Goal: Task Accomplishment & Management: Complete application form

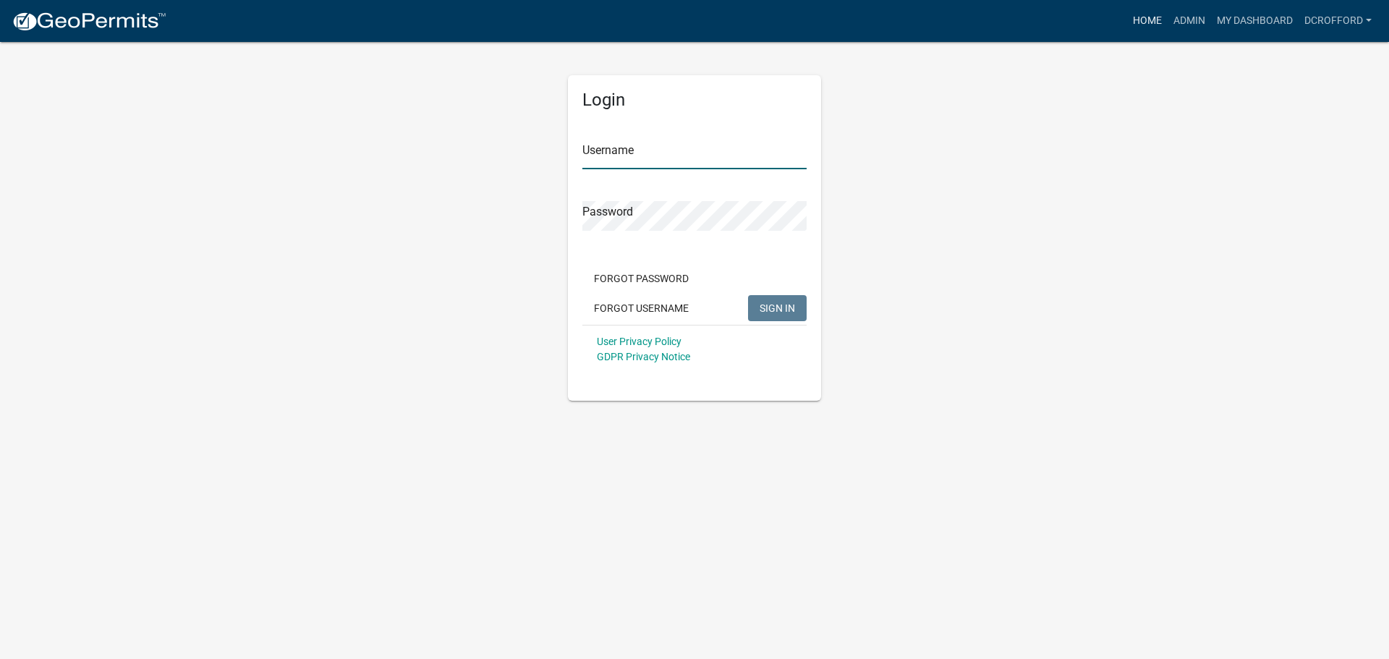
type input "dcrofford"
click at [1149, 17] on link "Home" at bounding box center [1147, 20] width 41 height 27
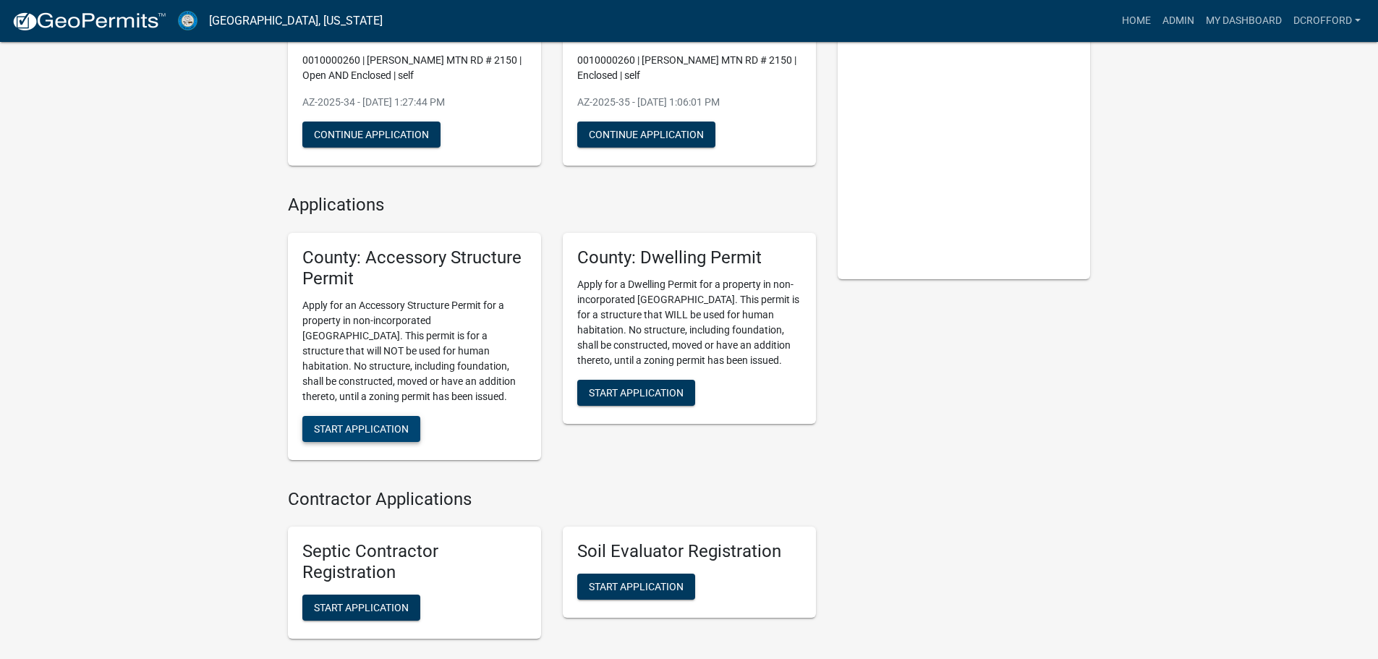
scroll to position [217, 0]
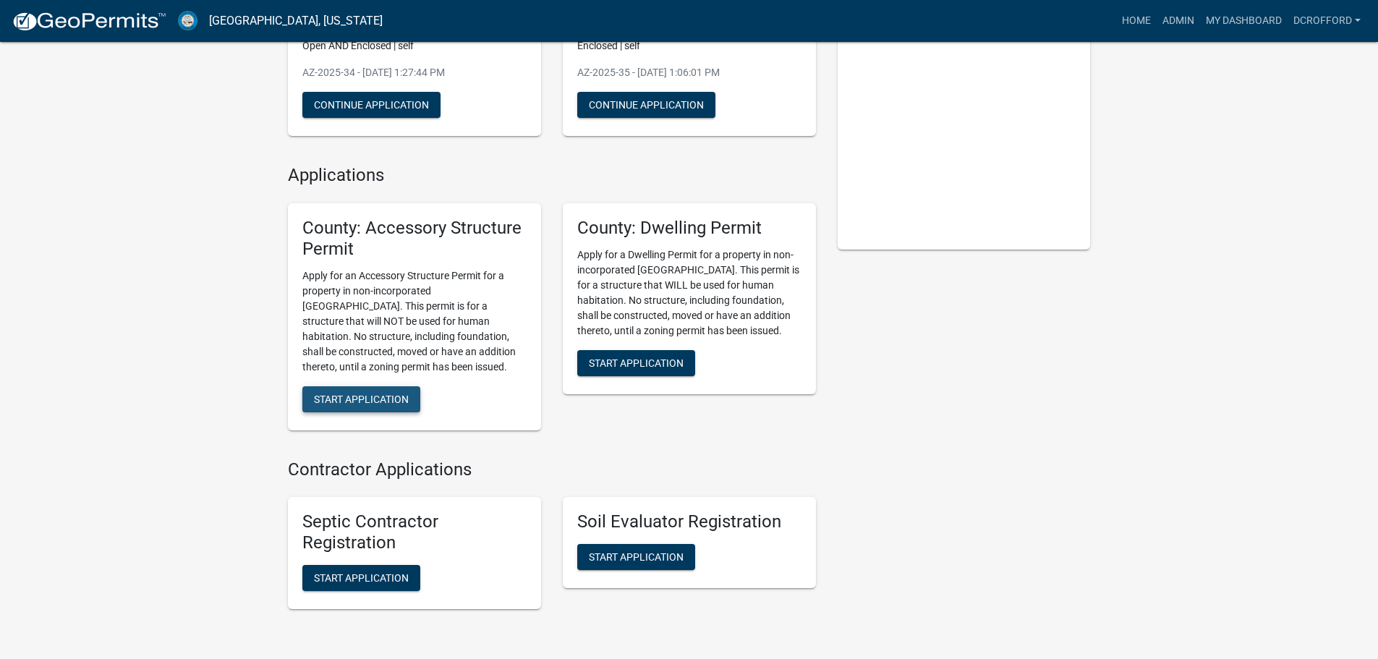
click at [369, 396] on span "Start Application" at bounding box center [361, 399] width 95 height 12
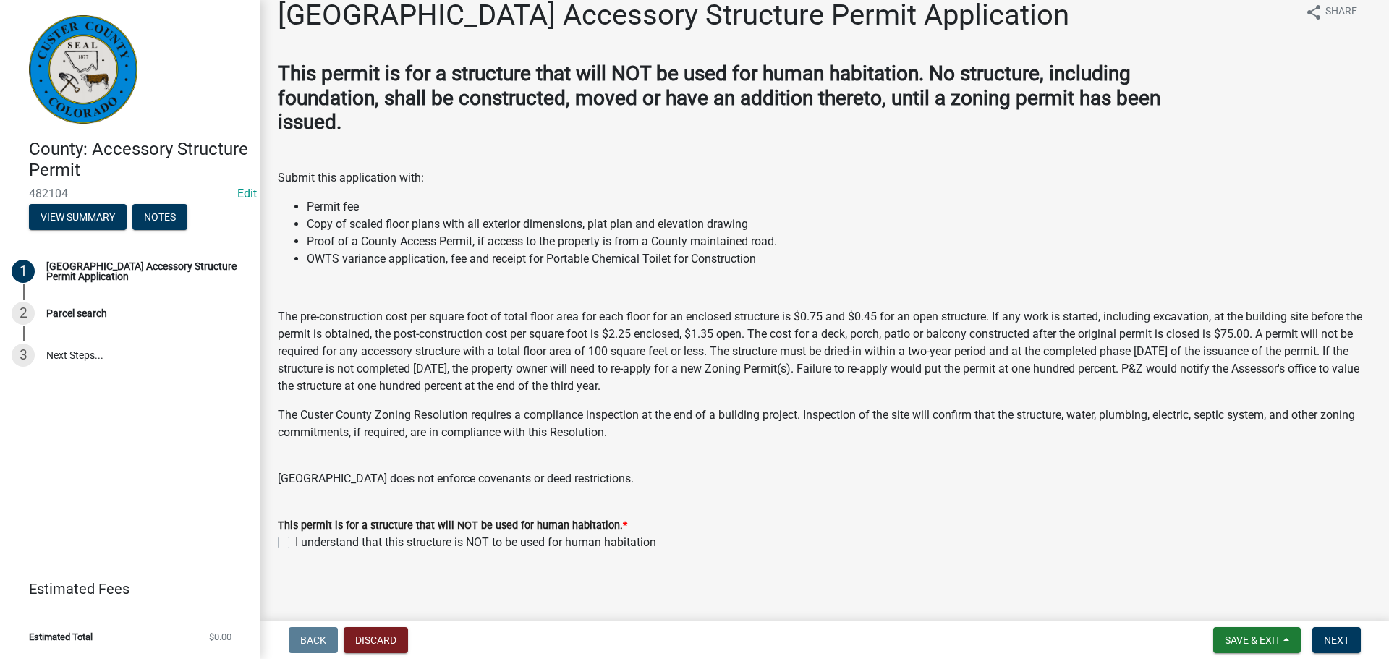
scroll to position [25, 0]
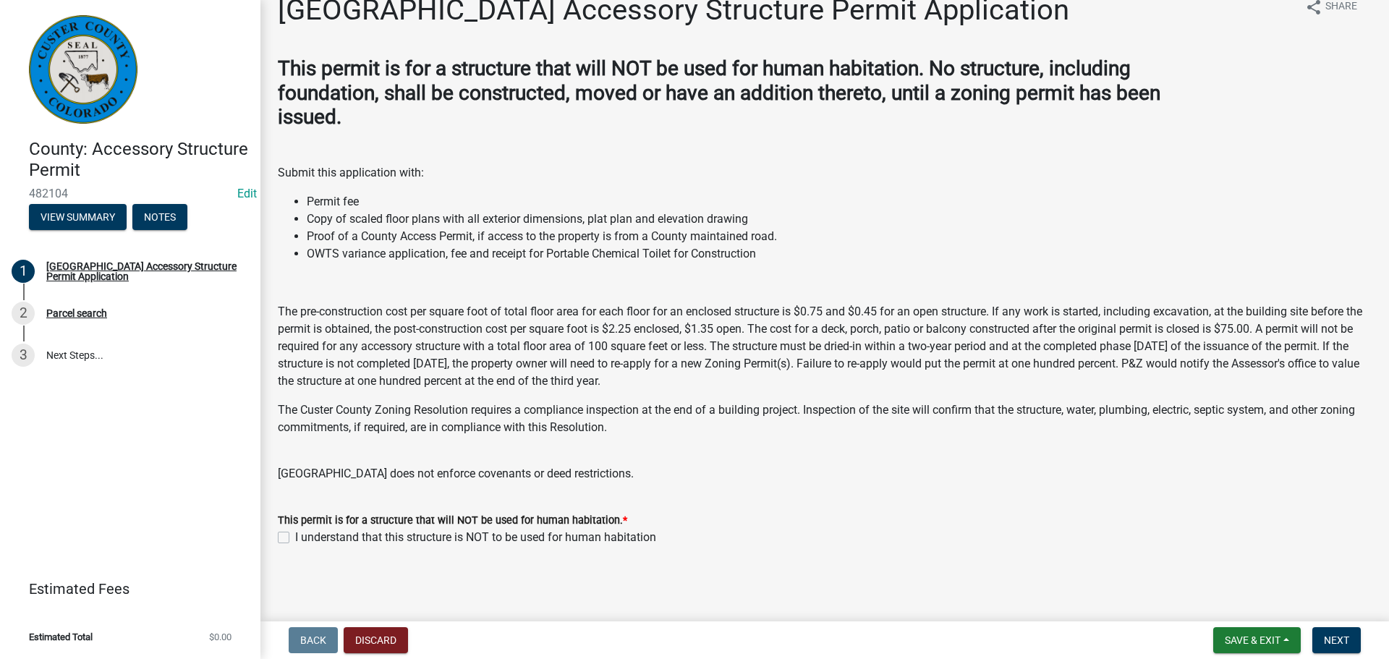
click at [295, 535] on label "I understand that this structure is NOT to be used for human habitation" at bounding box center [475, 537] width 361 height 17
click at [295, 535] on input "I understand that this structure is NOT to be used for human habitation" at bounding box center [299, 533] width 9 height 9
checkbox input "true"
click at [1340, 638] on span "Next" at bounding box center [1336, 640] width 25 height 12
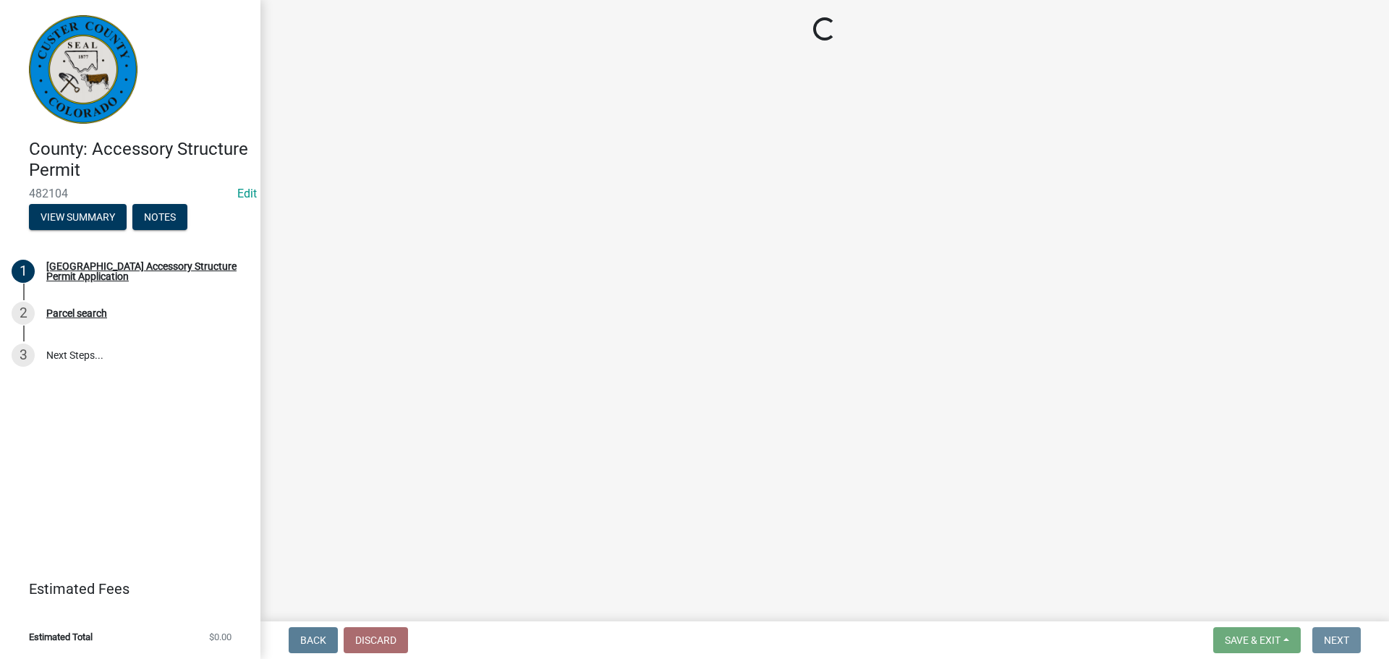
scroll to position [0, 0]
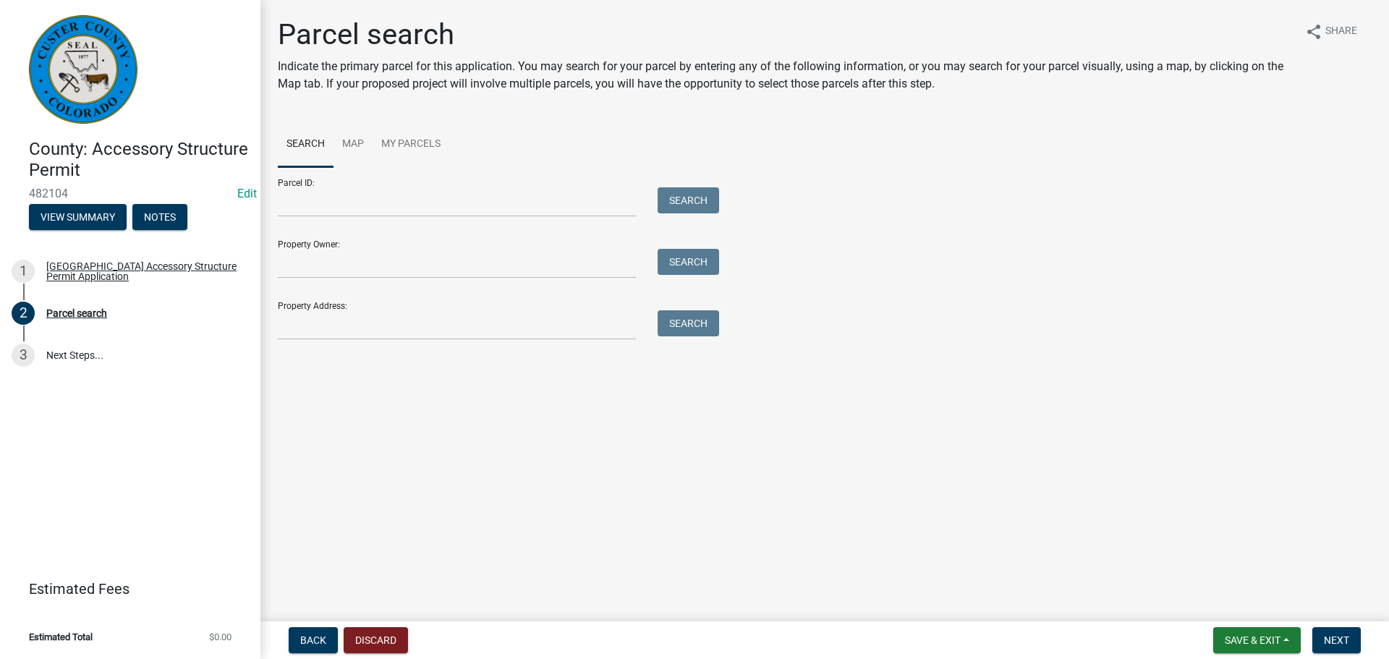
click at [817, 142] on ul "Search Map My Parcels" at bounding box center [825, 145] width 1094 height 46
click at [877, 408] on main "Parcel search Indicate the primary parcel for this application. You may search …" at bounding box center [824, 308] width 1128 height 616
click at [336, 192] on input "Parcel ID:" at bounding box center [457, 202] width 358 height 30
type input "0010034604"
drag, startPoint x: 705, startPoint y: 196, endPoint x: 705, endPoint y: 210, distance: 14.5
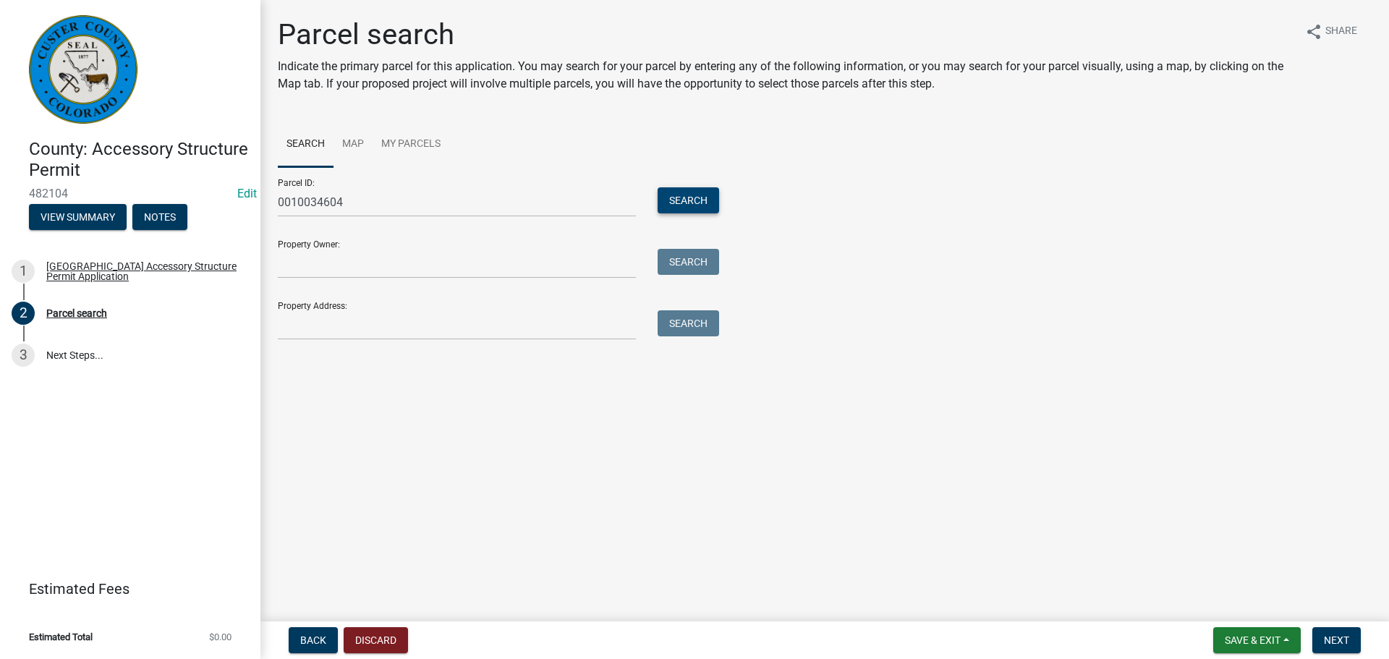
click at [705, 195] on button "Search" at bounding box center [687, 200] width 61 height 26
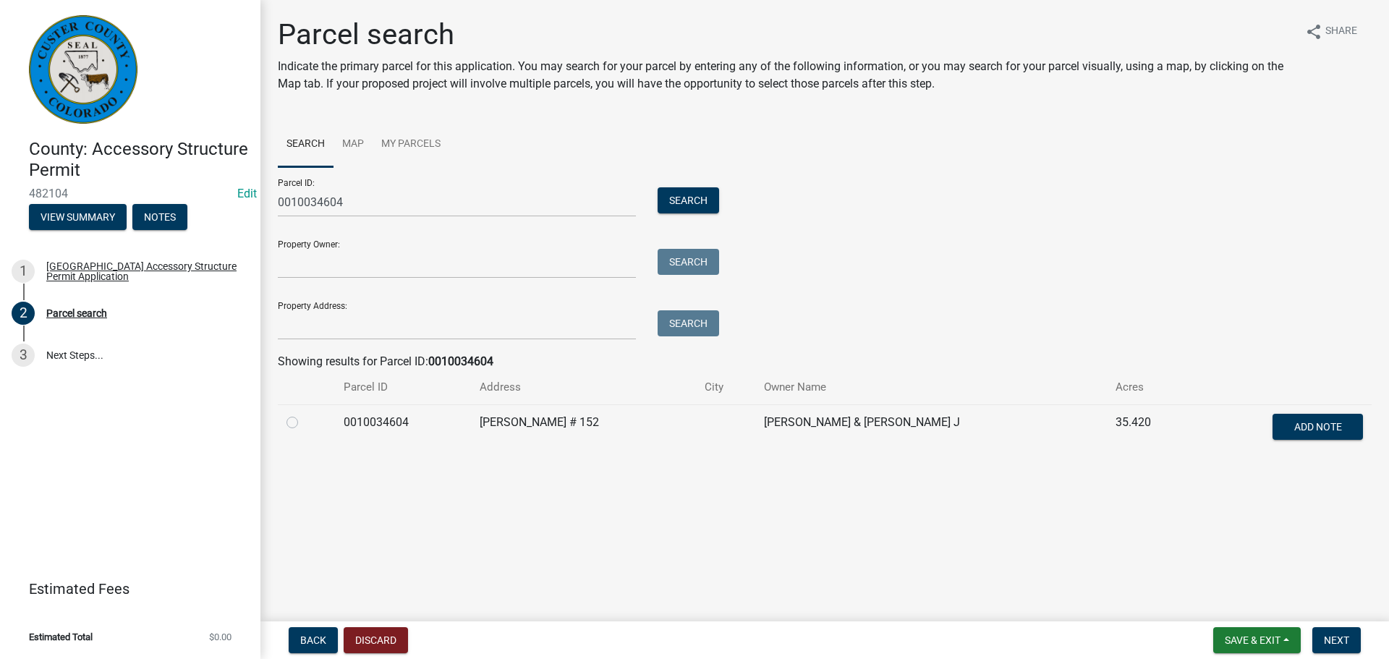
click at [304, 414] on label at bounding box center [304, 414] width 0 height 0
click at [304, 421] on input "radio" at bounding box center [308, 418] width 9 height 9
radio input "true"
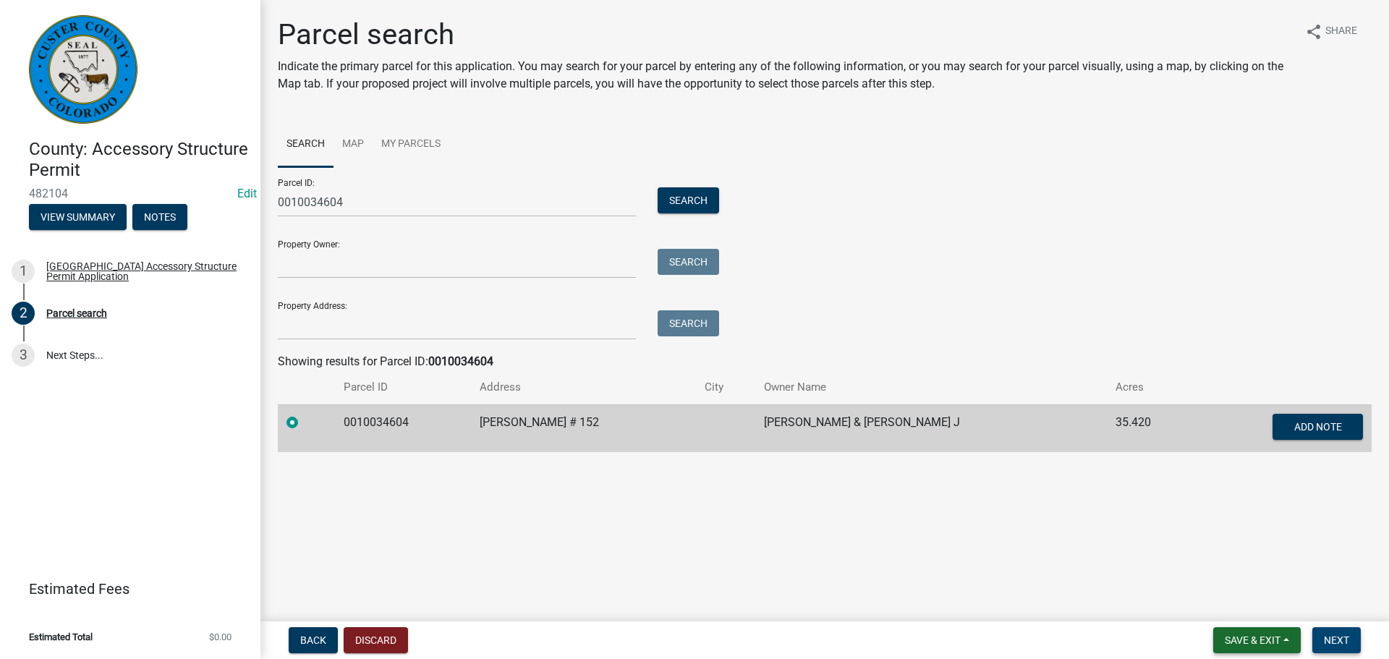
drag, startPoint x: 1340, startPoint y: 631, endPoint x: 1259, endPoint y: 631, distance: 81.0
click at [1341, 631] on button "Next" at bounding box center [1336, 640] width 48 height 26
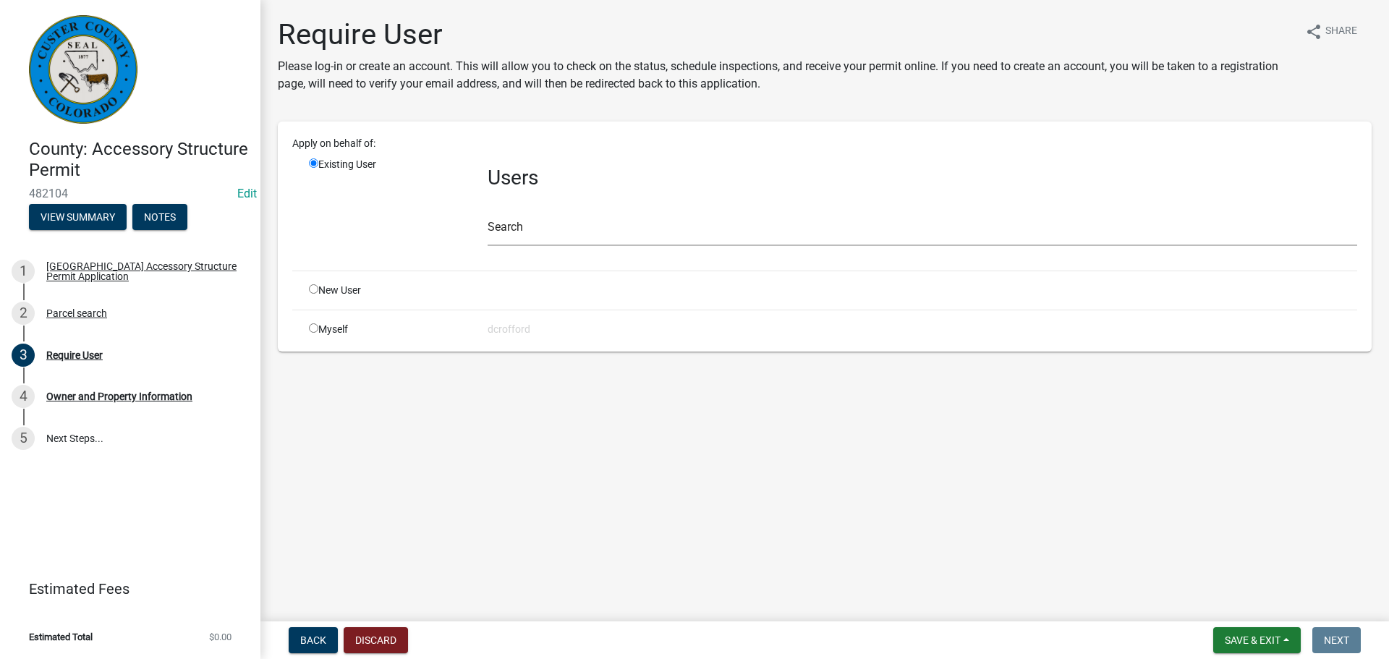
click at [312, 291] on input "radio" at bounding box center [313, 288] width 9 height 9
radio input "true"
radio input "false"
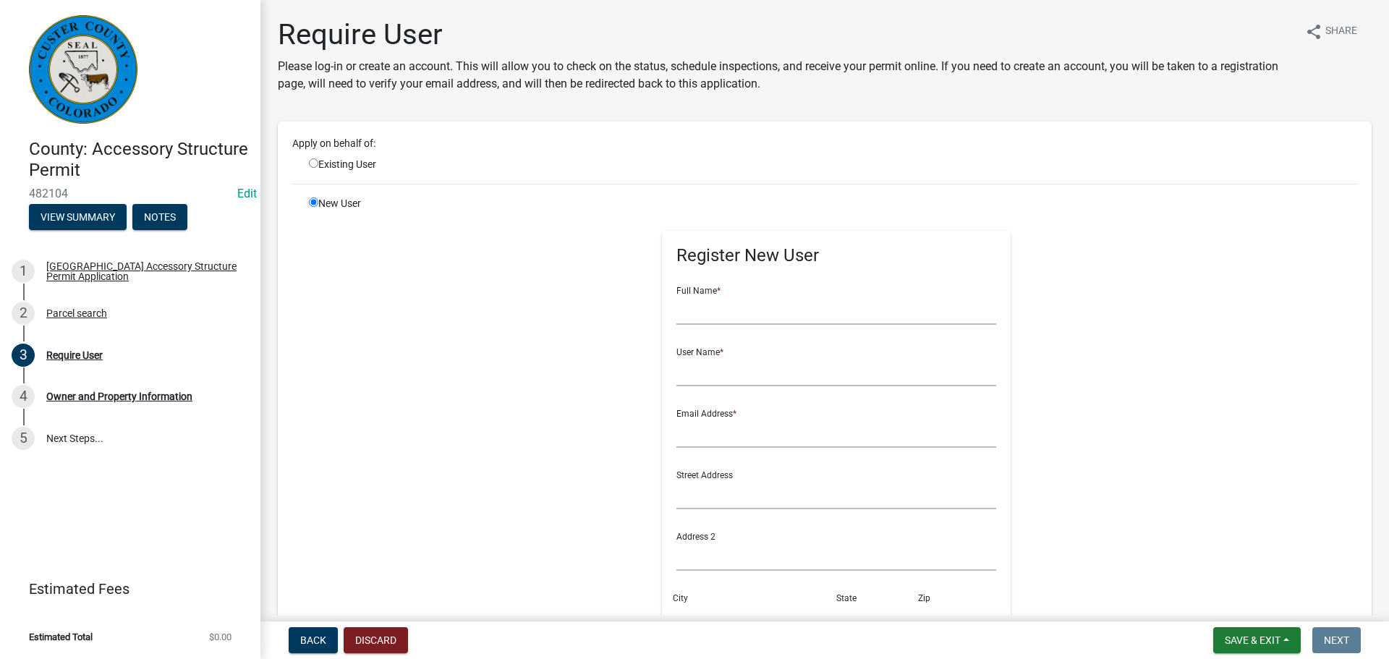
click at [470, 310] on div "New User" at bounding box center [387, 521] width 179 height 651
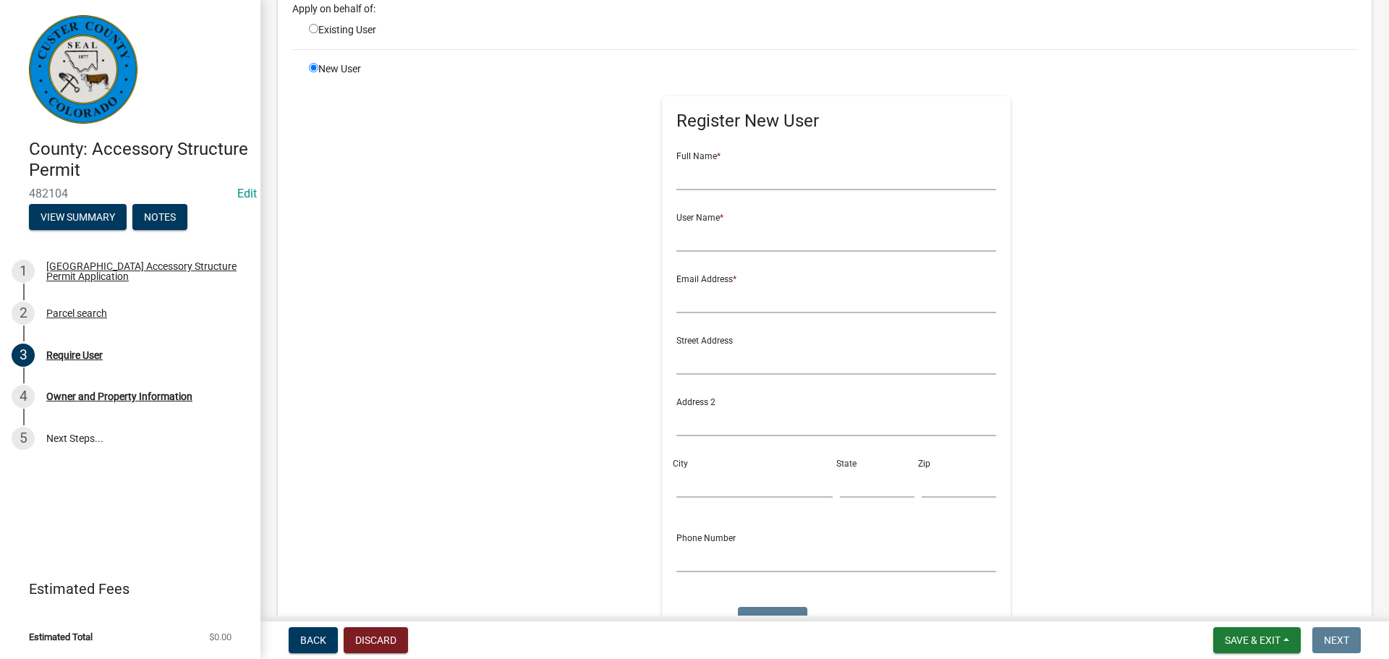
scroll to position [145, 0]
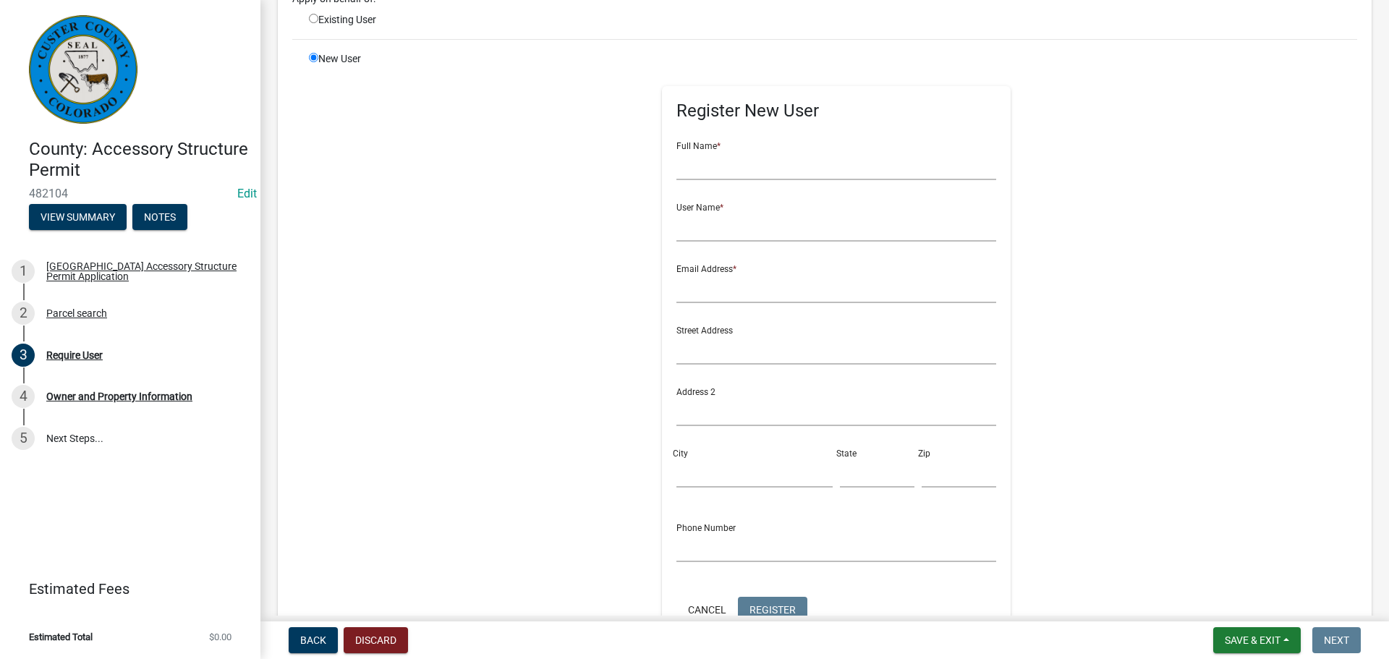
click at [441, 197] on div "New User" at bounding box center [387, 376] width 179 height 651
click at [676, 169] on input "text" at bounding box center [836, 165] width 320 height 30
click at [485, 183] on div "Register New User Full Name * User Name * Email Address * Street Address Addres…" at bounding box center [836, 376] width 741 height 651
click at [410, 174] on div "New User" at bounding box center [387, 376] width 179 height 651
drag, startPoint x: 668, startPoint y: 167, endPoint x: 654, endPoint y: 178, distance: 18.1
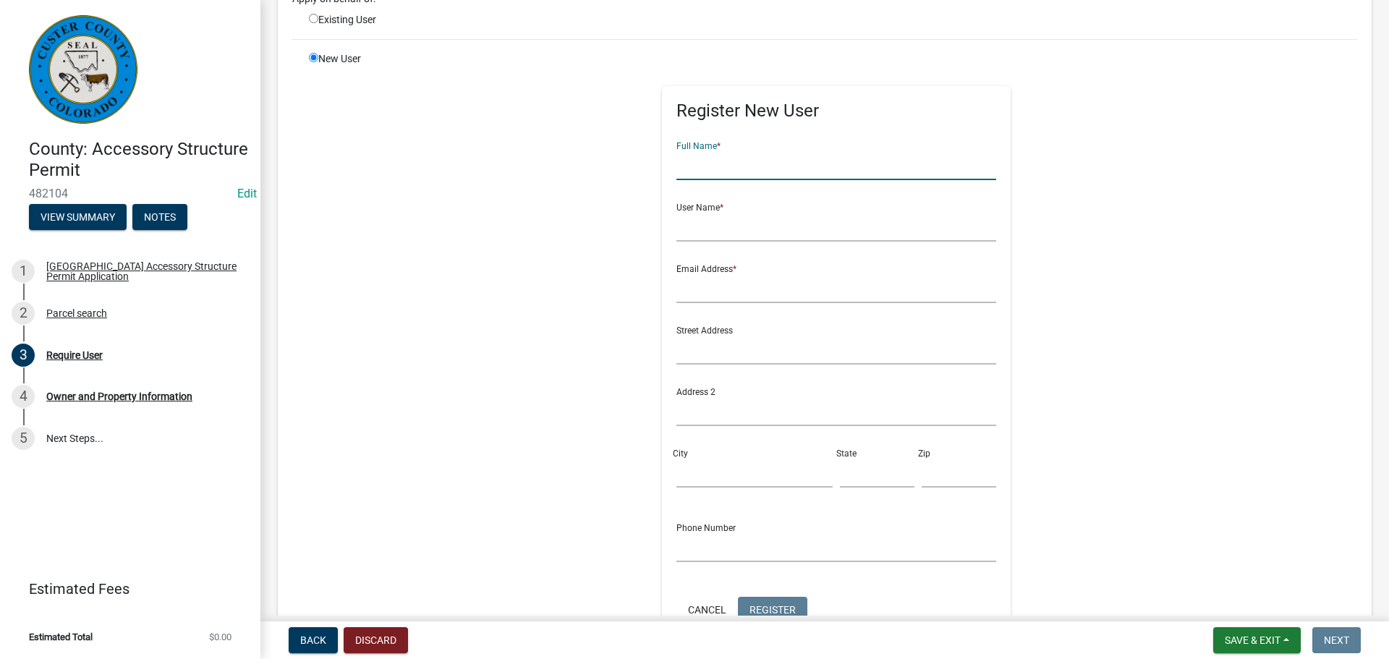
click at [676, 167] on input "text" at bounding box center [836, 165] width 320 height 30
click at [540, 265] on div "Register New User Full Name * User Name * Email Address * Street Address Addres…" at bounding box center [836, 376] width 741 height 651
click at [676, 168] on input "text" at bounding box center [836, 165] width 320 height 30
click at [677, 169] on input "text" at bounding box center [836, 165] width 320 height 30
type input "[PERSON_NAME] and [PERSON_NAME]"
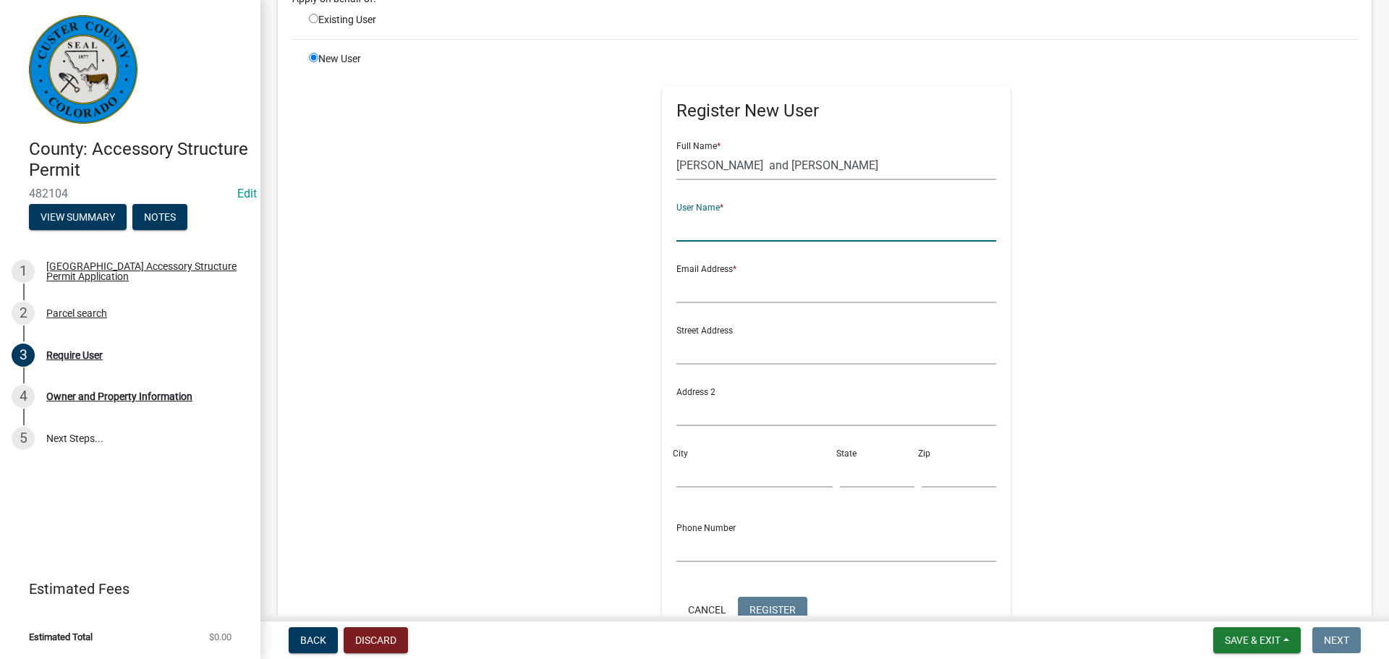
click at [685, 233] on input "text" at bounding box center [836, 227] width 320 height 30
type input "Mast"
click at [676, 344] on input "text" at bounding box center [836, 350] width 320 height 30
type input "[STREET_ADDRESS][PERSON_NAME]"
click at [676, 288] on input "text" at bounding box center [836, 288] width 320 height 30
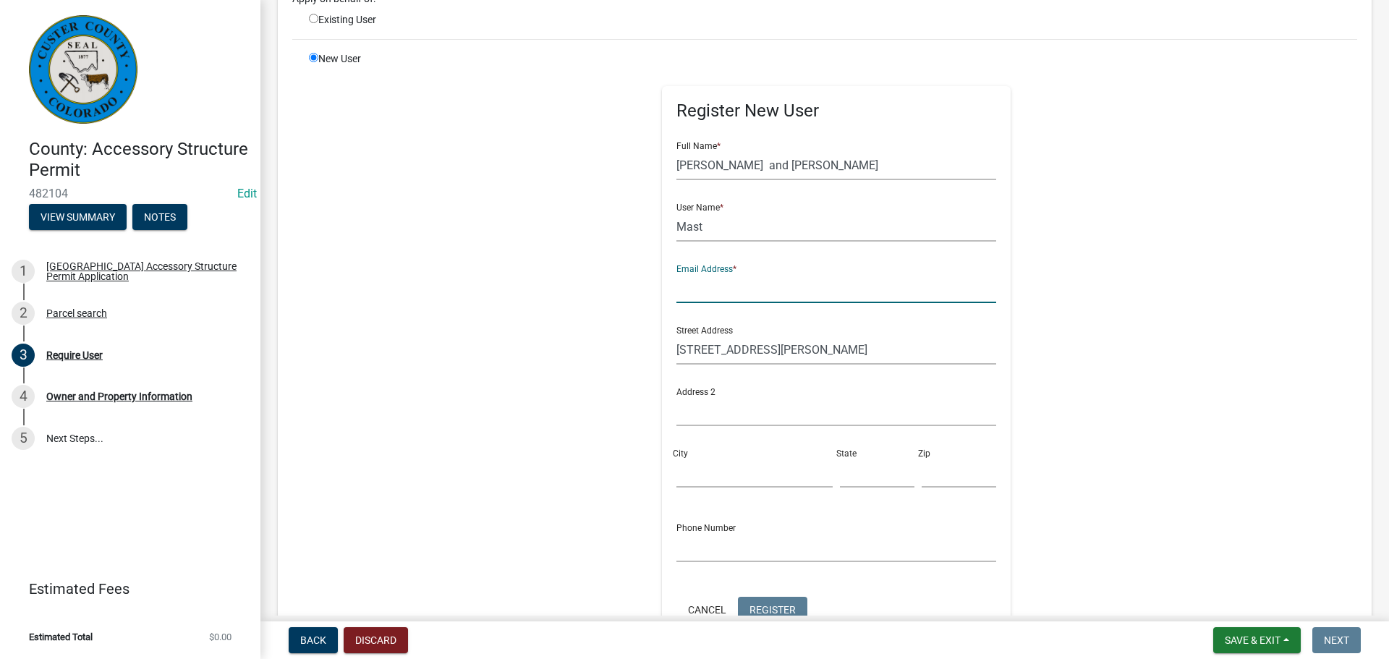
type input "l"
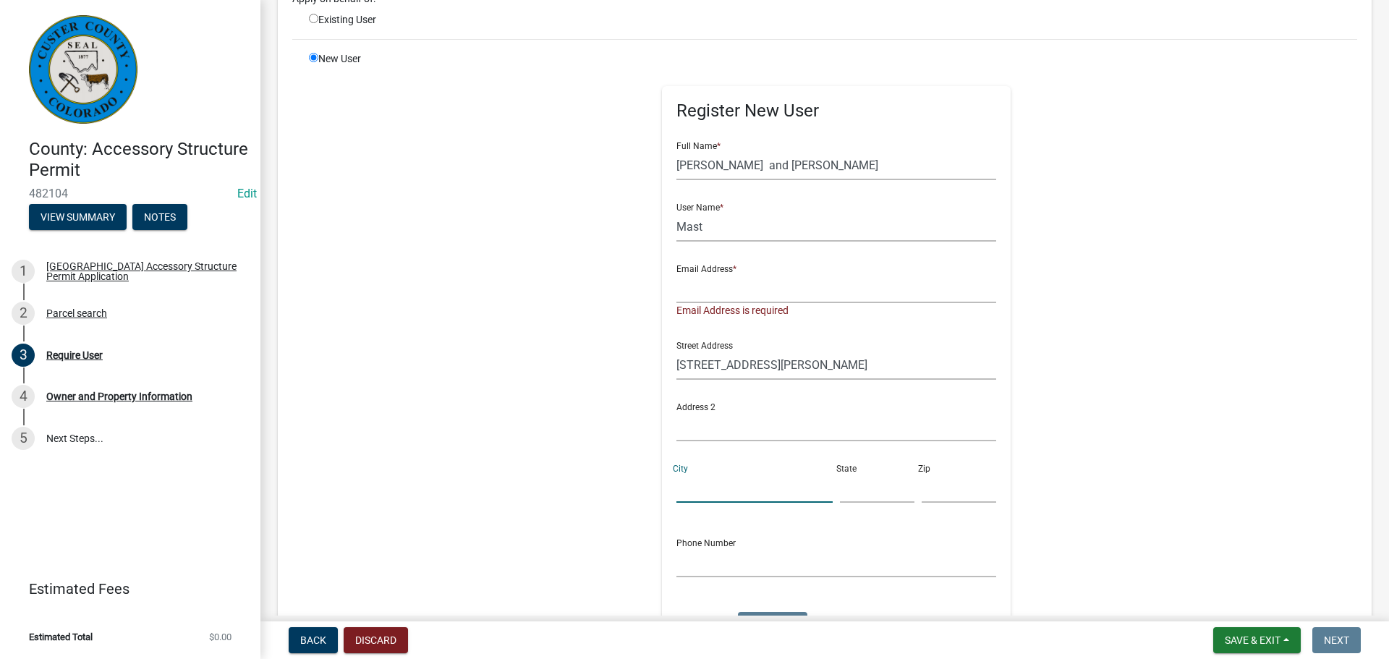
drag, startPoint x: 673, startPoint y: 482, endPoint x: 699, endPoint y: 487, distance: 27.2
click at [676, 482] on input "City" at bounding box center [754, 488] width 156 height 30
type input "Westcliffe"
drag, startPoint x: 827, startPoint y: 493, endPoint x: 906, endPoint y: 501, distance: 79.2
click at [840, 493] on input "text" at bounding box center [877, 488] width 75 height 30
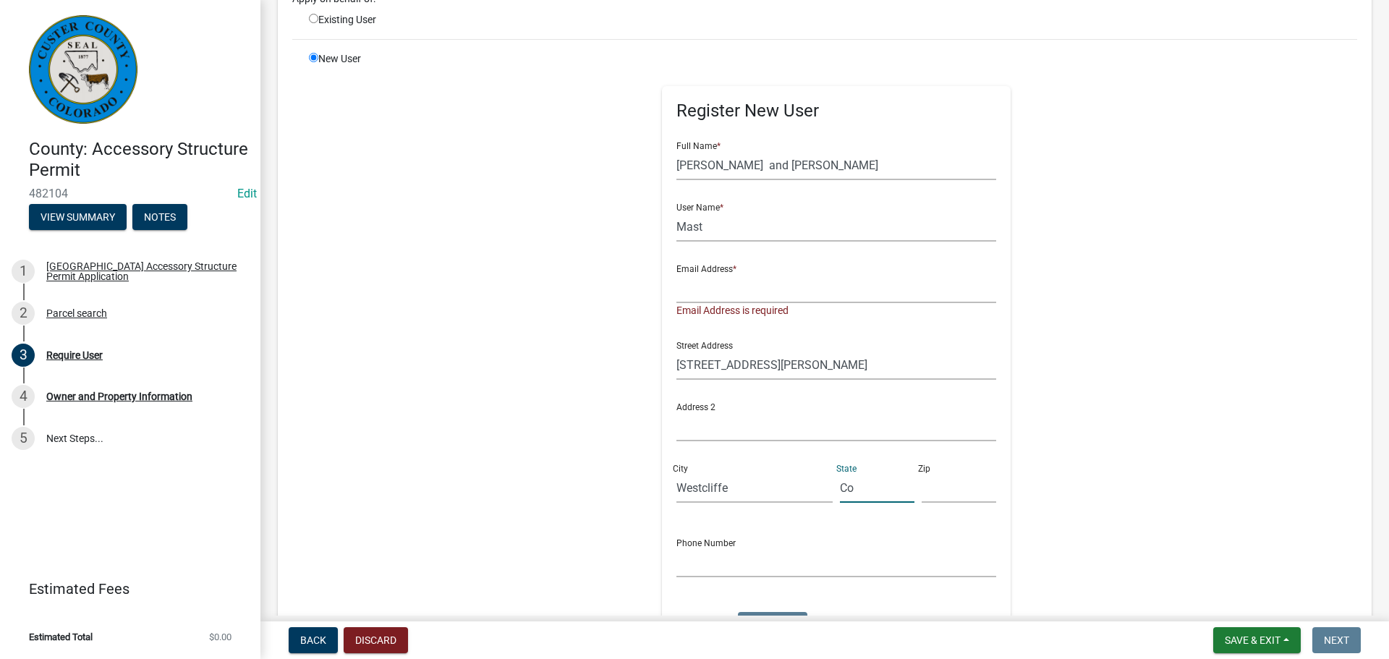
type input "Co"
click at [918, 494] on div "Zip" at bounding box center [959, 478] width 82 height 50
click at [922, 494] on input "text" at bounding box center [959, 488] width 75 height 30
type input "81252"
click at [676, 566] on input "text" at bounding box center [836, 563] width 320 height 30
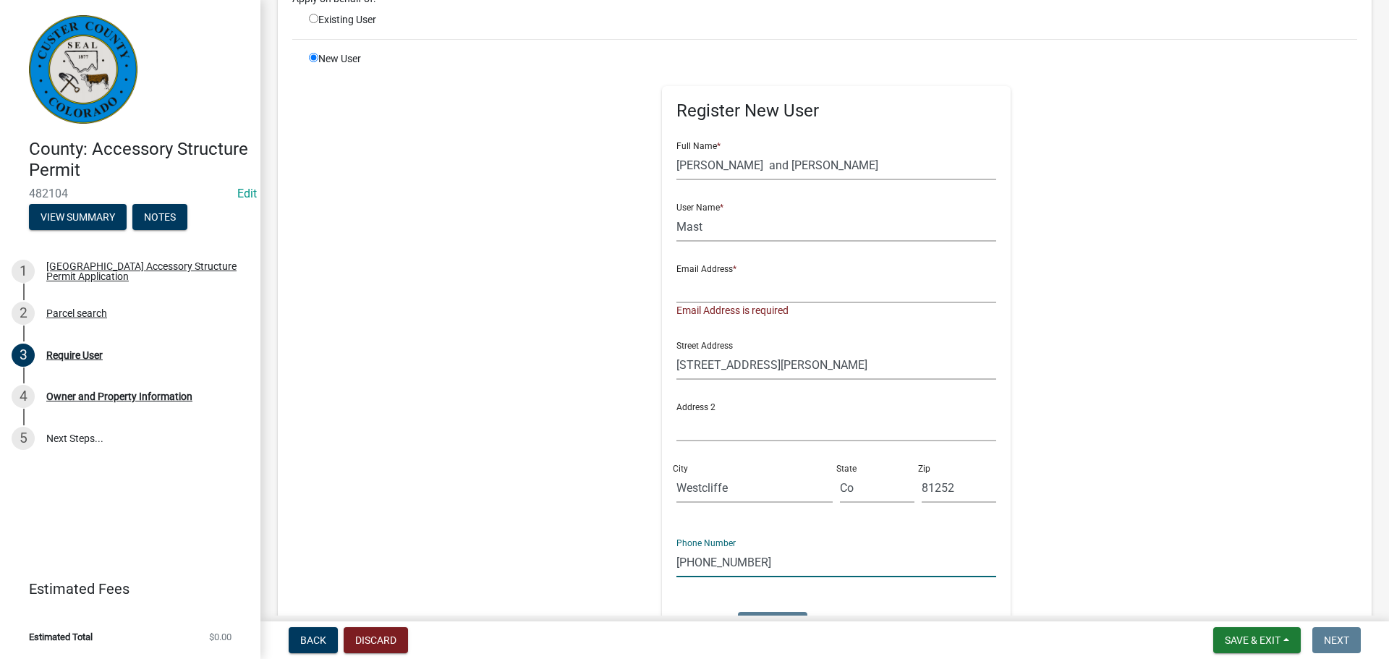
click at [715, 563] on input "[PHONE_NUMBER]" at bounding box center [836, 563] width 320 height 30
click at [691, 564] on input "[PHONE_NUMBER]" at bounding box center [836, 563] width 320 height 30
type input "7193713894"
drag, startPoint x: 802, startPoint y: 166, endPoint x: 576, endPoint y: 174, distance: 225.8
click at [576, 174] on div "Register New User Full Name * [PERSON_NAME] and [PERSON_NAME] User Name * Mast …" at bounding box center [836, 384] width 741 height 666
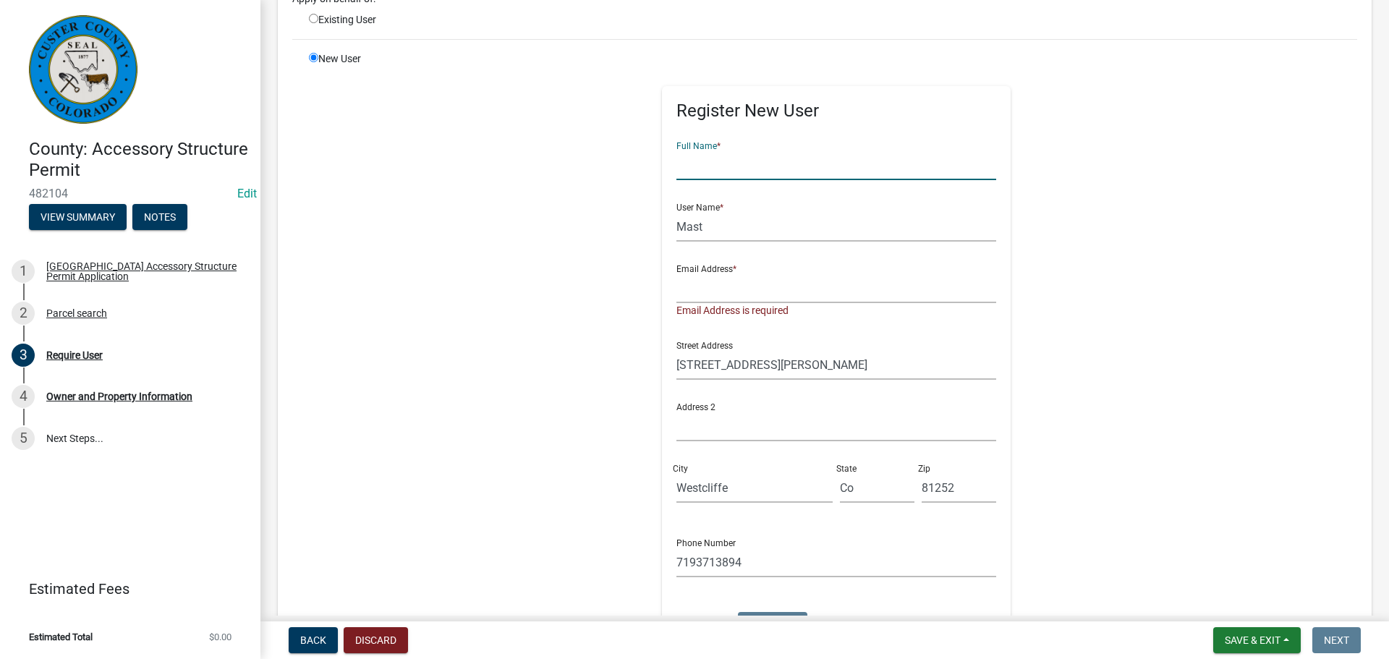
click at [705, 164] on input "text" at bounding box center [836, 165] width 320 height 30
drag, startPoint x: 706, startPoint y: 217, endPoint x: 636, endPoint y: 224, distance: 70.5
click at [636, 224] on div "Register New User Full Name * User Name * Mast Email Address * Email Address is…" at bounding box center [836, 384] width 741 height 666
click at [705, 283] on input "text" at bounding box center [836, 288] width 320 height 30
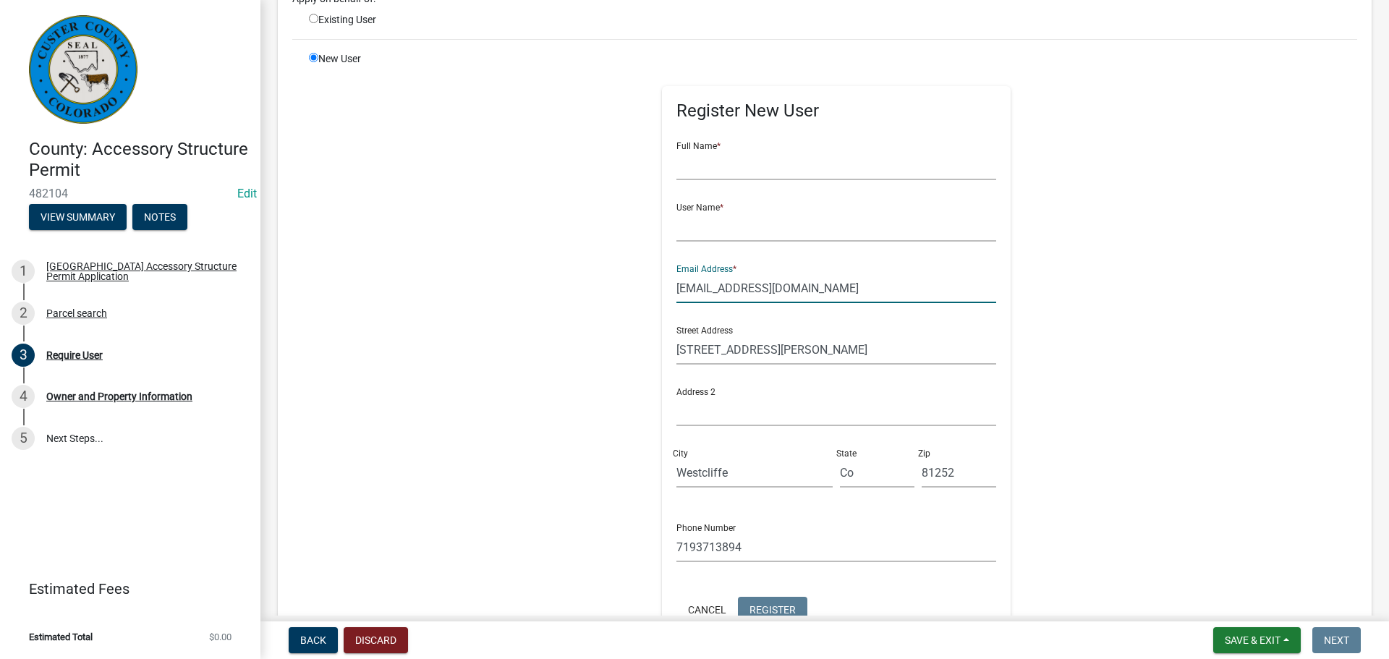
type input "[EMAIL_ADDRESS][DOMAIN_NAME]"
click at [676, 166] on input "text" at bounding box center [836, 165] width 320 height 30
click at [676, 172] on input "text" at bounding box center [836, 165] width 320 height 30
click at [676, 163] on input "text" at bounding box center [836, 165] width 320 height 30
click at [666, 161] on div "Register New User Full Name * User Name * Email Address * [EMAIL_ADDRESS][DOMAI…" at bounding box center [836, 370] width 349 height 568
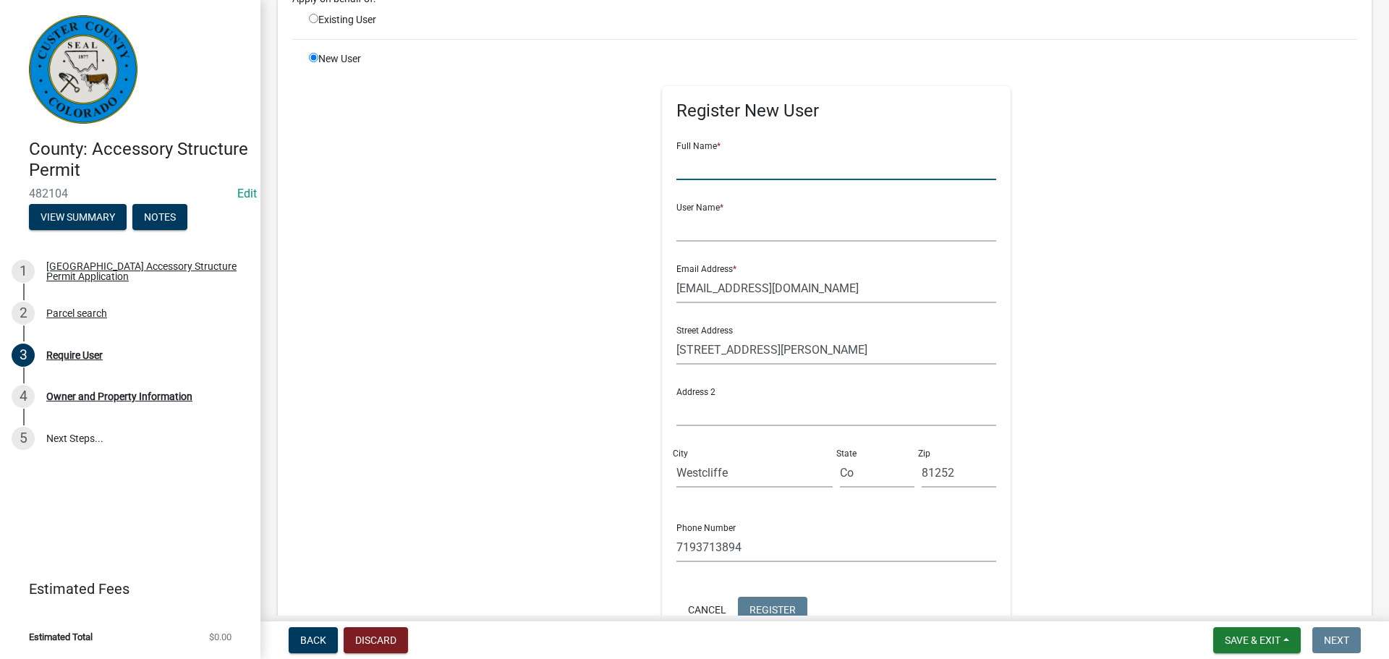
click at [676, 168] on input "text" at bounding box center [836, 165] width 320 height 30
type input "[PERSON_NAME]"
click at [676, 226] on input "text" at bounding box center [836, 227] width 320 height 30
type input "[PERSON_NAME]"
click at [721, 169] on input "[PERSON_NAME]" at bounding box center [836, 165] width 320 height 30
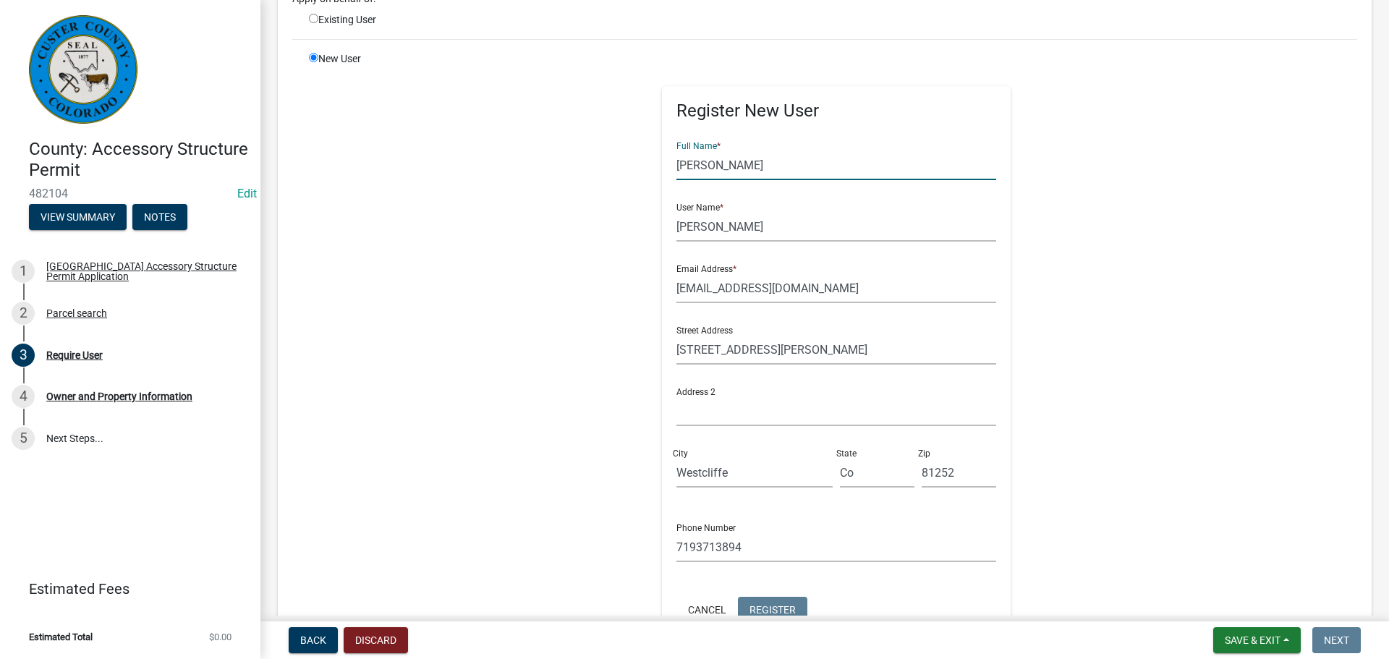
click at [722, 169] on input "[PERSON_NAME]" at bounding box center [836, 165] width 320 height 30
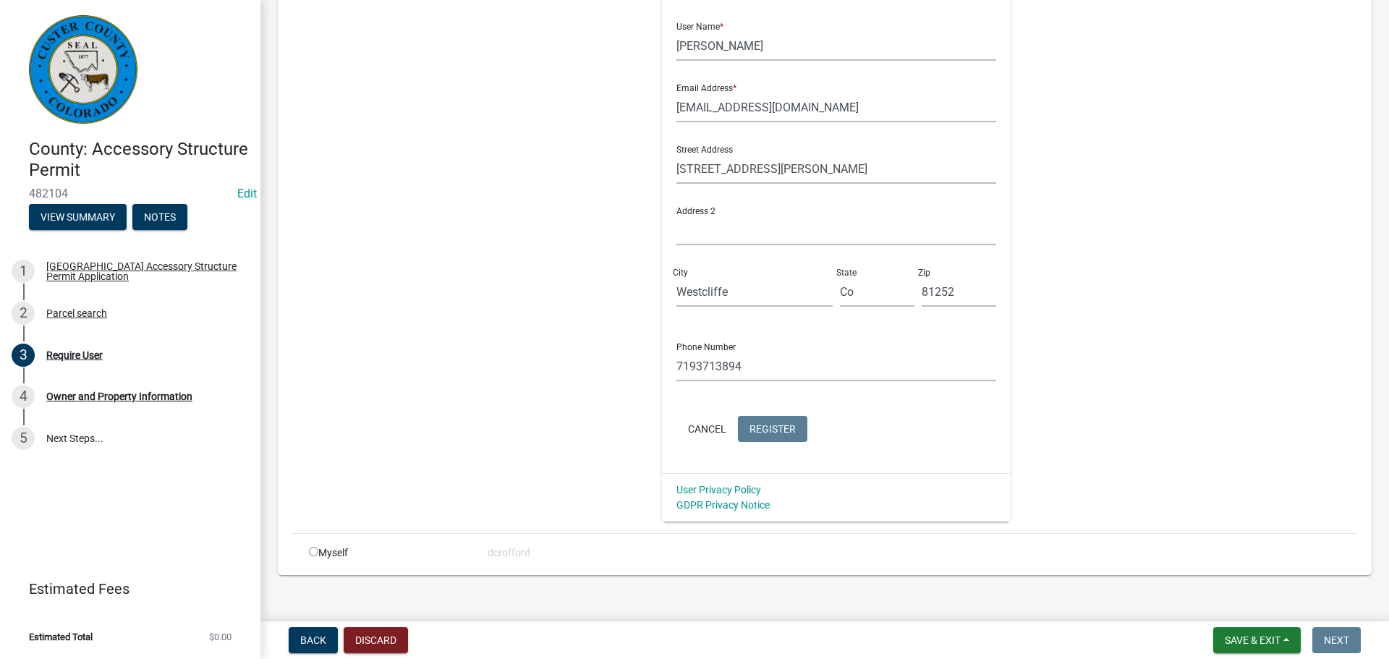
scroll to position [341, 0]
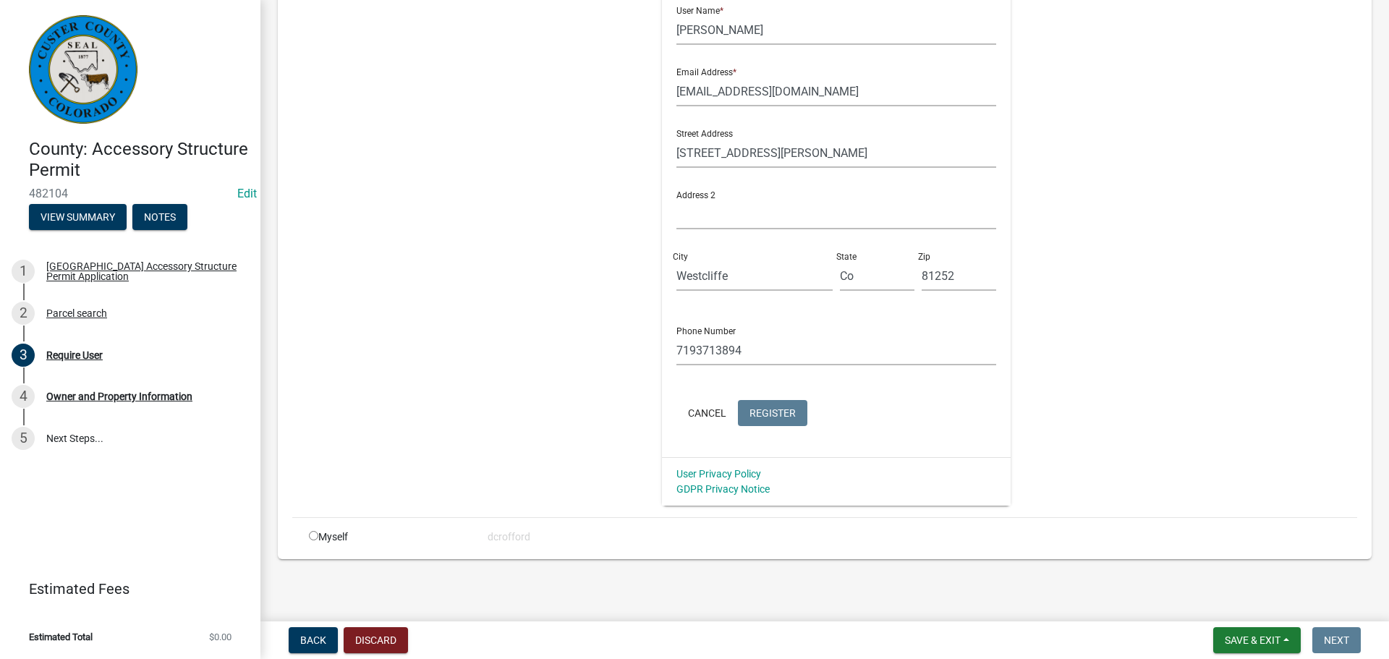
type input "[PERSON_NAME]"
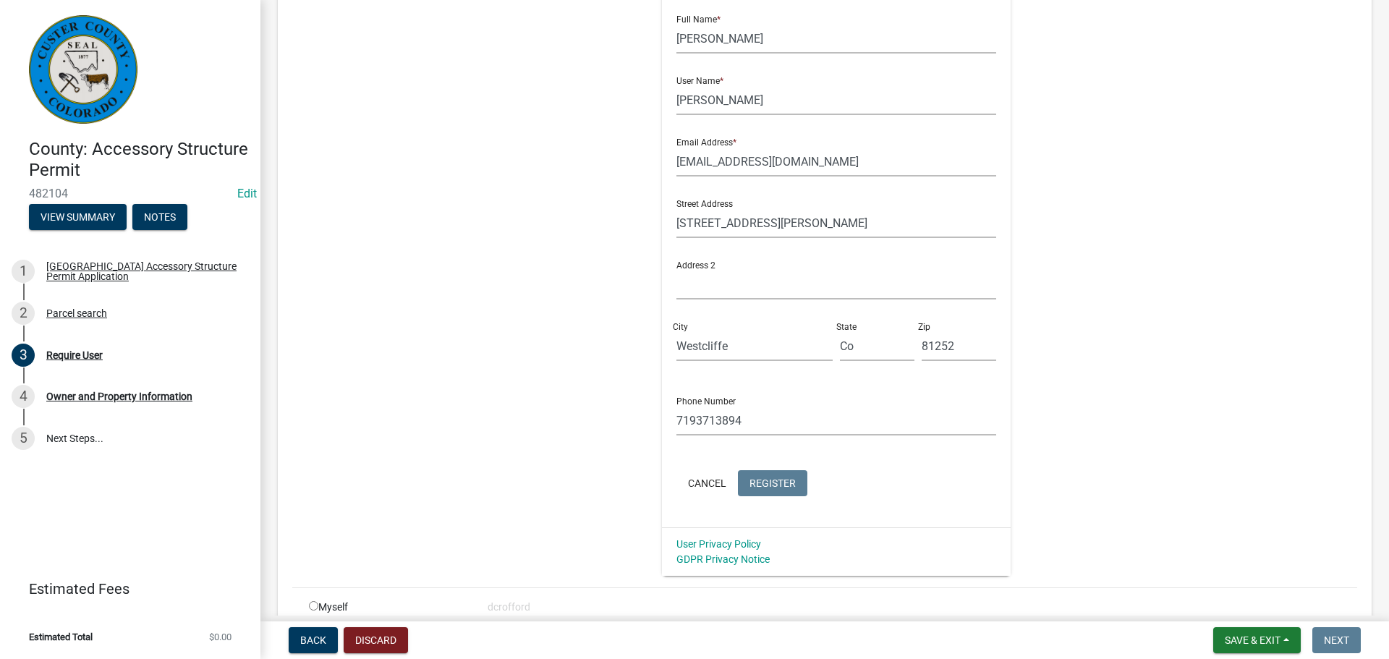
scroll to position [197, 0]
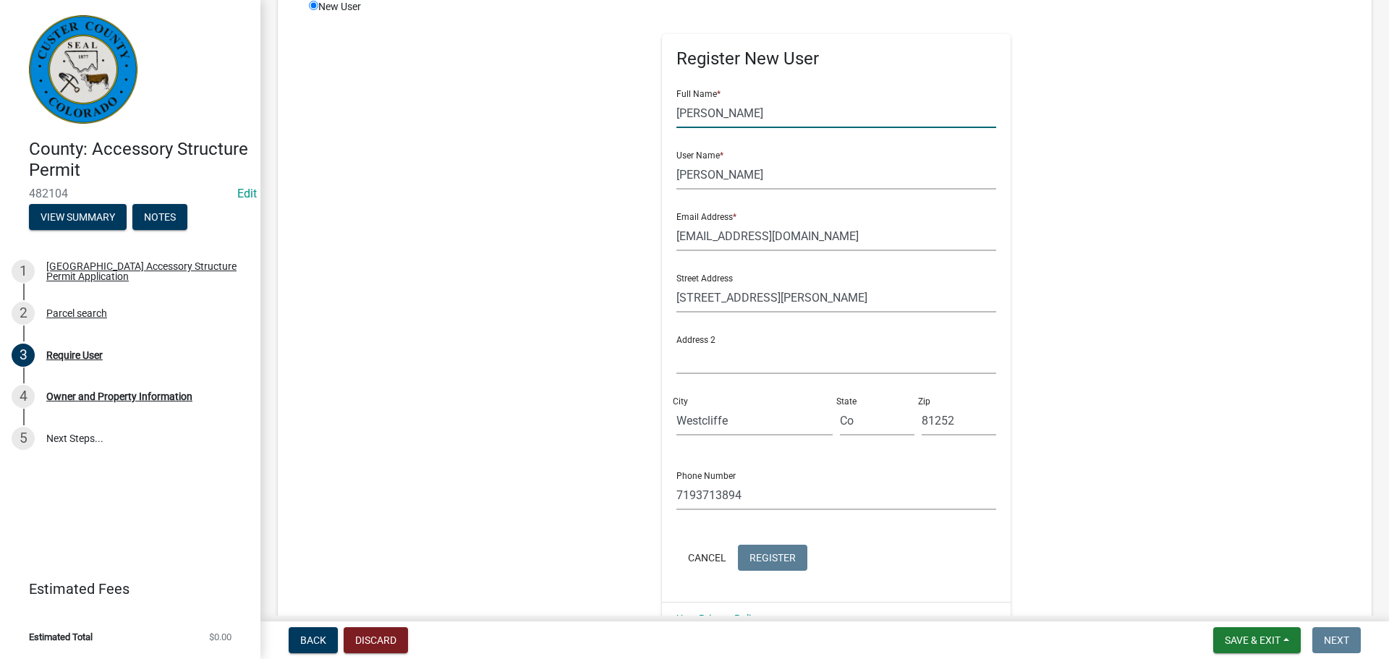
click at [676, 112] on input "[PERSON_NAME]" at bounding box center [836, 113] width 320 height 30
click at [676, 176] on input "[PERSON_NAME]" at bounding box center [836, 175] width 320 height 30
click at [676, 234] on input "[EMAIL_ADDRESS][DOMAIN_NAME]" at bounding box center [836, 236] width 320 height 30
click at [825, 243] on input "[EMAIL_ADDRESS][DOMAIN_NAME]" at bounding box center [836, 236] width 320 height 30
type input "[EMAIL_ADDRESS][DOMAIN_NAME]"
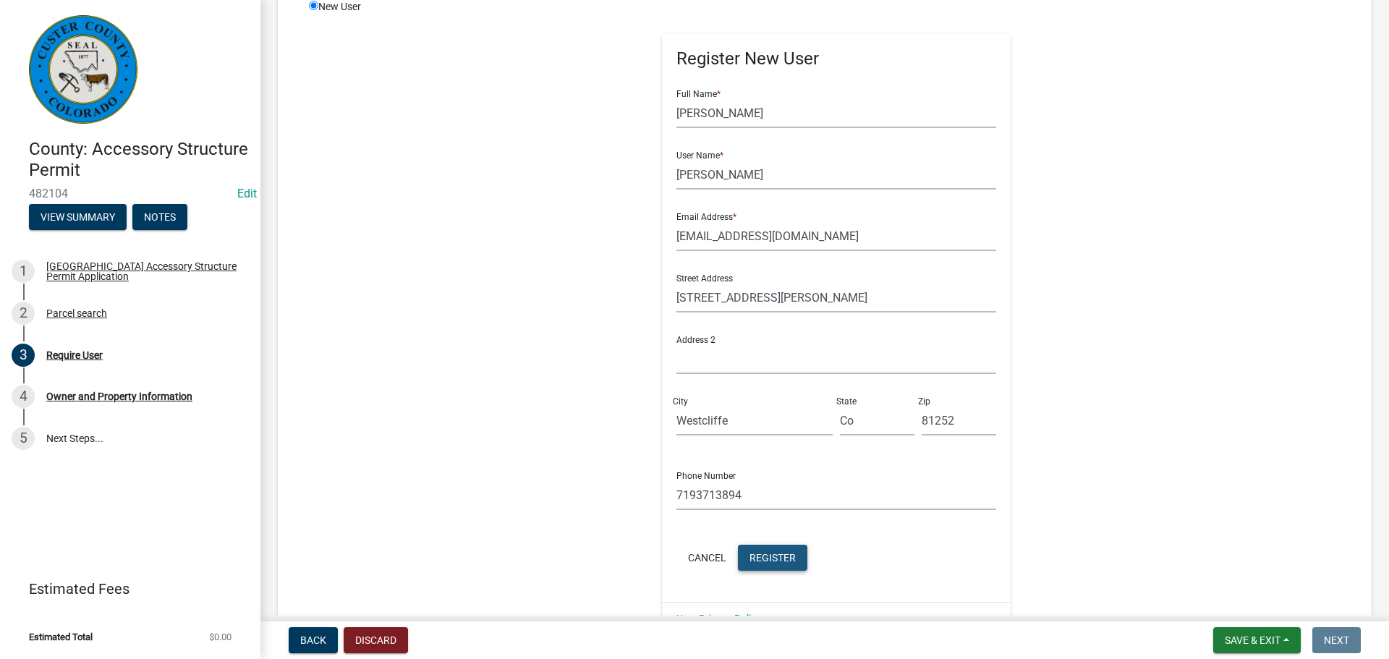
click at [770, 560] on span "Register" at bounding box center [772, 557] width 46 height 12
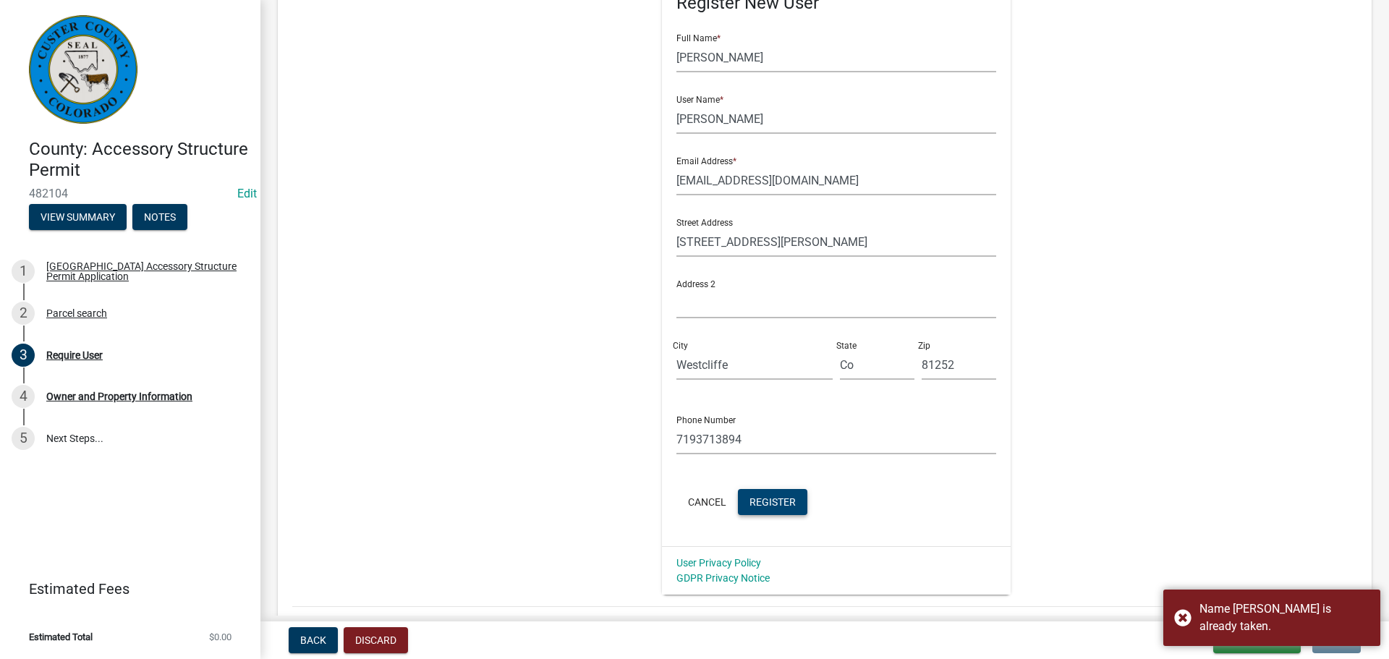
scroll to position [269, 0]
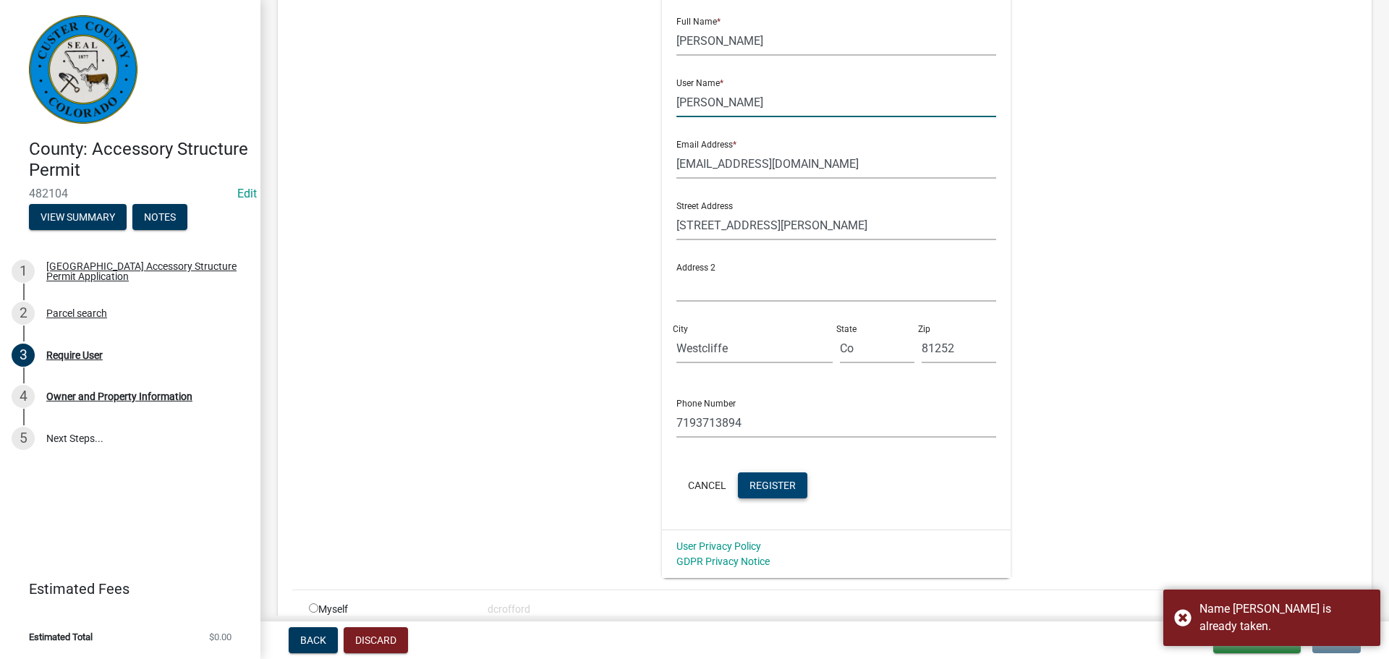
click at [717, 104] on input "[PERSON_NAME]" at bounding box center [836, 103] width 320 height 30
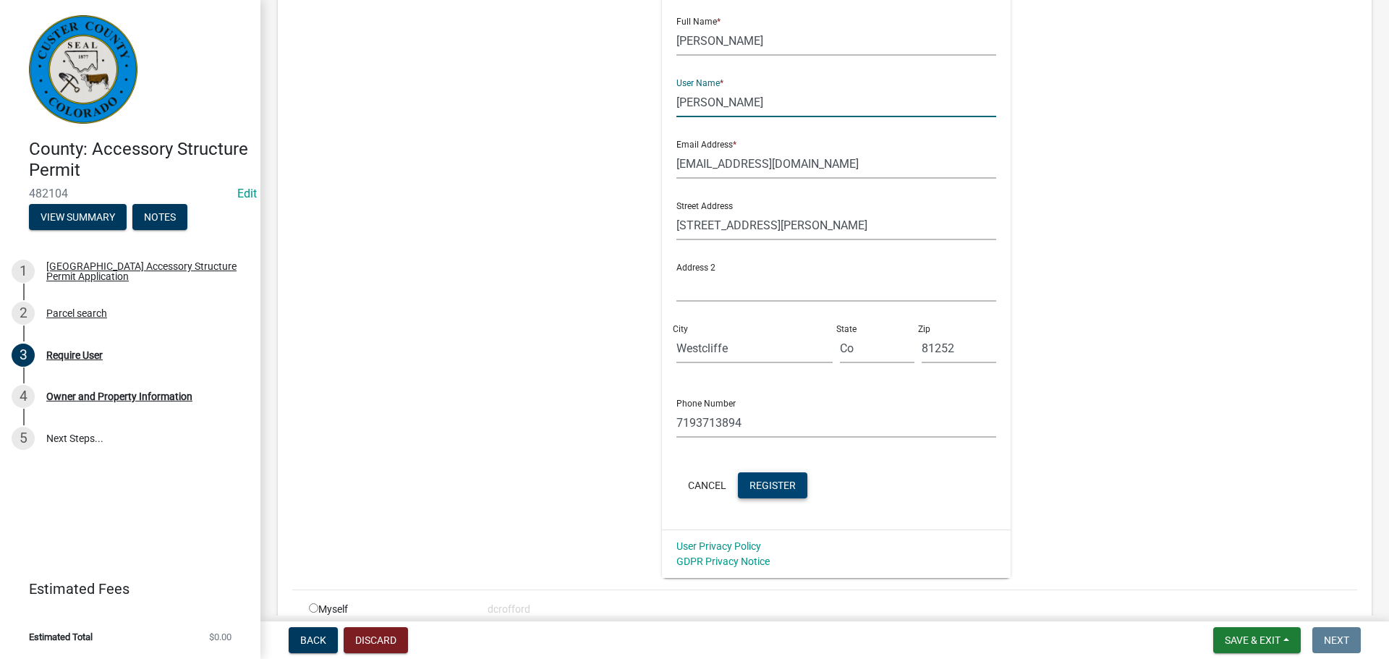
drag, startPoint x: 670, startPoint y: 103, endPoint x: 739, endPoint y: 105, distance: 69.5
click at [676, 103] on input "[PERSON_NAME]" at bounding box center [836, 103] width 320 height 30
type input "DGingerich"
click at [778, 473] on button "Register" at bounding box center [772, 485] width 69 height 26
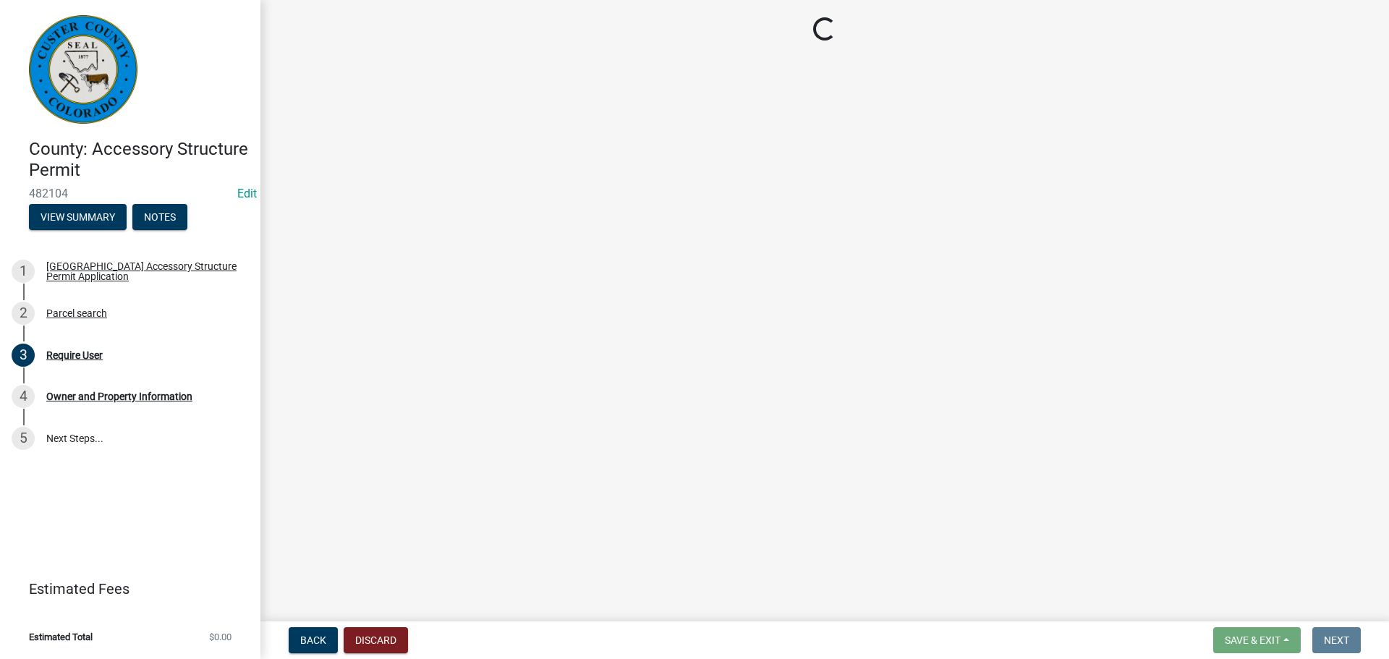
scroll to position [0, 0]
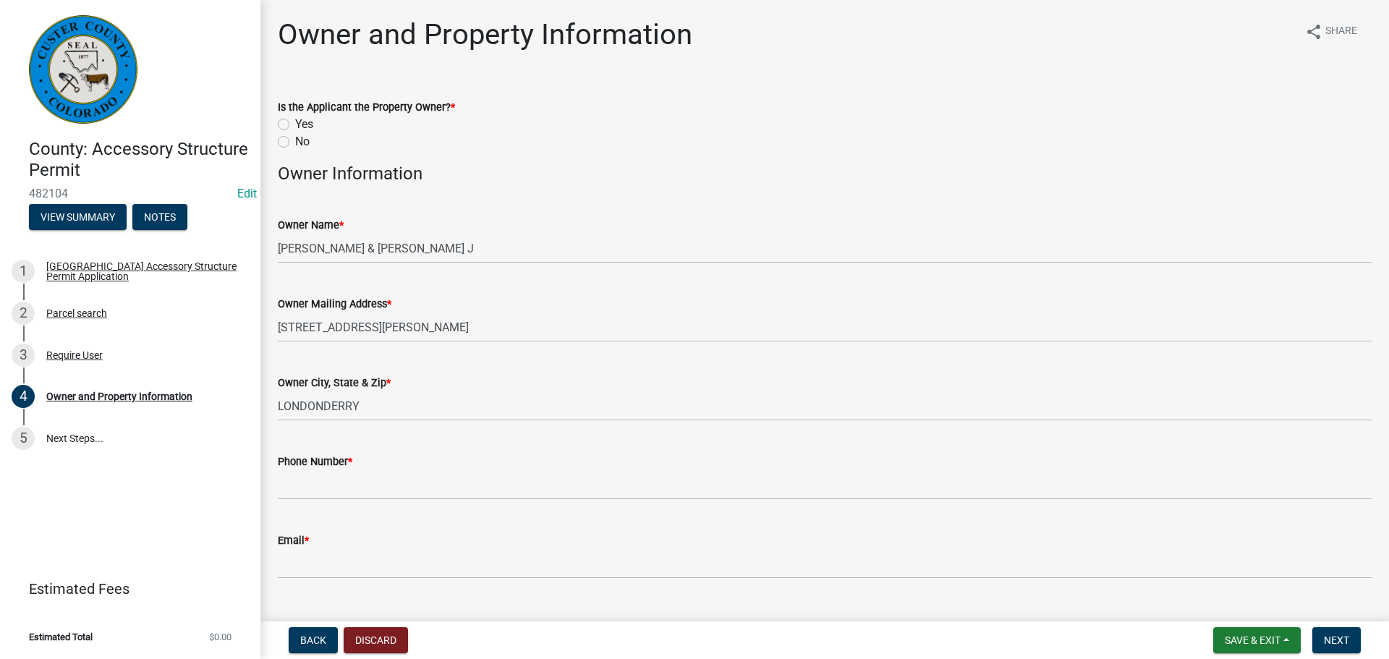
click at [295, 124] on label "Yes" at bounding box center [304, 124] width 18 height 17
click at [295, 124] on input "Yes" at bounding box center [299, 120] width 9 height 9
radio input "true"
click at [582, 141] on div "No" at bounding box center [825, 141] width 1094 height 17
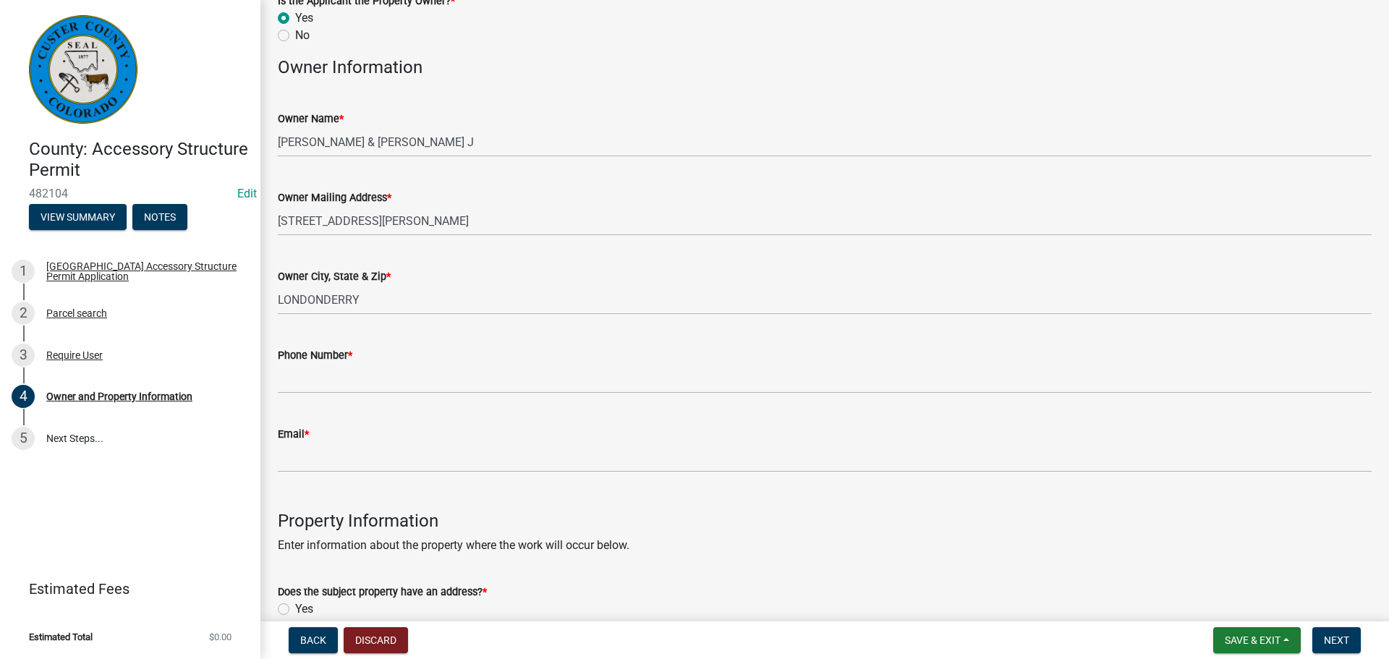
scroll to position [72, 0]
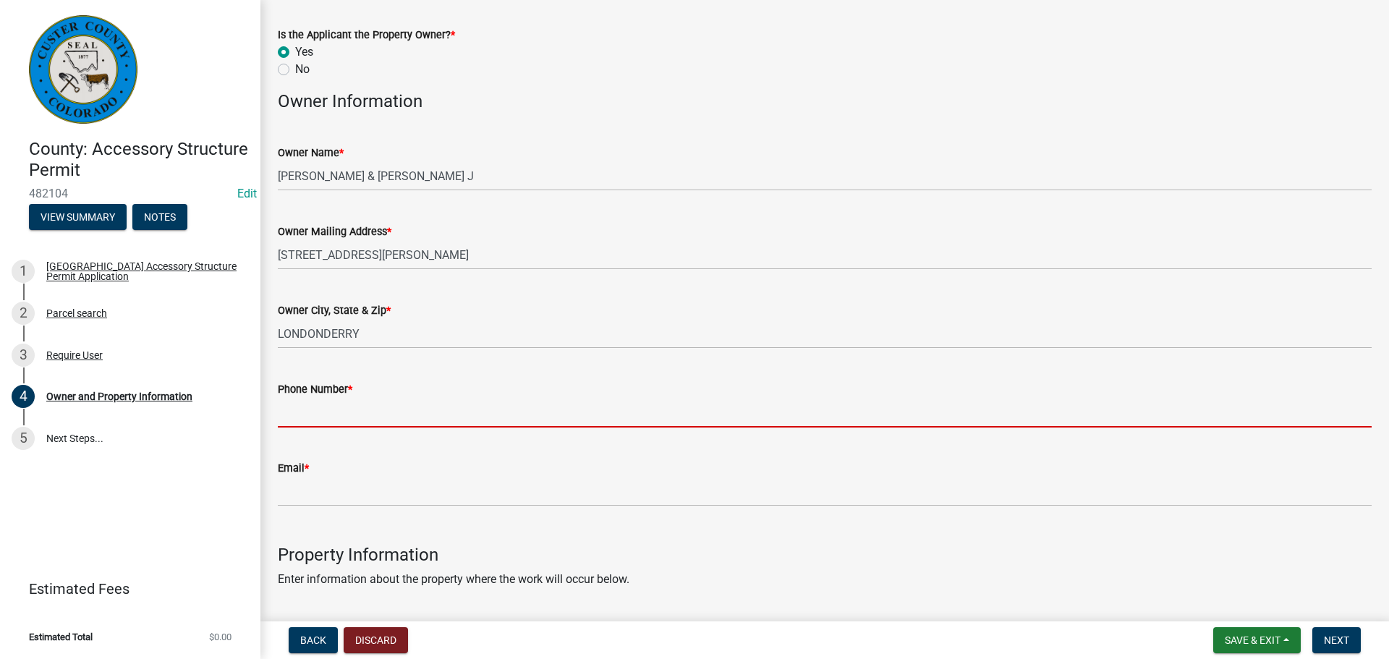
drag, startPoint x: 311, startPoint y: 412, endPoint x: 414, endPoint y: 416, distance: 103.5
click at [311, 412] on input "Phone Number *" at bounding box center [825, 413] width 1094 height 30
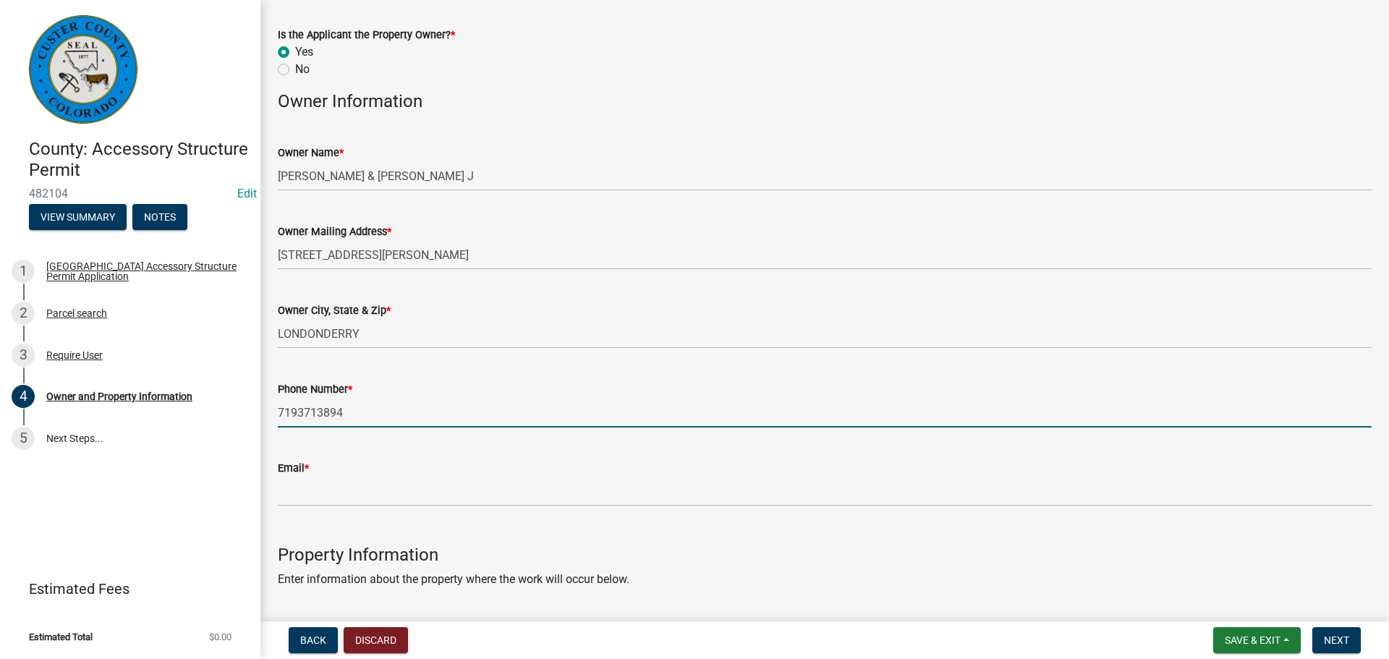
type input "7193713894"
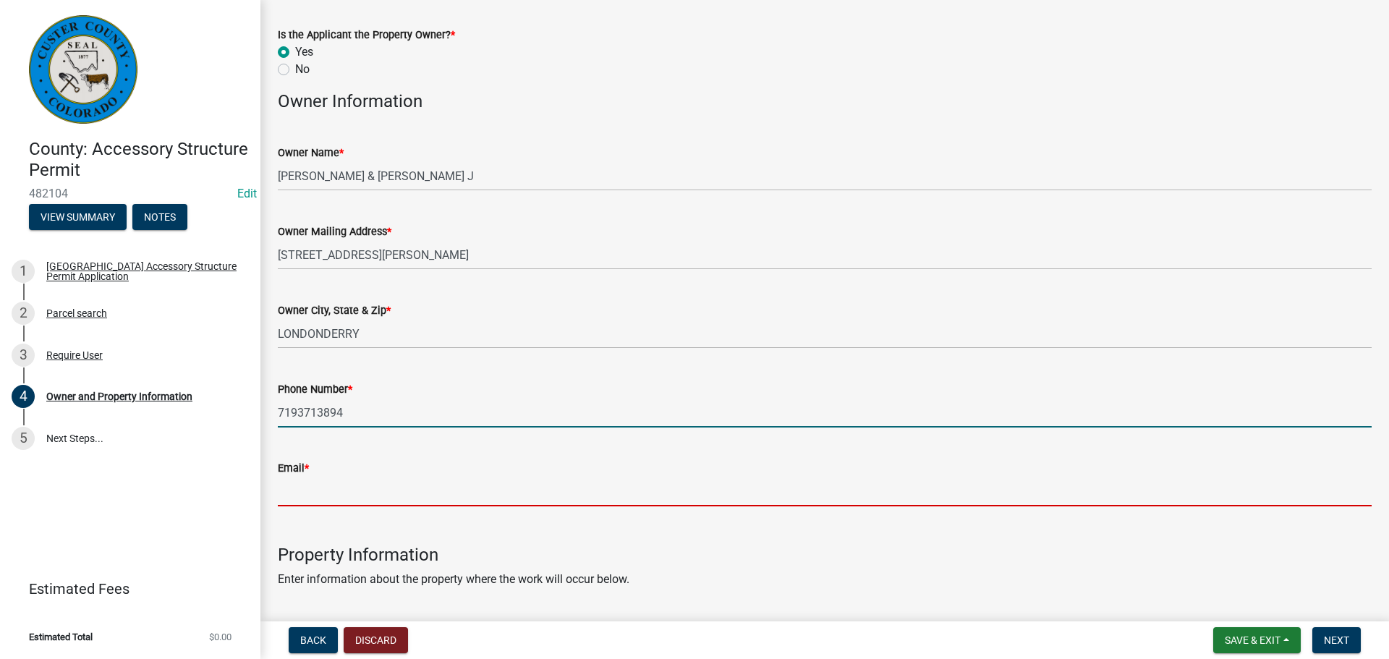
click at [293, 498] on input "Email *" at bounding box center [825, 492] width 1094 height 30
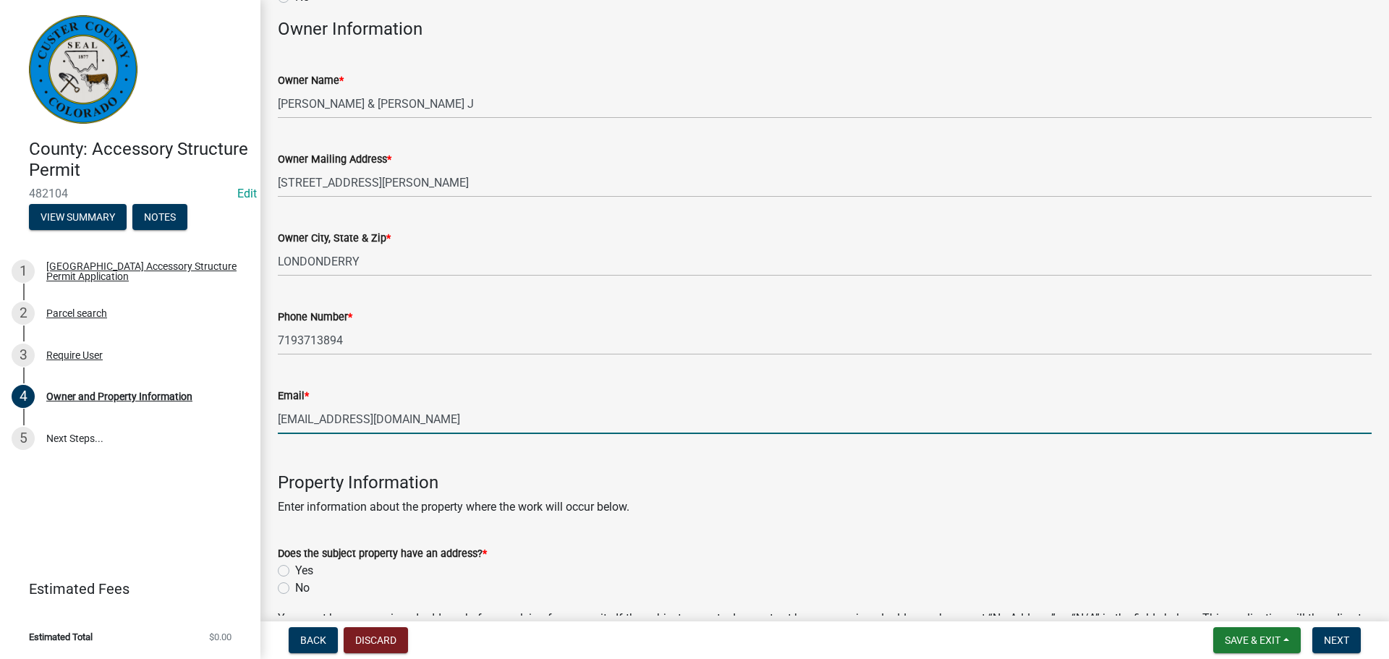
scroll to position [289, 0]
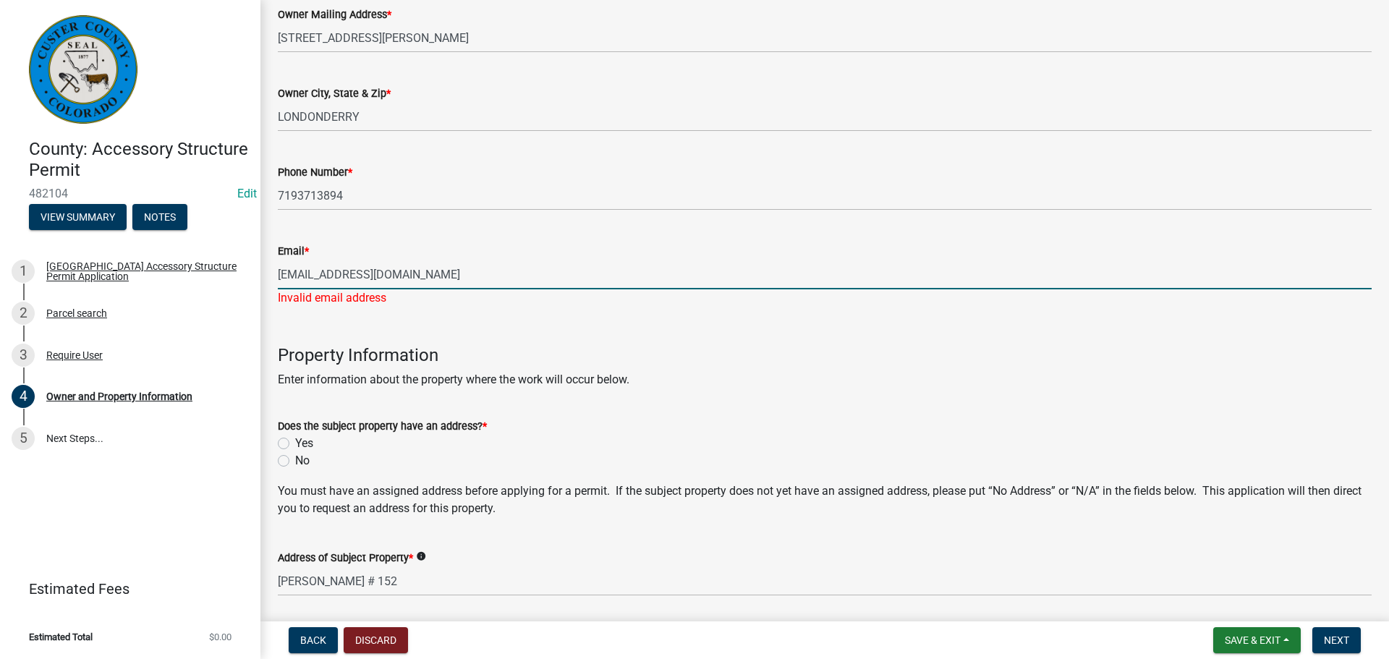
click at [433, 284] on input "[EMAIL_ADDRESS][DOMAIN_NAME]" at bounding box center [825, 275] width 1094 height 30
click at [278, 276] on input "[EMAIL_ADDRESS][DOMAIN_NAME]" at bounding box center [825, 275] width 1094 height 30
click at [439, 278] on input "[EMAIL_ADDRESS][DOMAIN_NAME]" at bounding box center [825, 275] width 1094 height 30
click at [447, 271] on input "[EMAIL_ADDRESS][DOMAIN_NAME]" at bounding box center [825, 275] width 1094 height 30
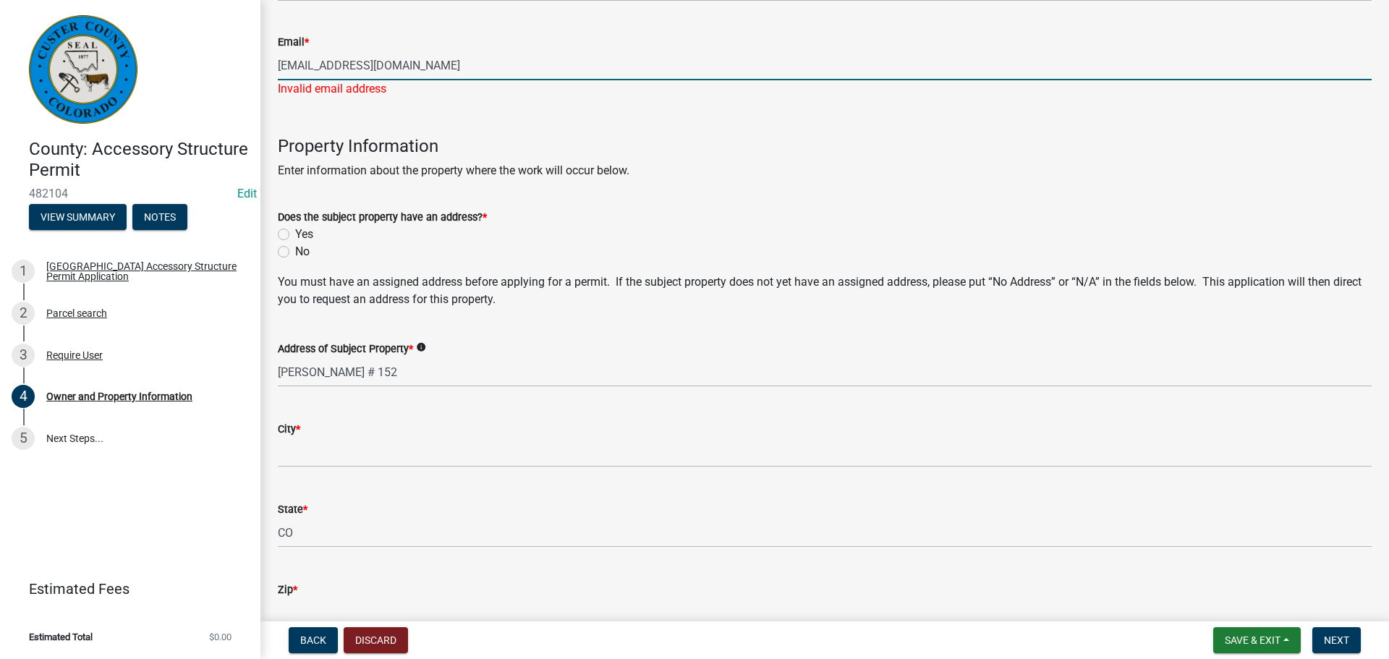
scroll to position [579, 0]
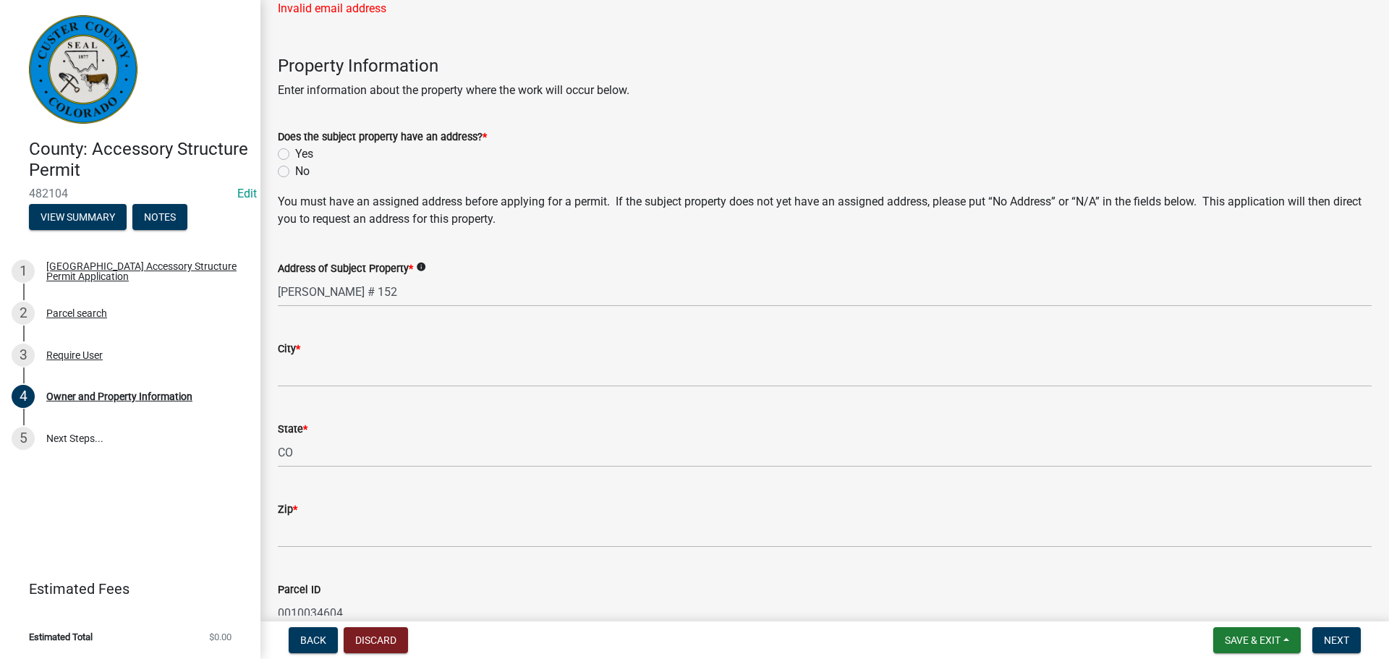
type input "[EMAIL_ADDRESS][DOMAIN_NAME]"
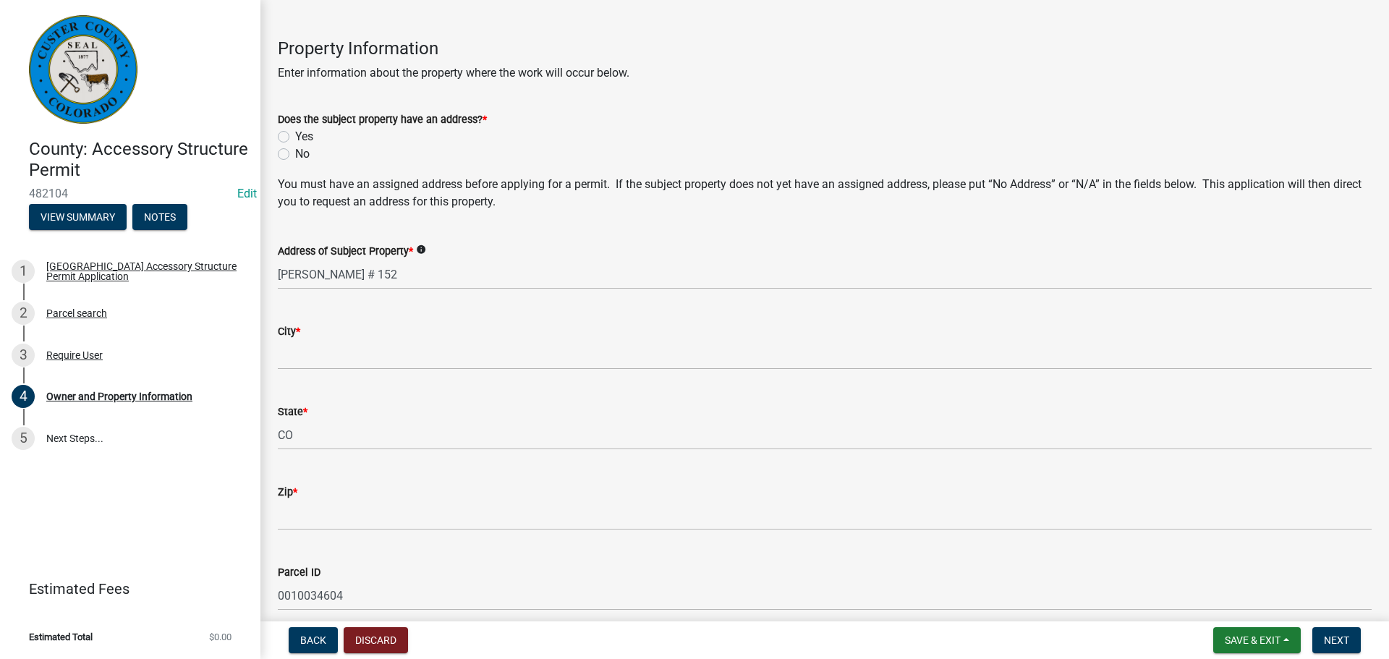
drag, startPoint x: 282, startPoint y: 154, endPoint x: 493, endPoint y: 263, distance: 237.4
click at [283, 150] on div "Does the subject property have an address? * Yes No" at bounding box center [825, 137] width 1094 height 52
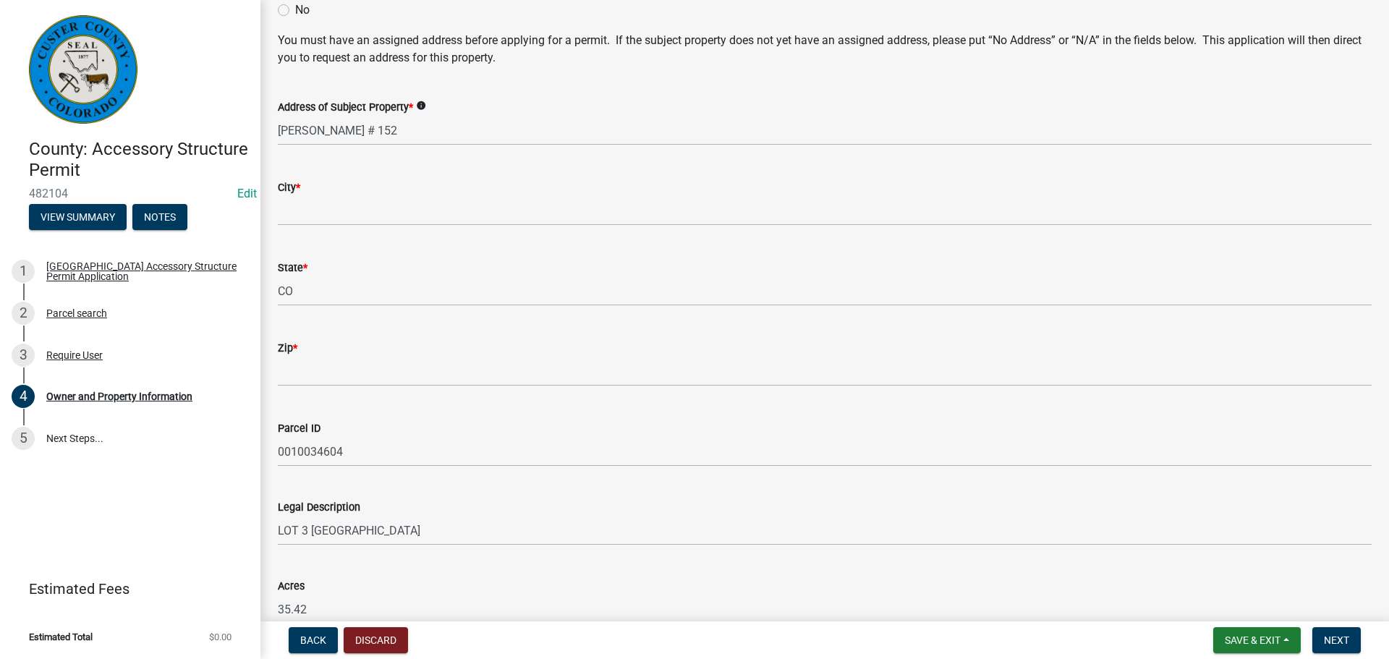
scroll to position [723, 0]
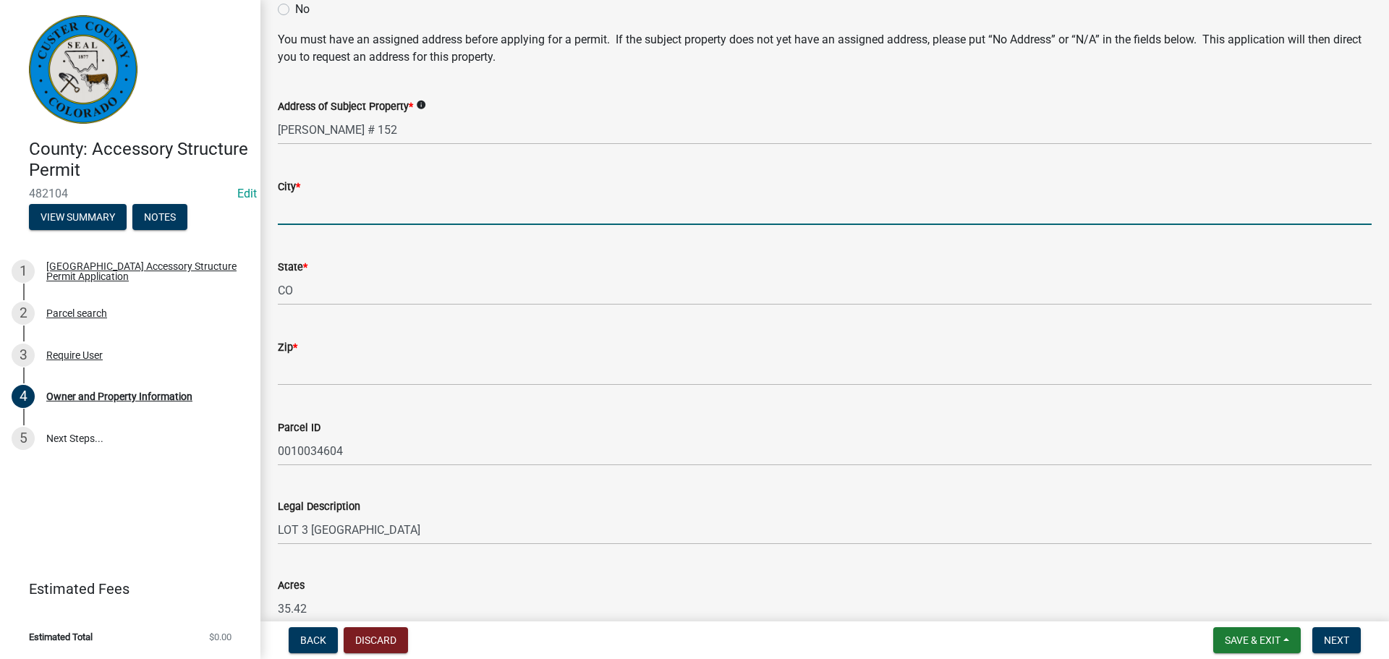
click at [353, 213] on input "City *" at bounding box center [825, 210] width 1094 height 30
type input "[GEOGRAPHIC_DATA]"
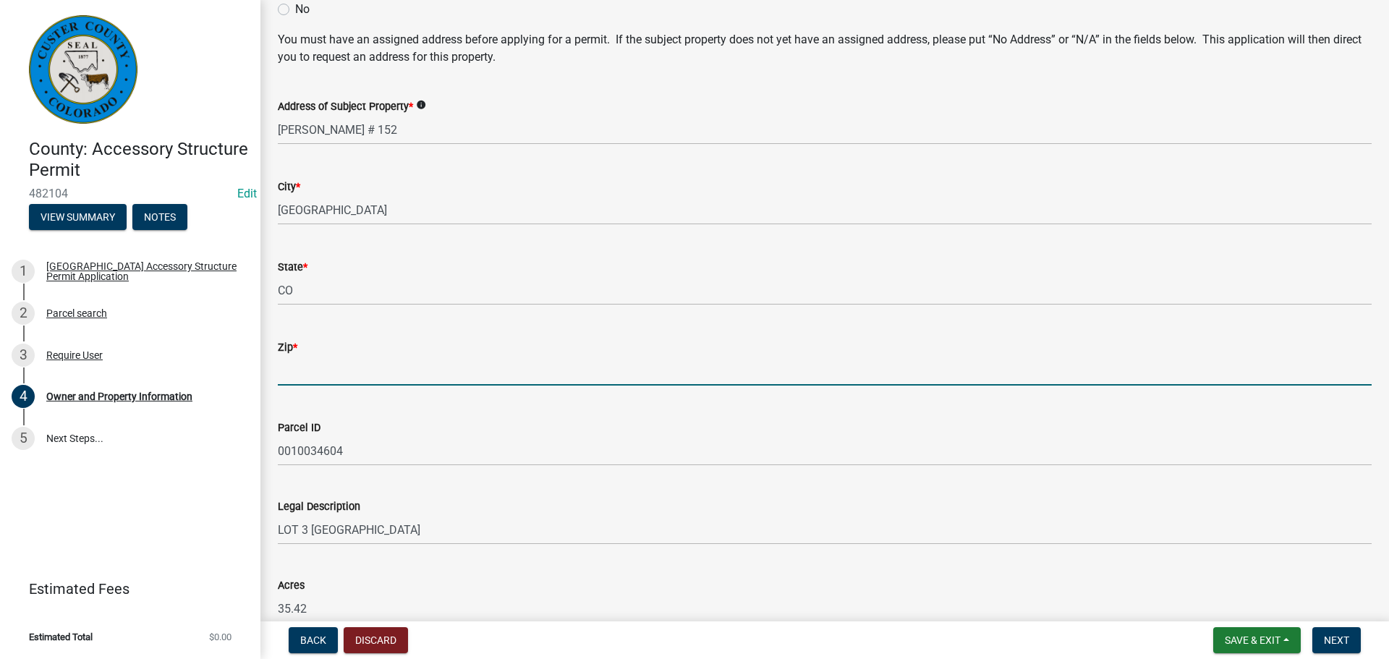
click at [318, 359] on input "Zip *" at bounding box center [825, 371] width 1094 height 30
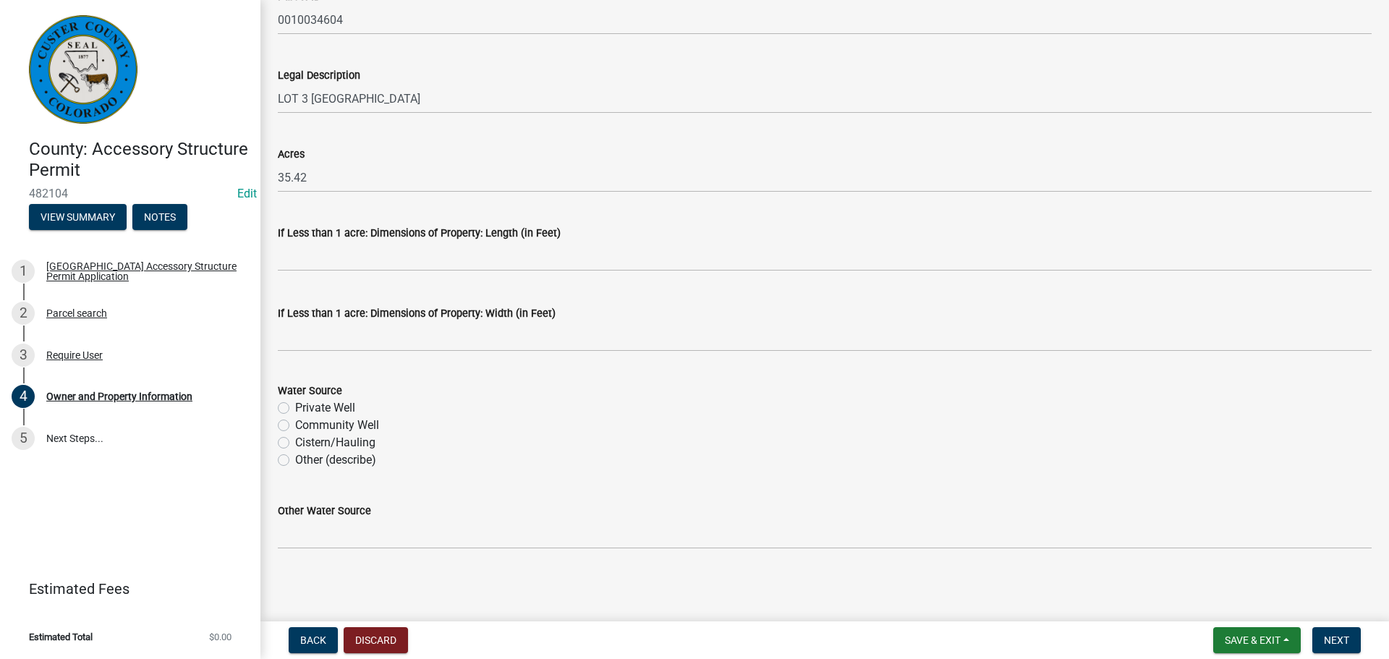
scroll to position [1156, 0]
type input "81252"
click at [295, 408] on label "Private Well" at bounding box center [325, 406] width 60 height 17
click at [295, 407] on input "Private Well" at bounding box center [299, 402] width 9 height 9
radio input "true"
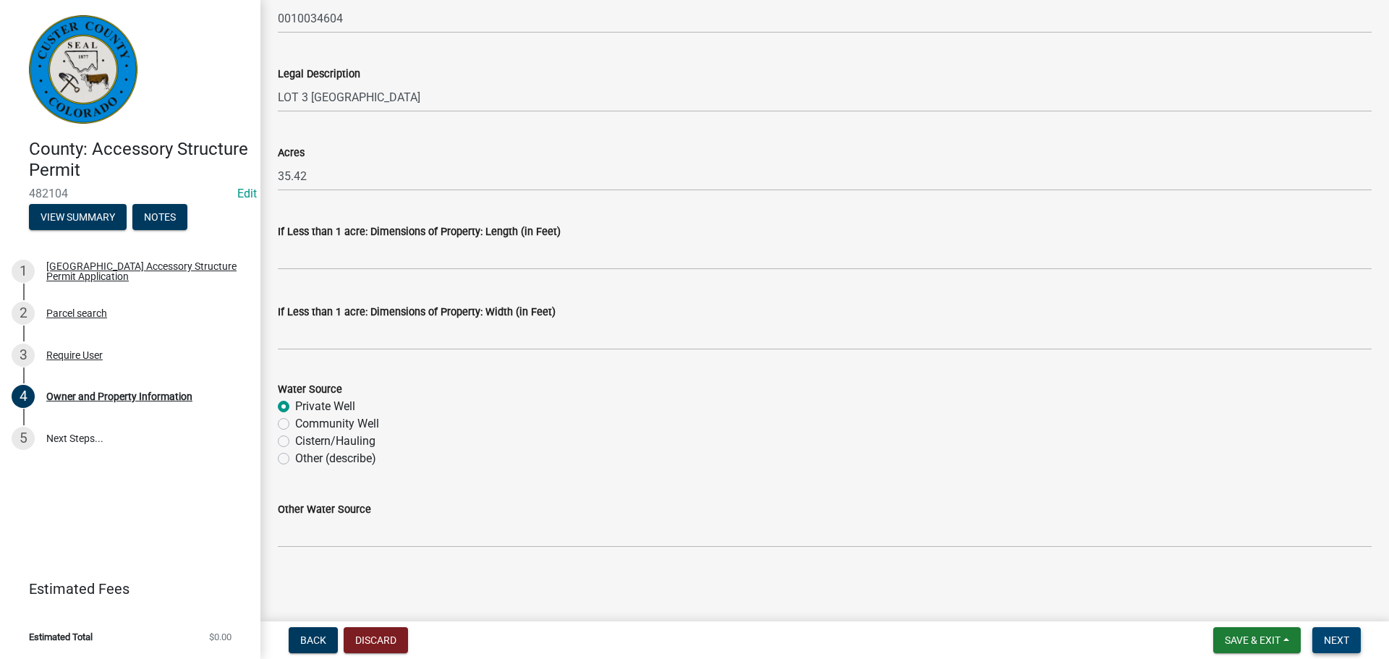
click at [1342, 638] on span "Next" at bounding box center [1336, 640] width 25 height 12
click at [1341, 635] on span "Next" at bounding box center [1336, 640] width 25 height 12
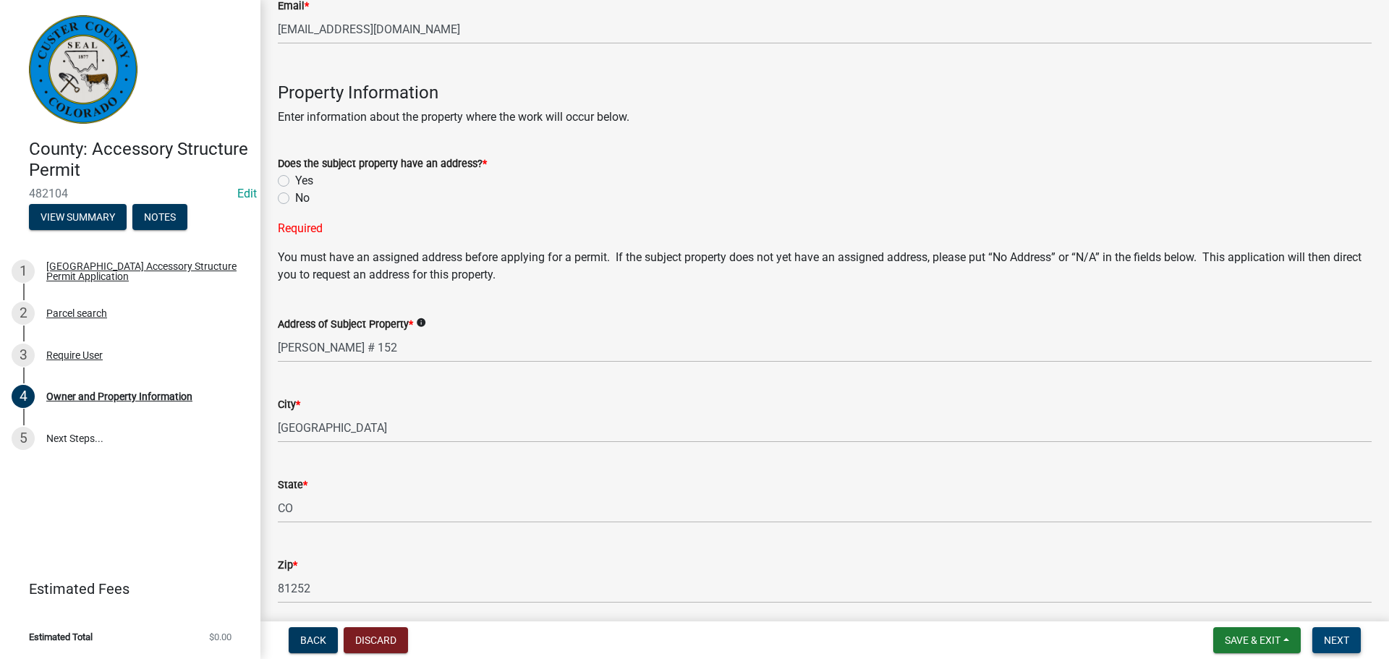
scroll to position [534, 0]
click at [295, 182] on label "Yes" at bounding box center [304, 181] width 18 height 17
click at [295, 182] on input "Yes" at bounding box center [299, 177] width 9 height 9
radio input "true"
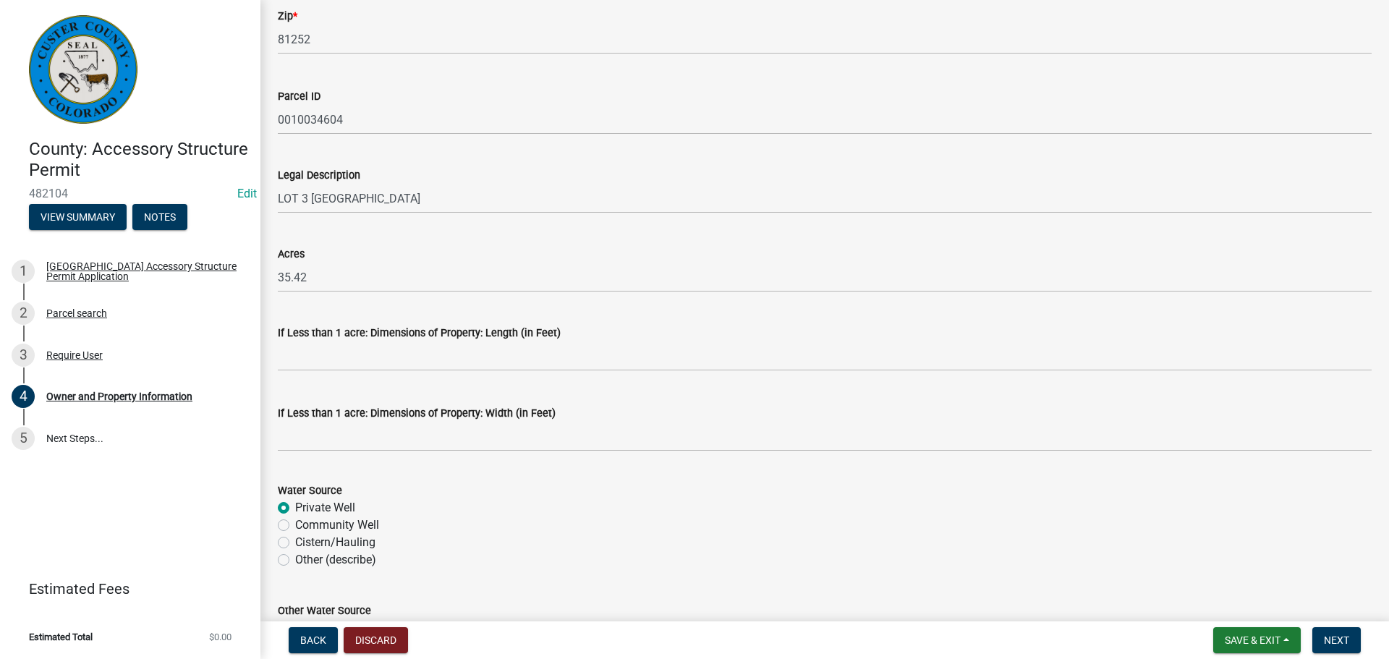
scroll to position [1156, 0]
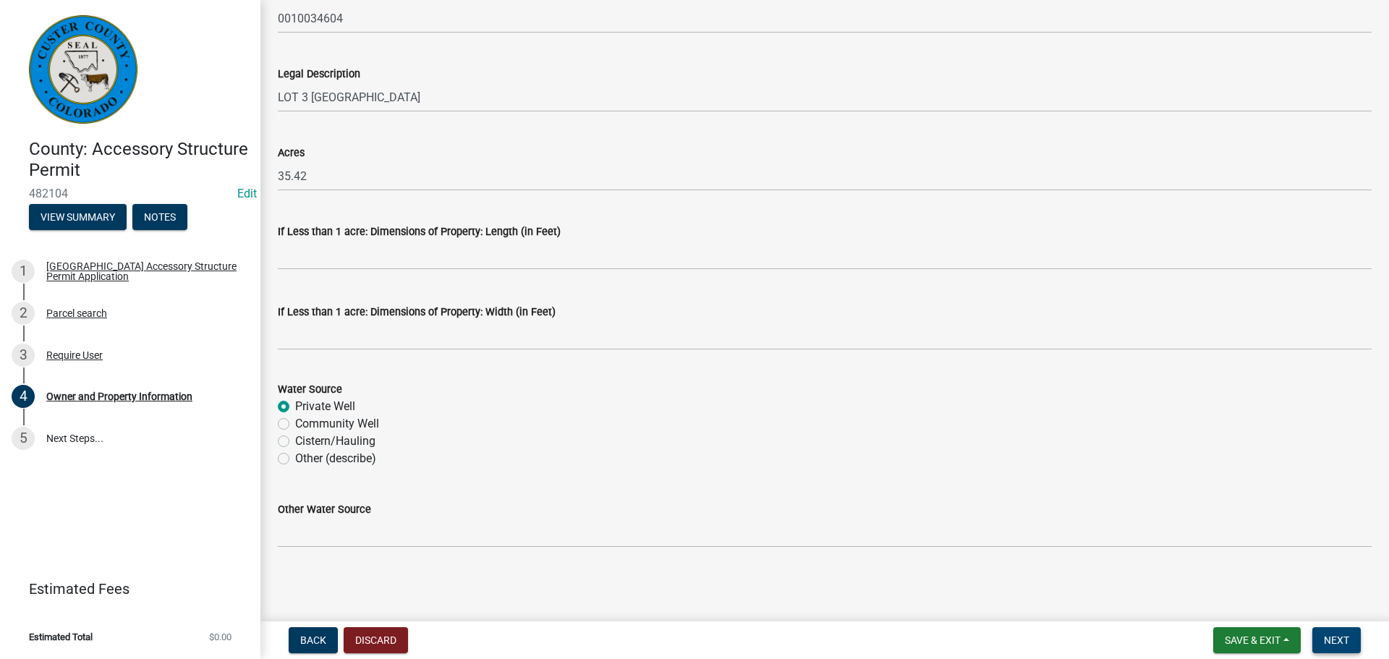
click at [1329, 642] on span "Next" at bounding box center [1336, 640] width 25 height 12
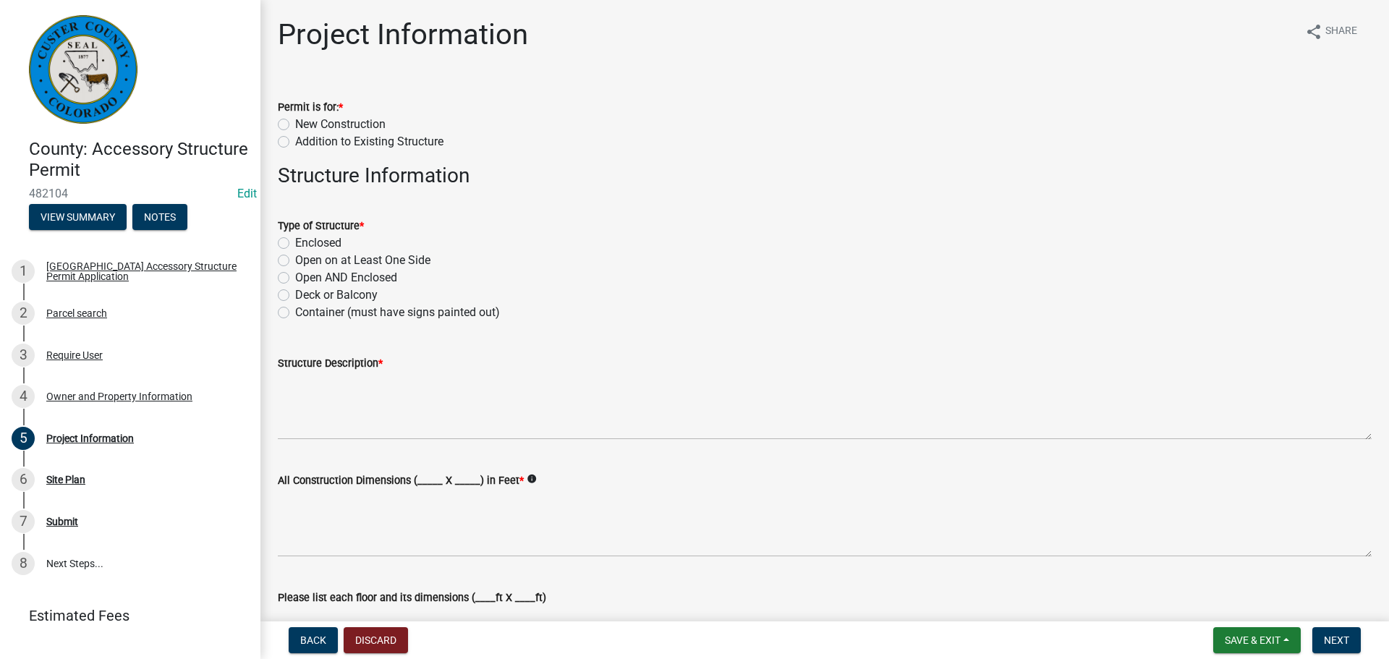
click at [275, 121] on div "Permit is for: * New Construction Addition to Existing Structure" at bounding box center [824, 115] width 1115 height 69
click at [295, 124] on label "New Construction" at bounding box center [340, 124] width 90 height 17
click at [295, 124] on input "New Construction" at bounding box center [299, 120] width 9 height 9
radio input "true"
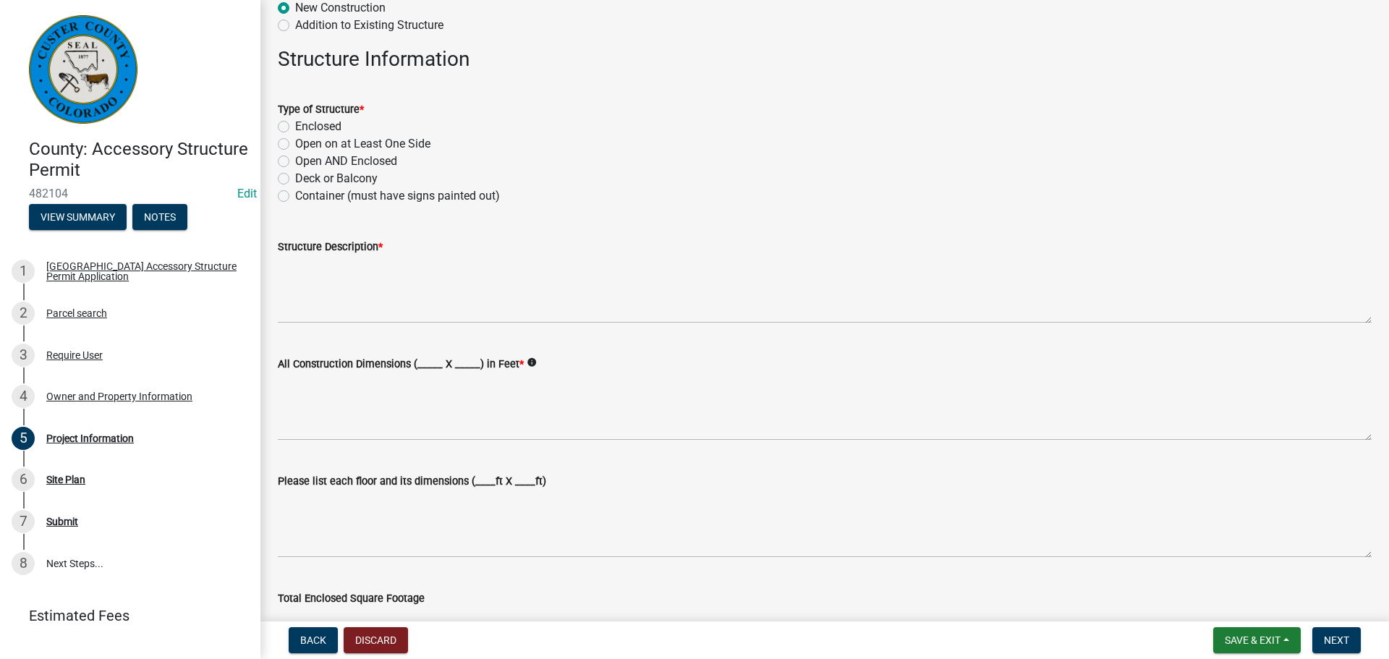
scroll to position [145, 0]
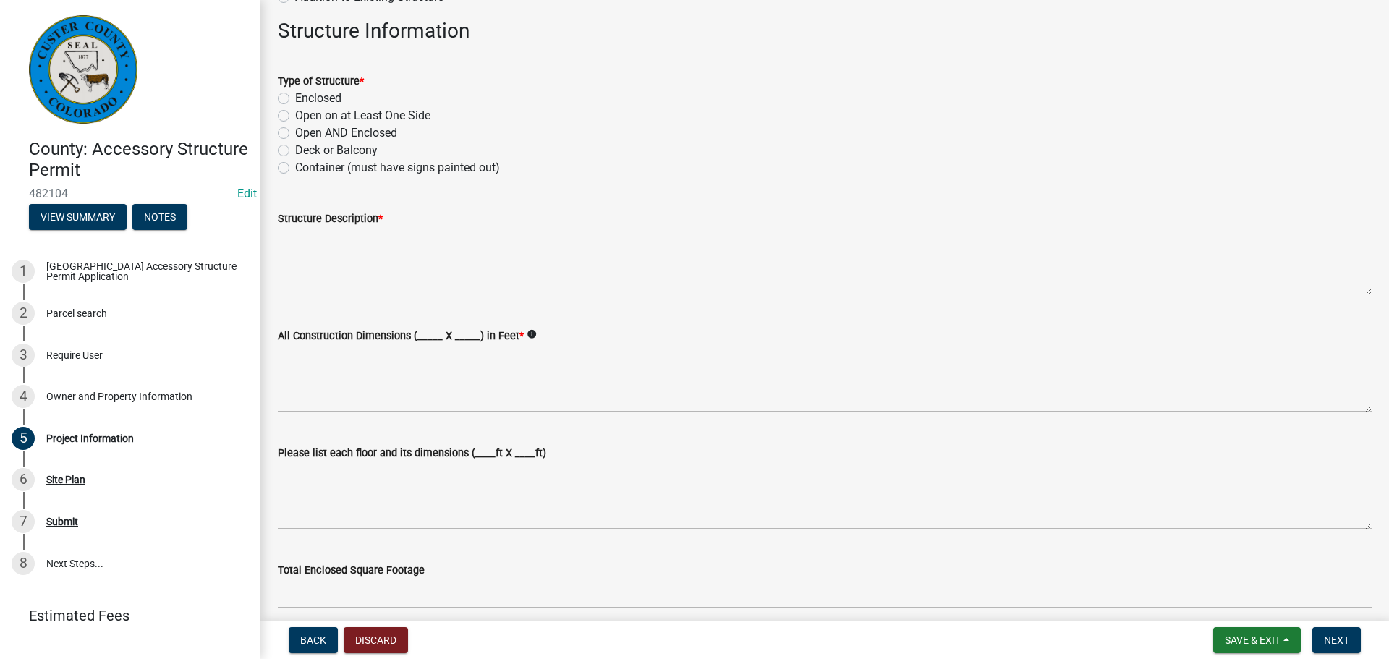
click at [295, 100] on label "Enclosed" at bounding box center [318, 98] width 46 height 17
click at [295, 99] on input "Enclosed" at bounding box center [299, 94] width 9 height 9
radio input "true"
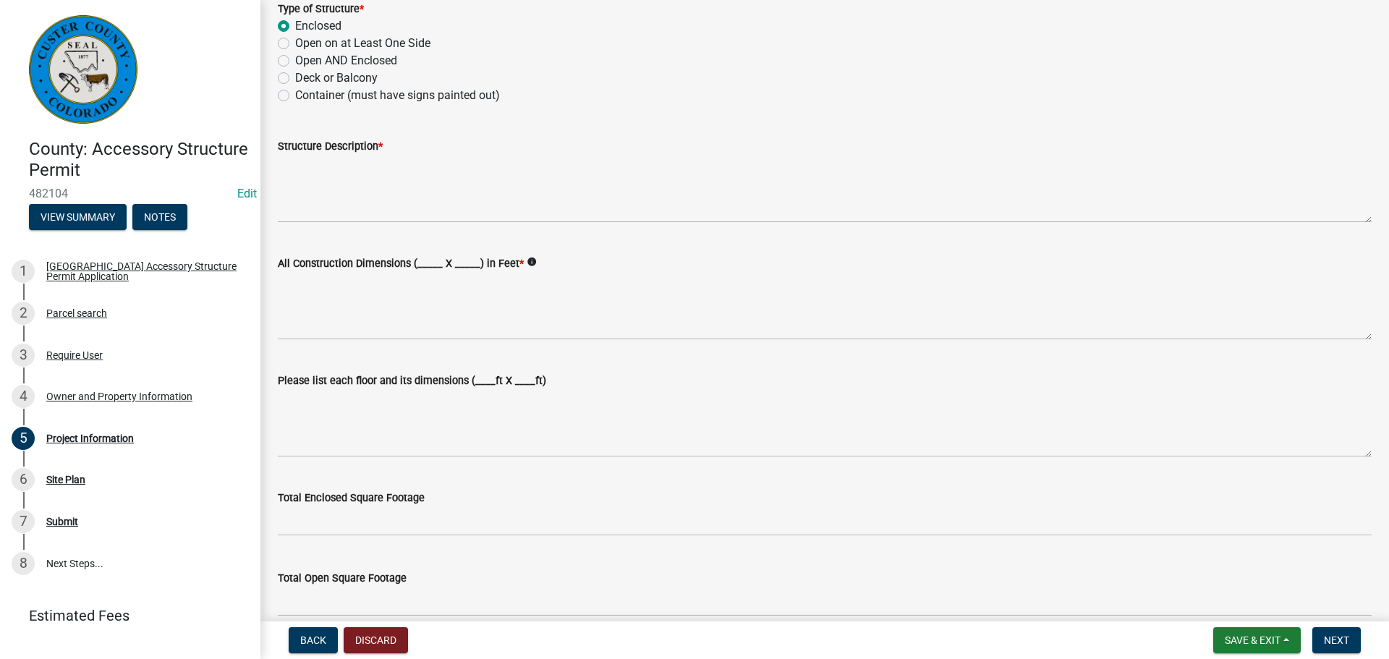
scroll to position [289, 0]
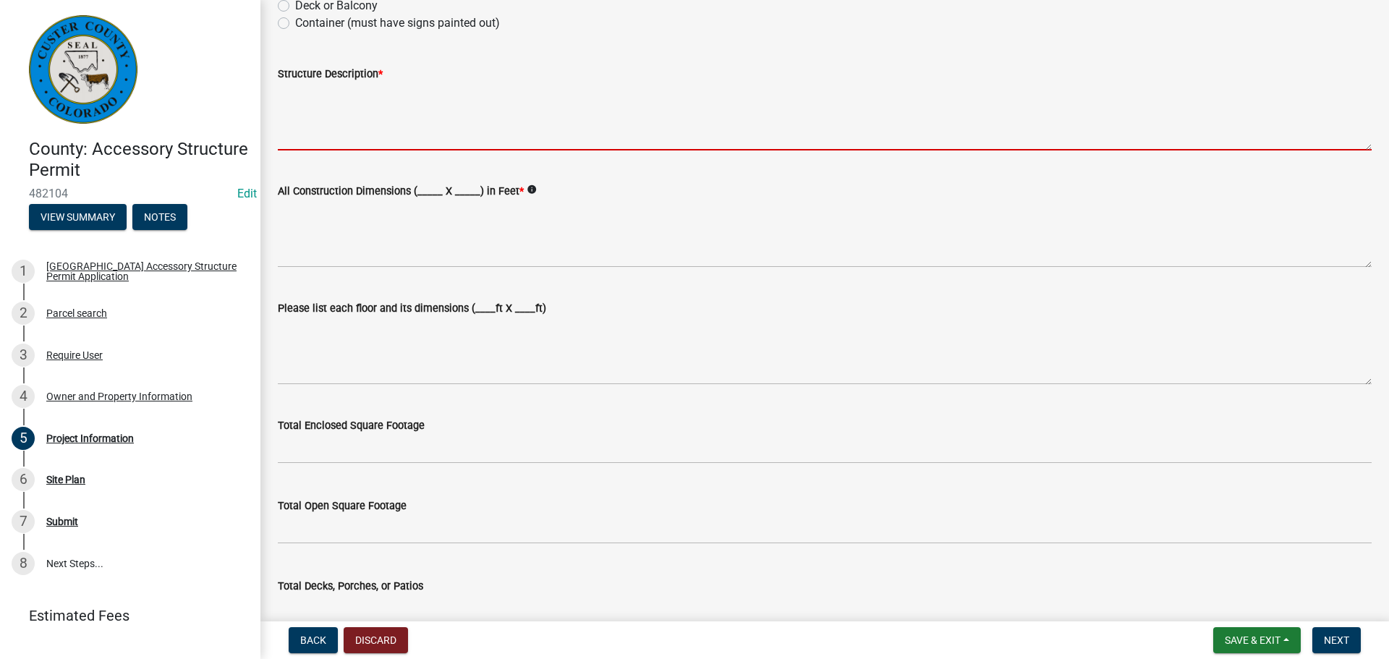
click at [424, 122] on textarea "Structure Description *" at bounding box center [825, 116] width 1094 height 68
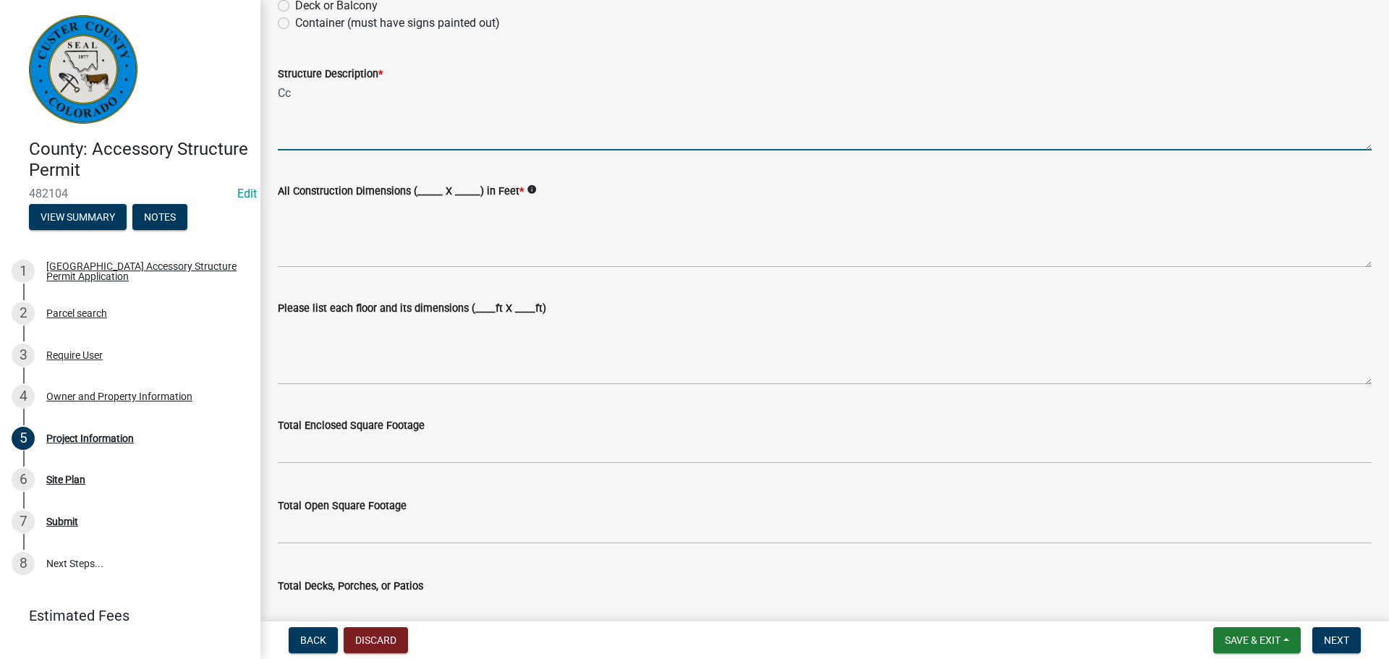
type textarea "C"
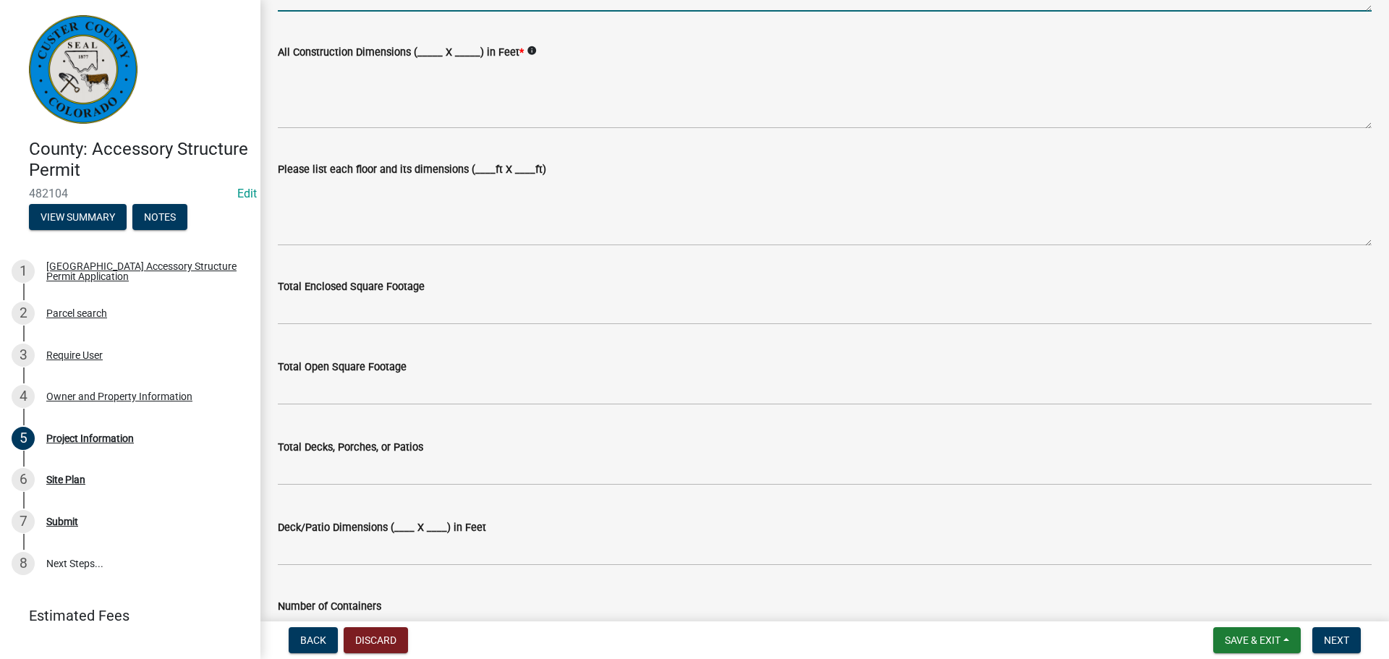
scroll to position [434, 0]
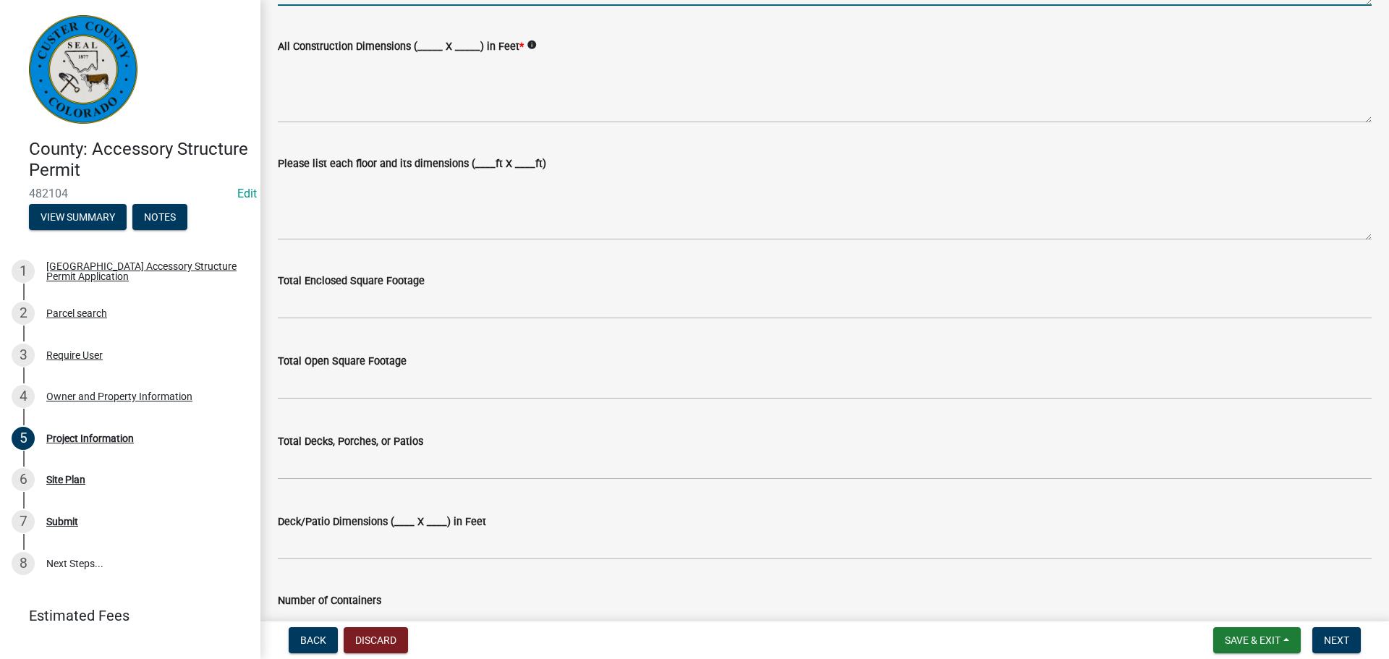
type textarea "Chicken house"
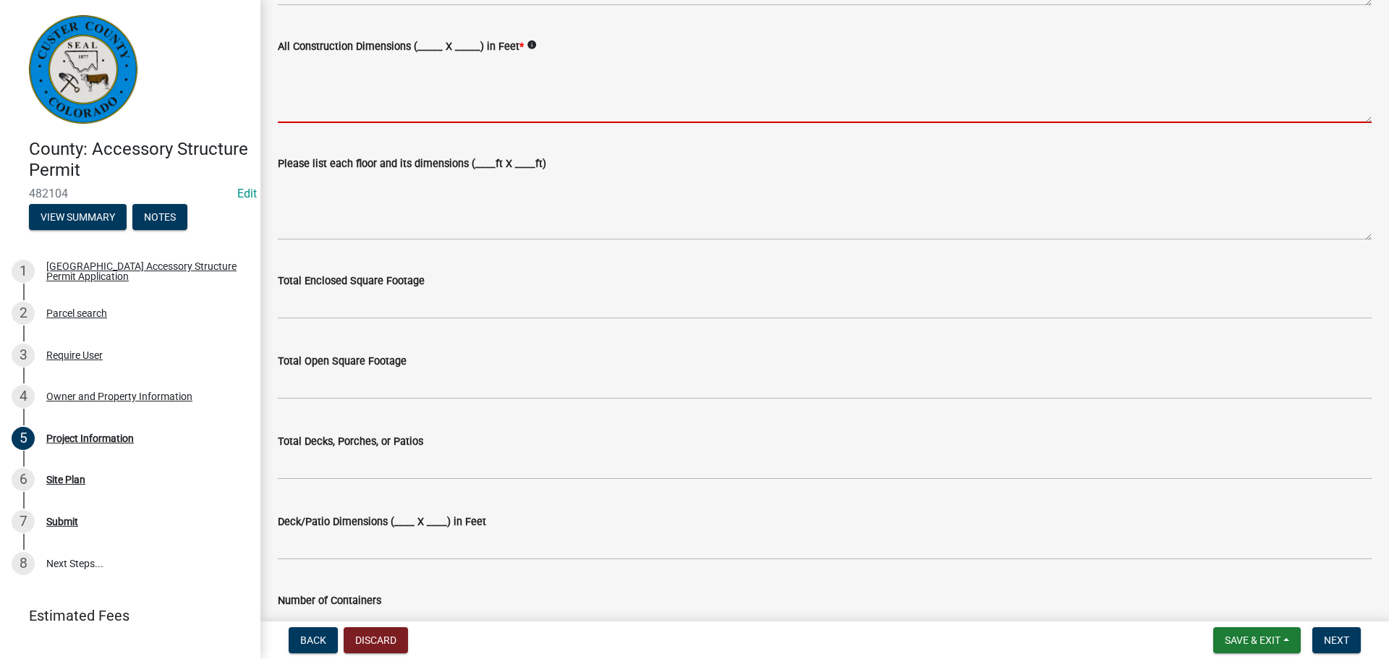
click at [403, 118] on textarea "All Construction Dimensions (_____ X _____) in Feet *" at bounding box center [825, 89] width 1094 height 68
click at [318, 90] on textarea "All Construction Dimensions (_____ X _____) in Feet *" at bounding box center [825, 89] width 1094 height 68
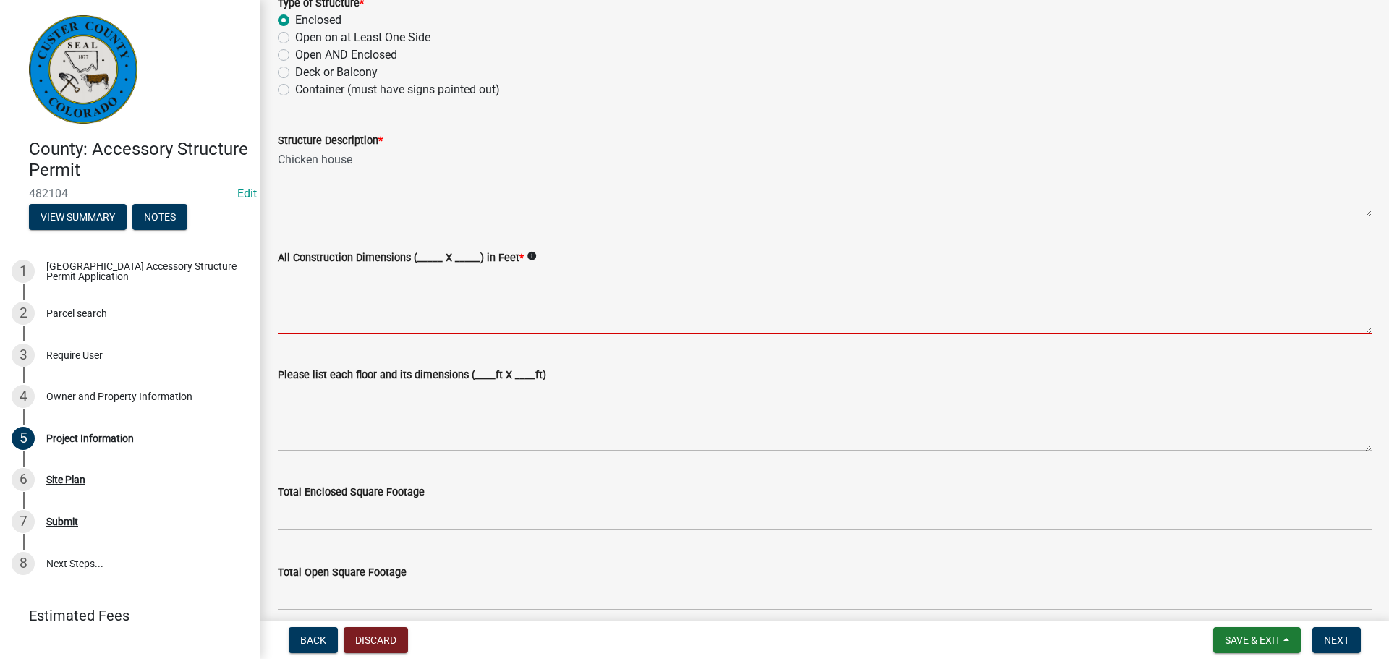
scroll to position [217, 0]
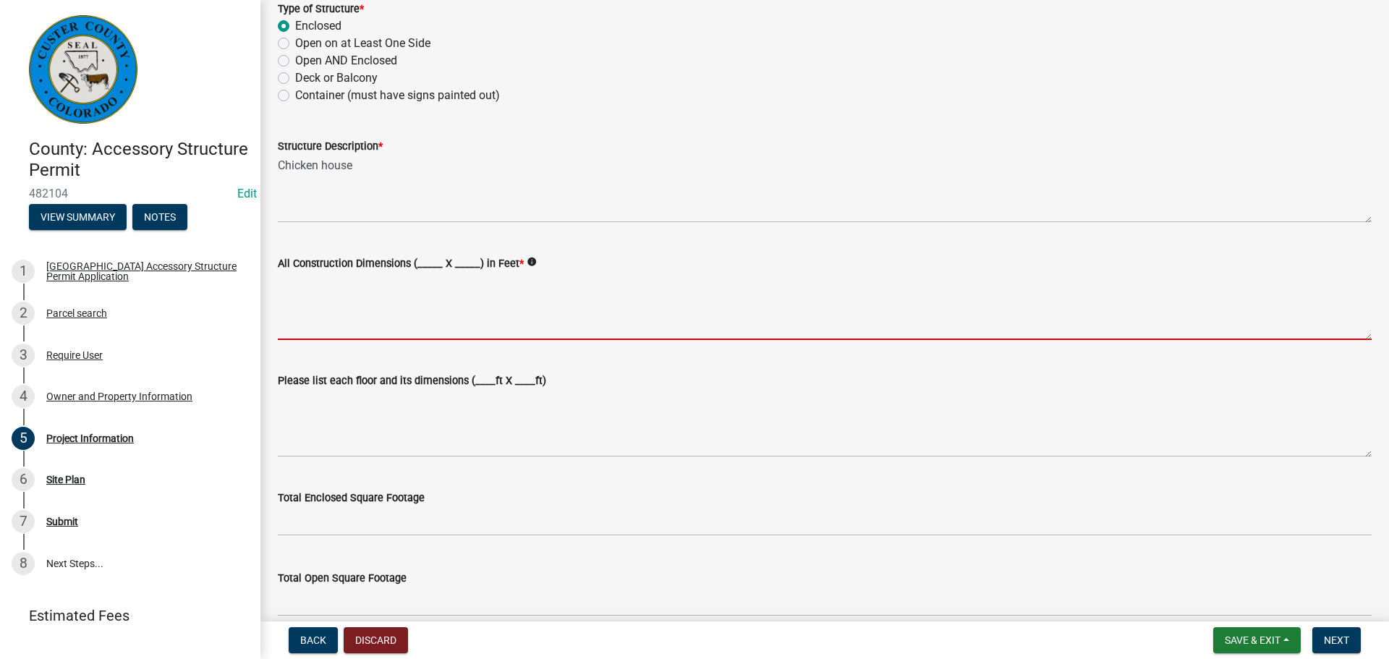
click at [306, 326] on textarea "All Construction Dimensions (_____ X _____) in Feet *" at bounding box center [825, 306] width 1094 height 68
click at [299, 293] on textarea "All Construction Dimensions (_____ X _____) in Feet *" at bounding box center [825, 306] width 1094 height 68
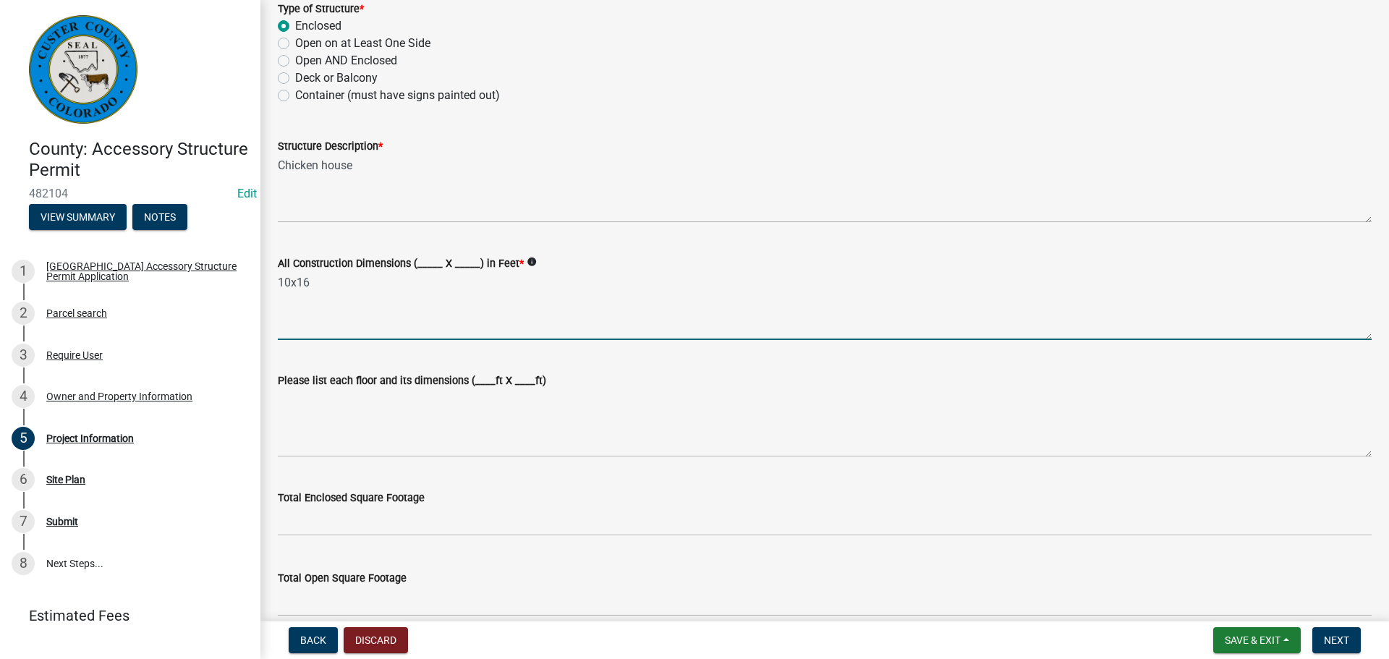
click at [299, 293] on textarea "10x16" at bounding box center [825, 306] width 1094 height 68
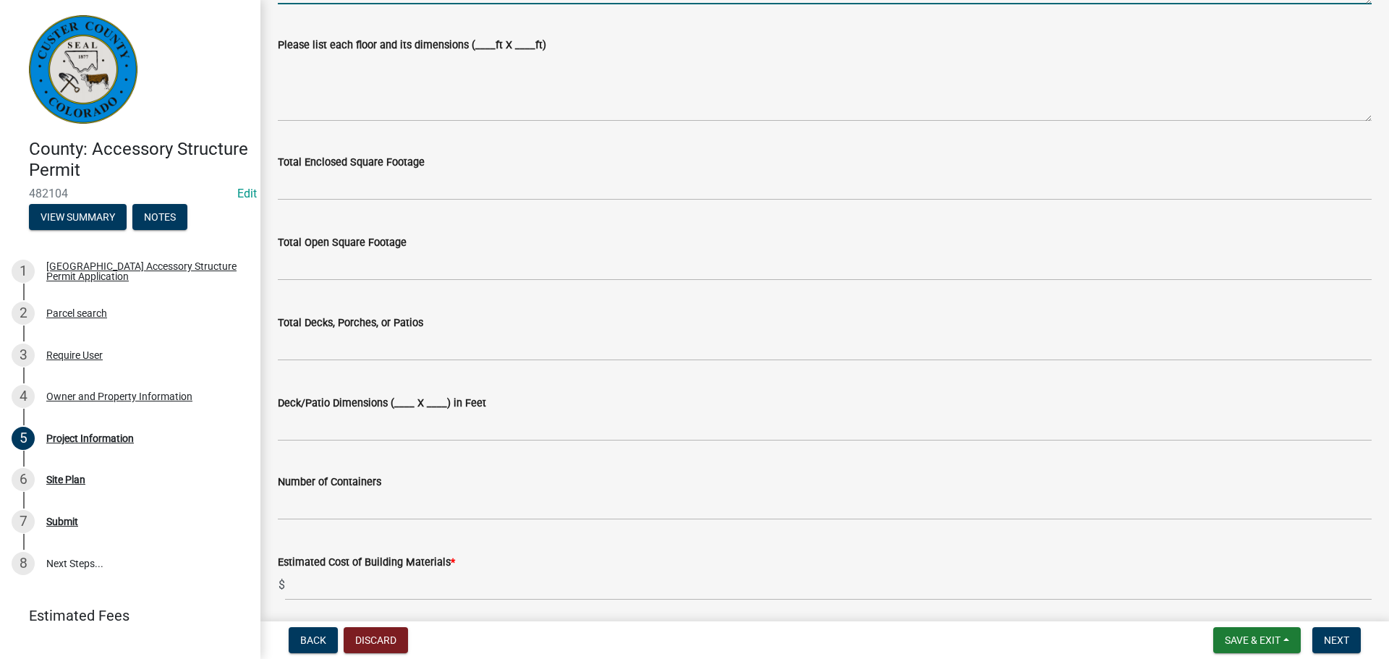
scroll to position [579, 0]
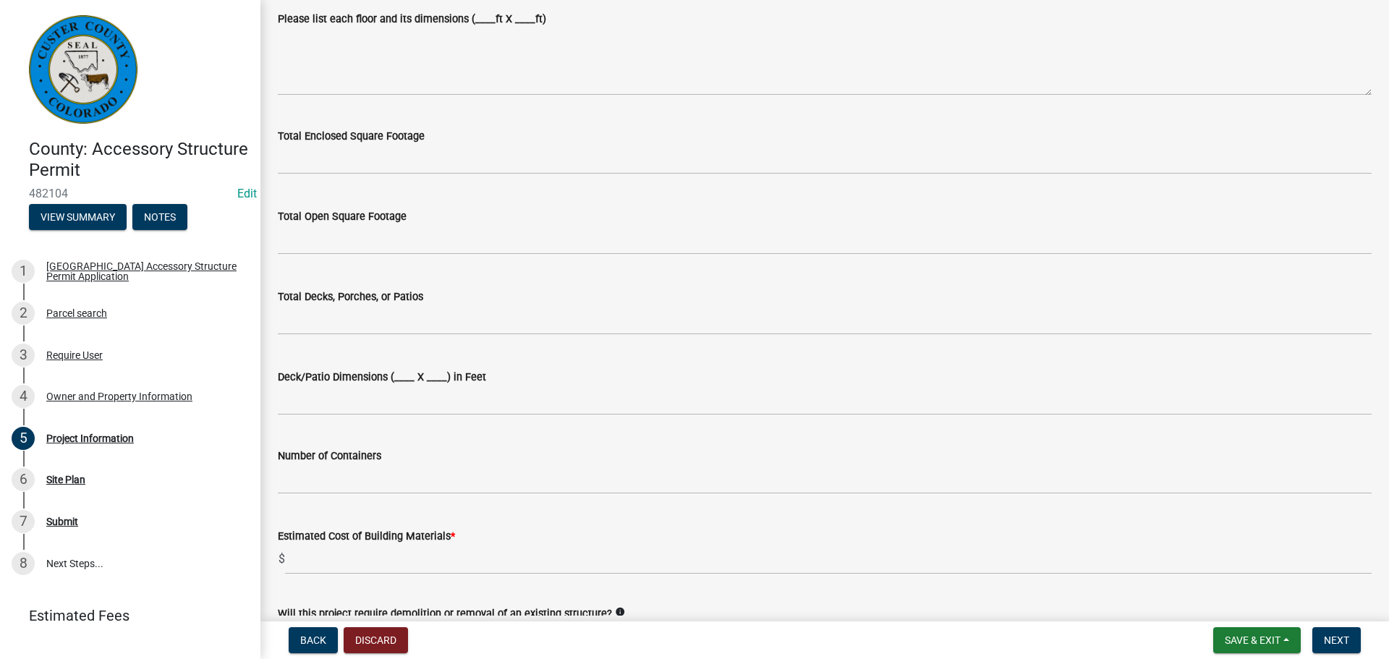
type textarea "10x16"
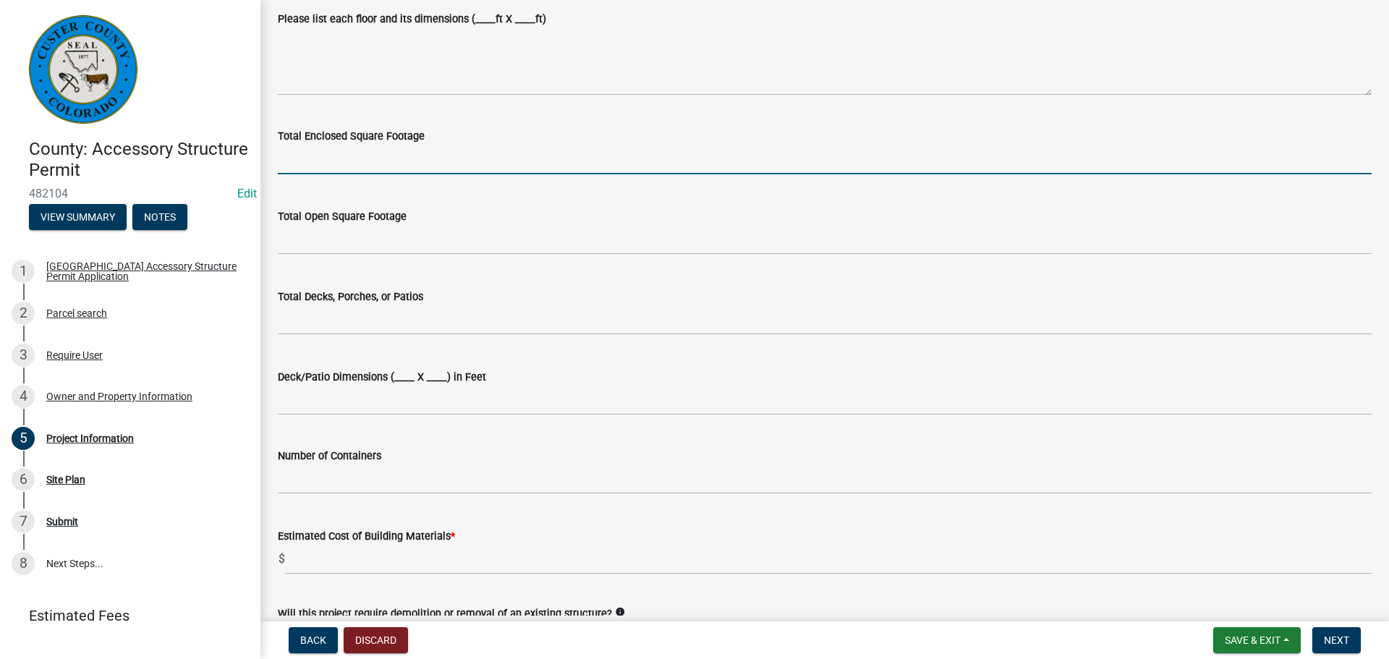
click at [376, 166] on input "text" at bounding box center [825, 160] width 1094 height 30
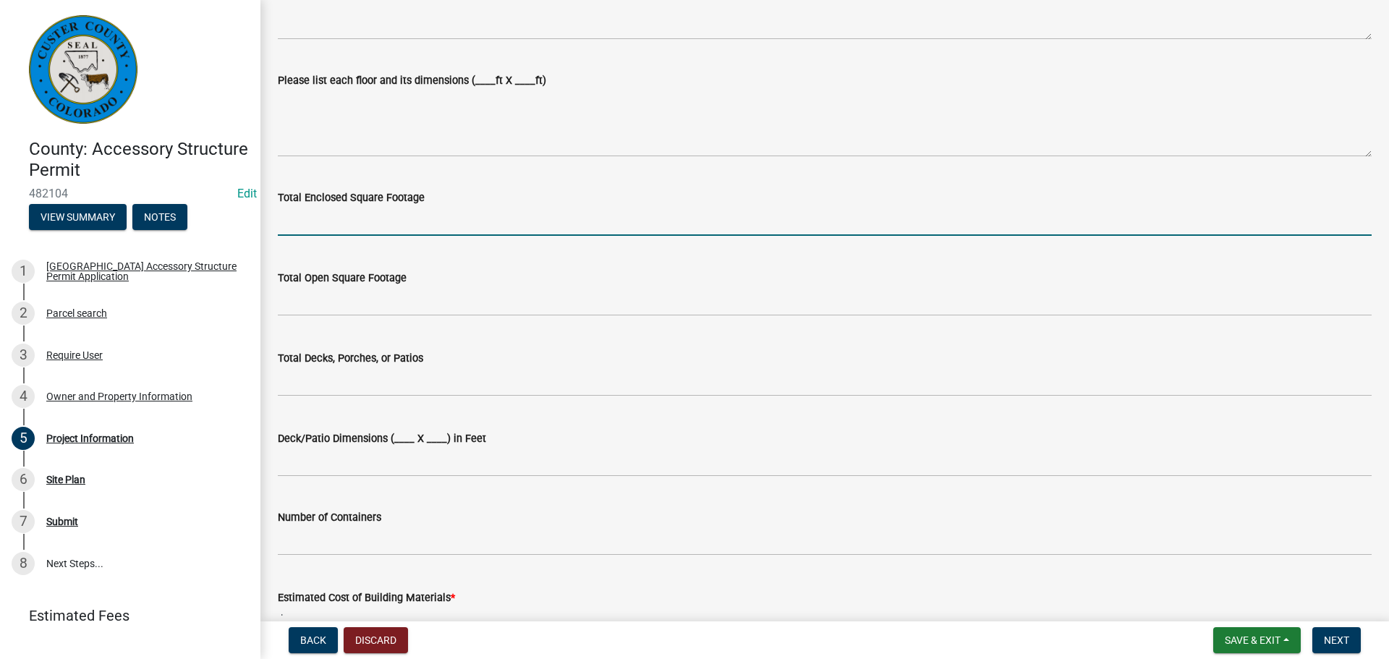
scroll to position [362, 0]
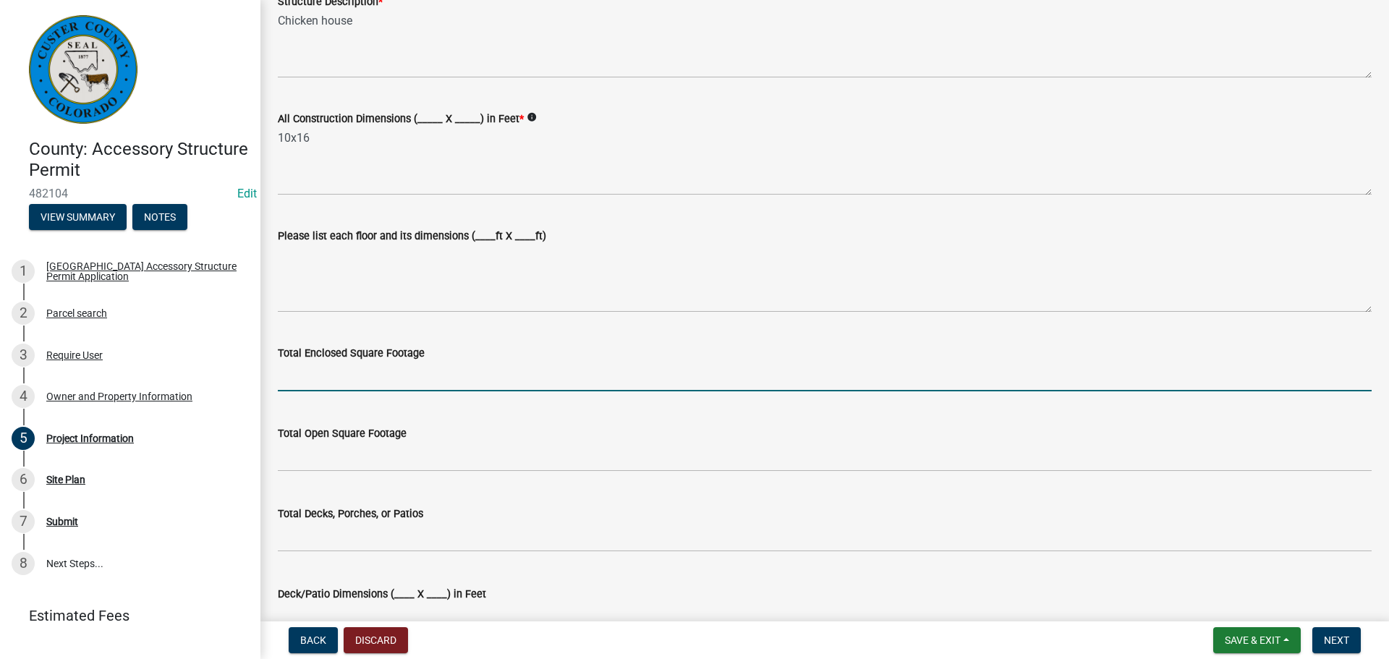
click at [283, 372] on input "text" at bounding box center [825, 377] width 1094 height 30
type input "160"
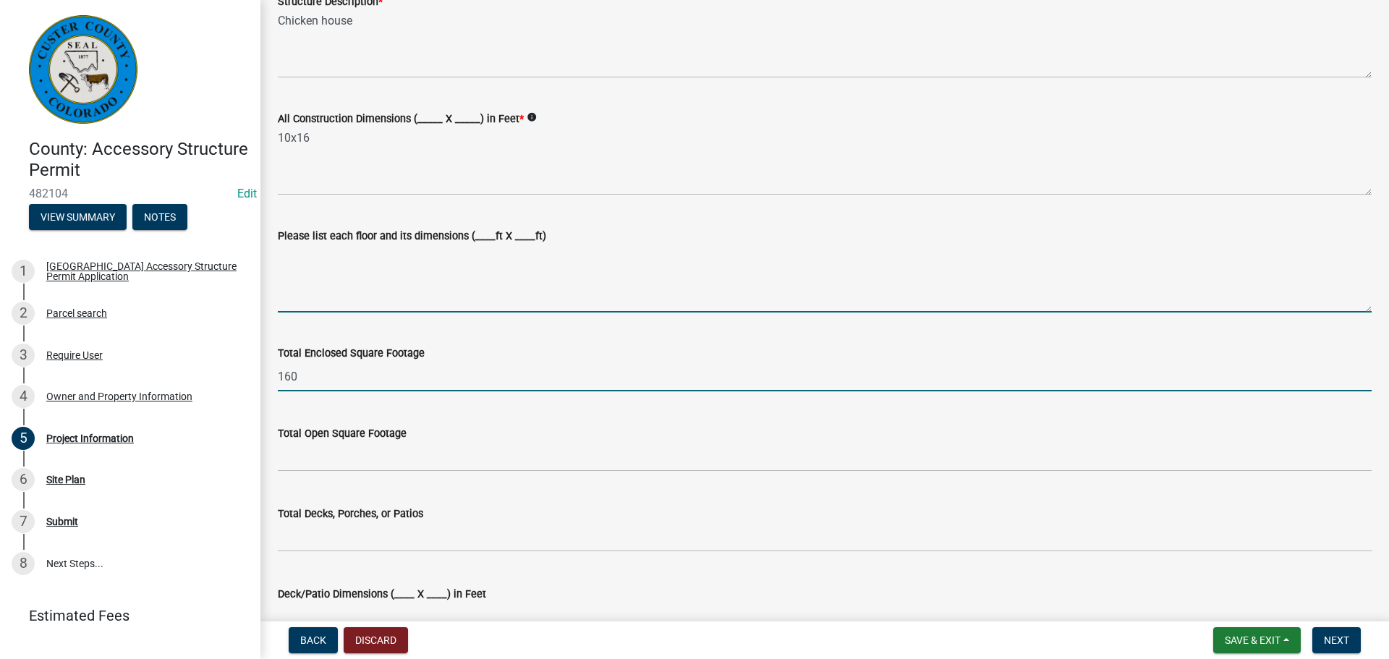
click at [530, 290] on textarea "Please list each floor and its dimensions (____ft X ____ft)" at bounding box center [825, 278] width 1094 height 68
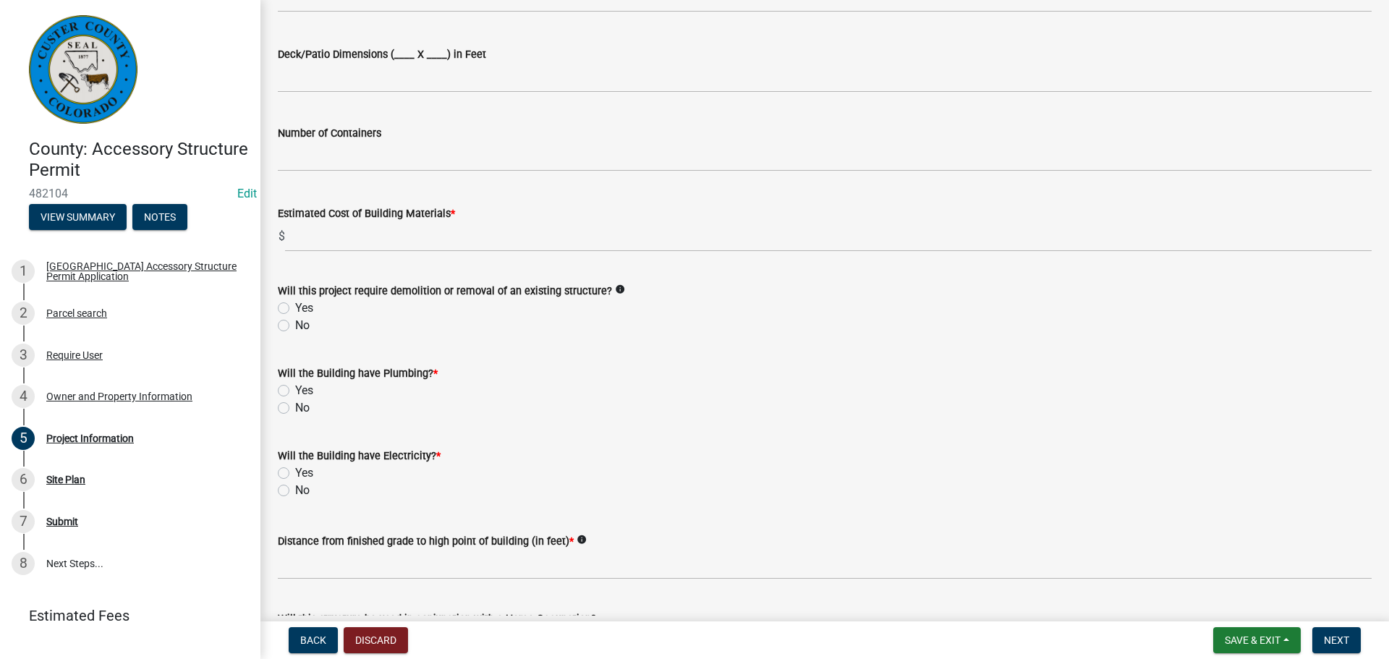
scroll to position [940, 0]
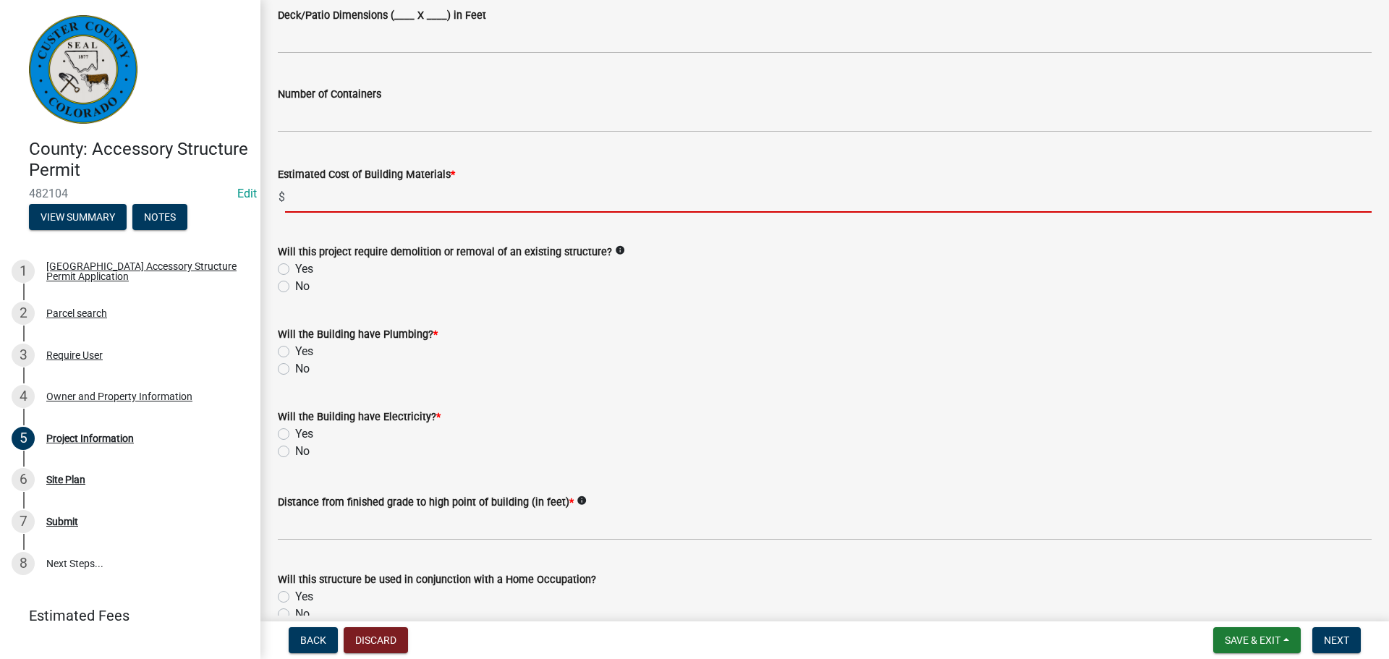
click at [433, 187] on input "text" at bounding box center [828, 198] width 1086 height 30
click at [437, 197] on input "text" at bounding box center [828, 198] width 1086 height 30
click at [435, 193] on input "text" at bounding box center [828, 198] width 1086 height 30
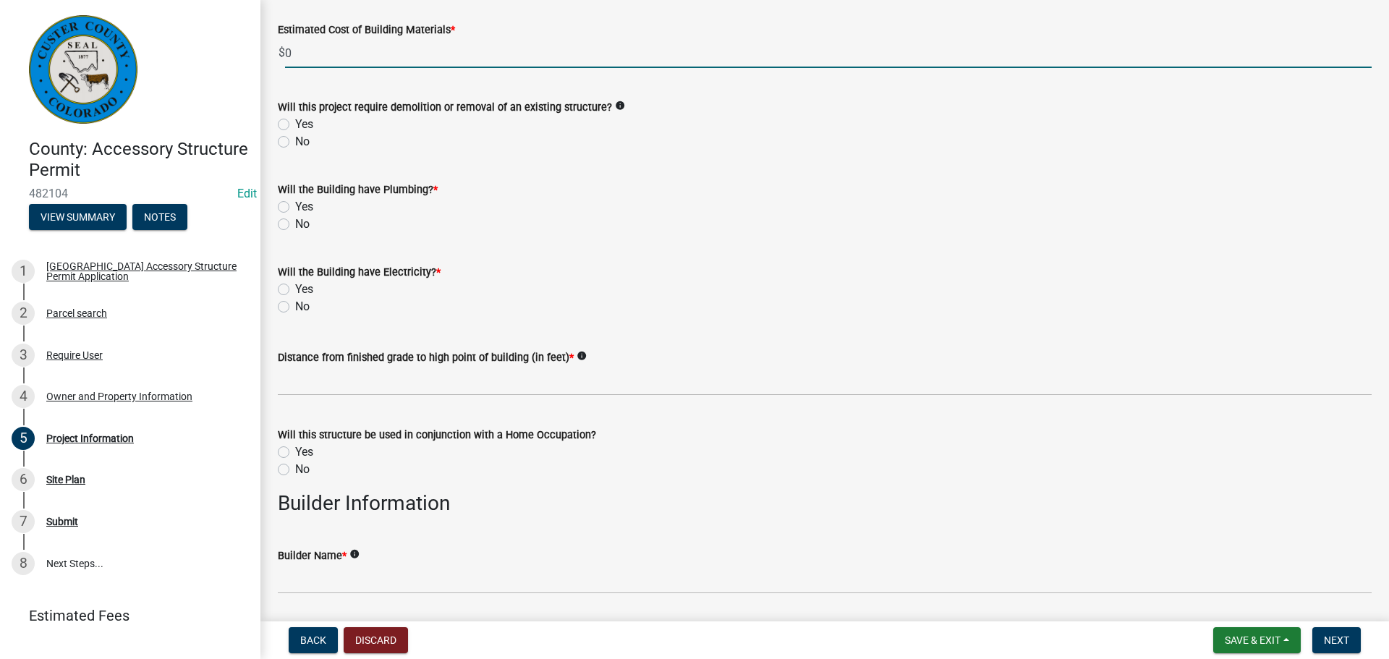
scroll to position [1157, 0]
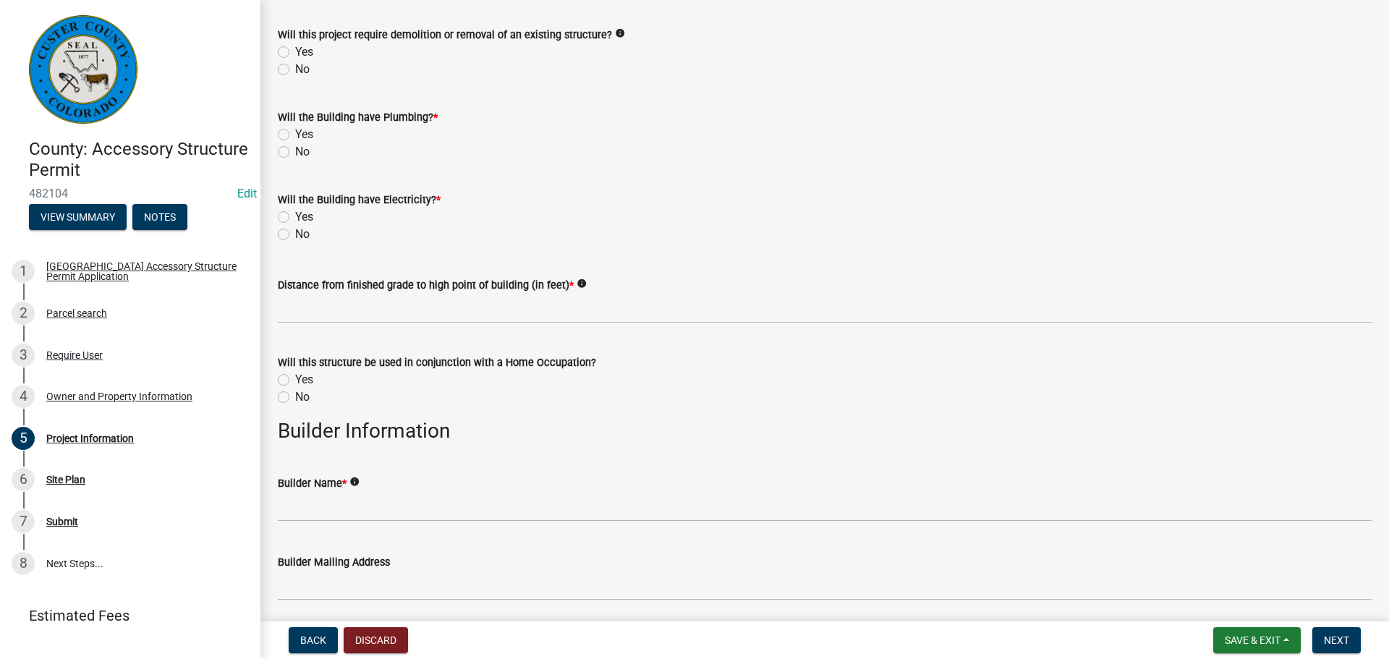
type input "0"
click at [295, 67] on label "No" at bounding box center [302, 69] width 14 height 17
click at [295, 67] on input "No" at bounding box center [299, 65] width 9 height 9
radio input "true"
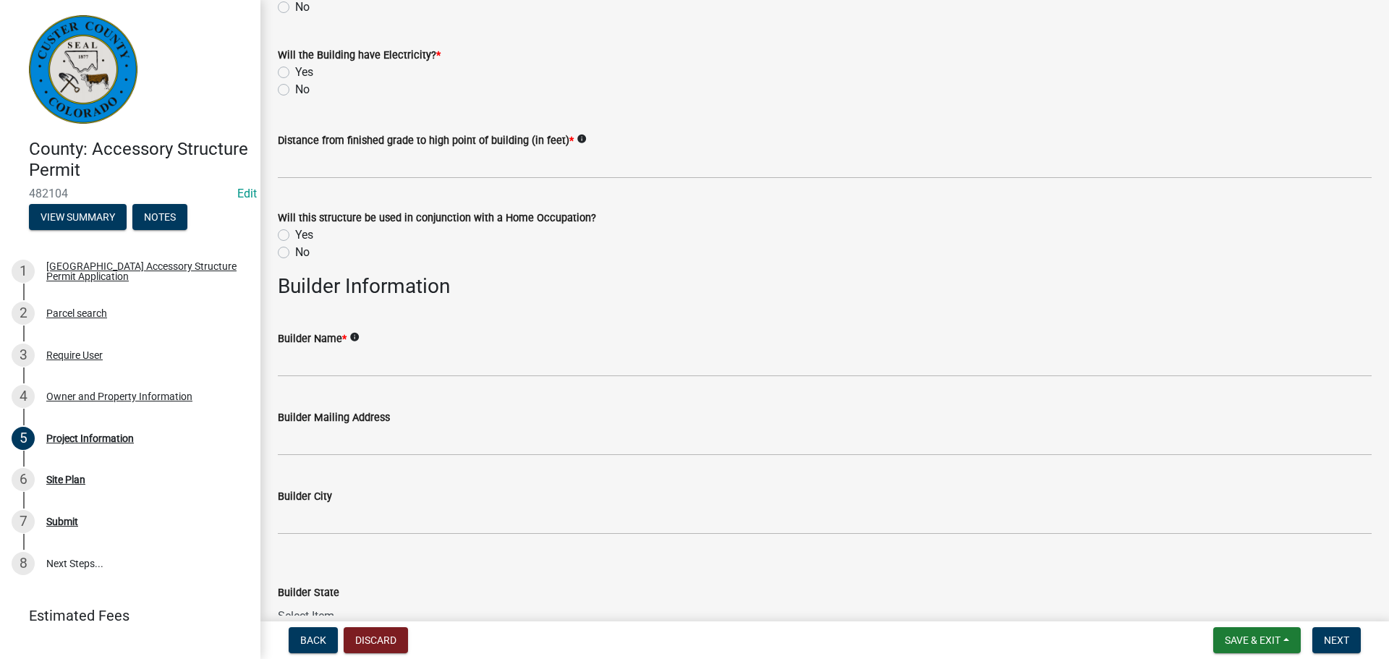
scroll to position [1230, 0]
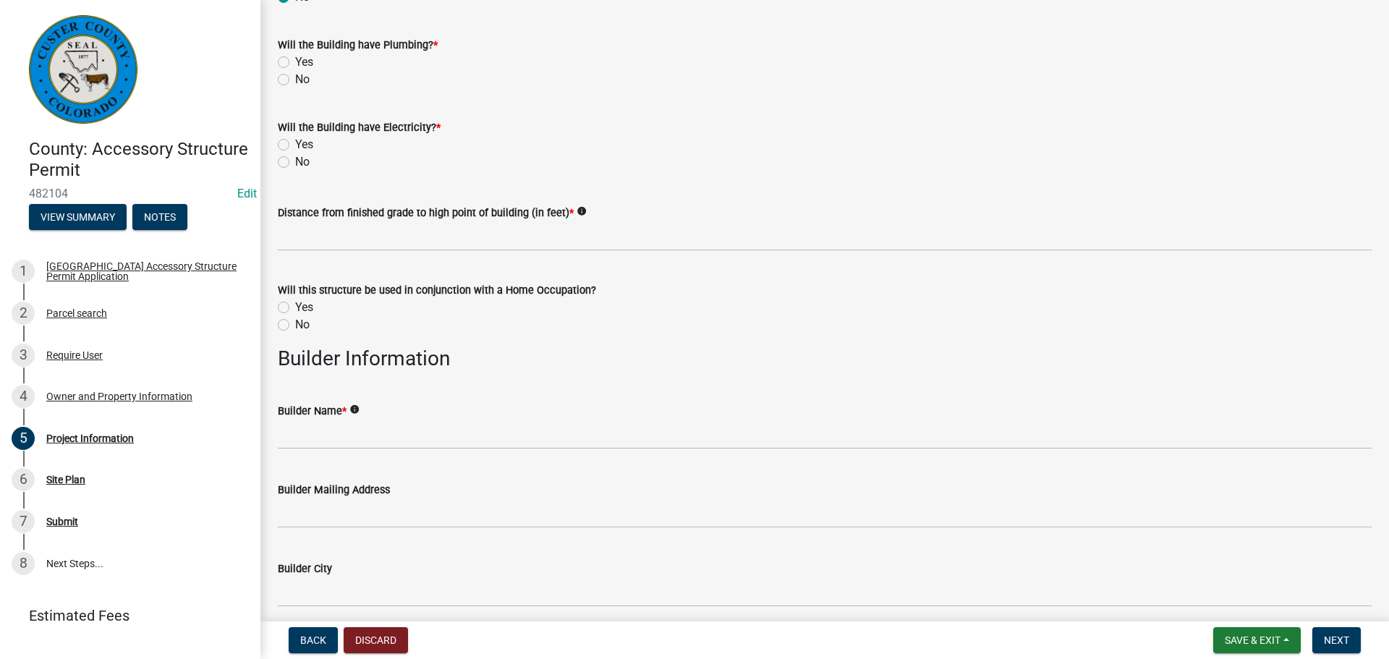
click at [295, 80] on label "No" at bounding box center [302, 79] width 14 height 17
click at [295, 80] on input "No" at bounding box center [299, 75] width 9 height 9
radio input "true"
click at [295, 164] on label "No" at bounding box center [302, 161] width 14 height 17
click at [295, 163] on input "No" at bounding box center [299, 157] width 9 height 9
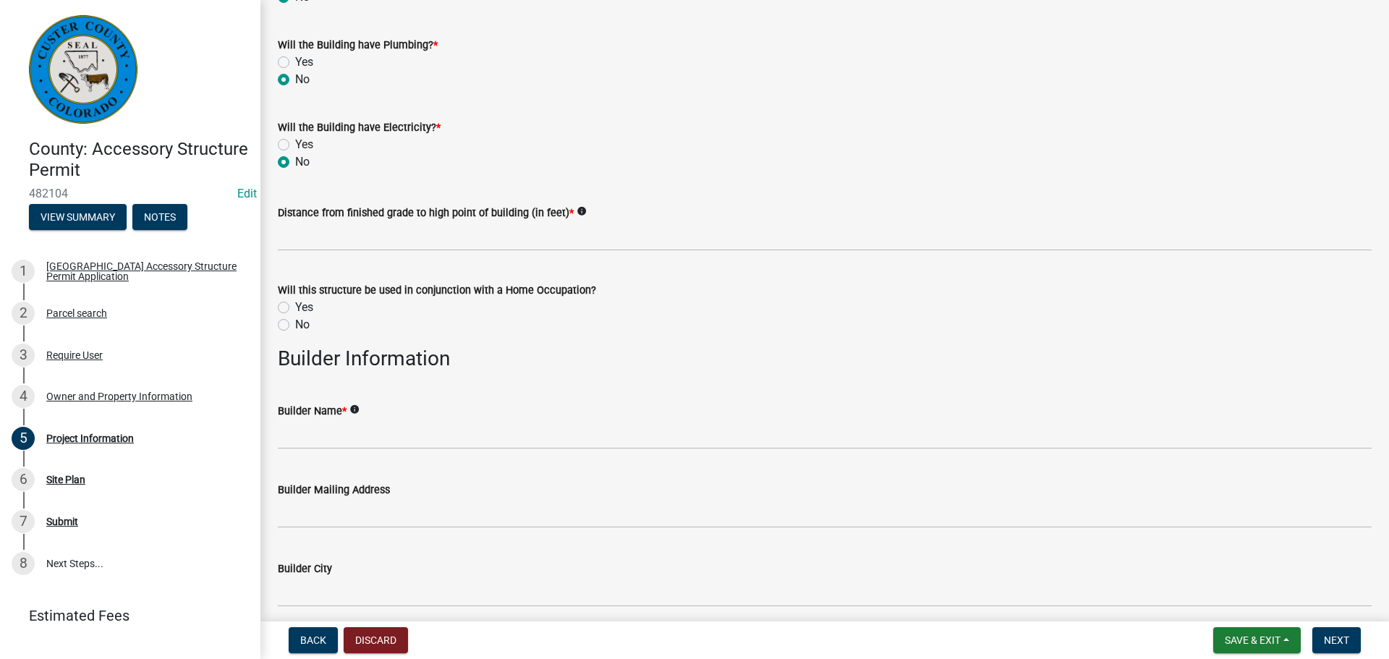
radio input "true"
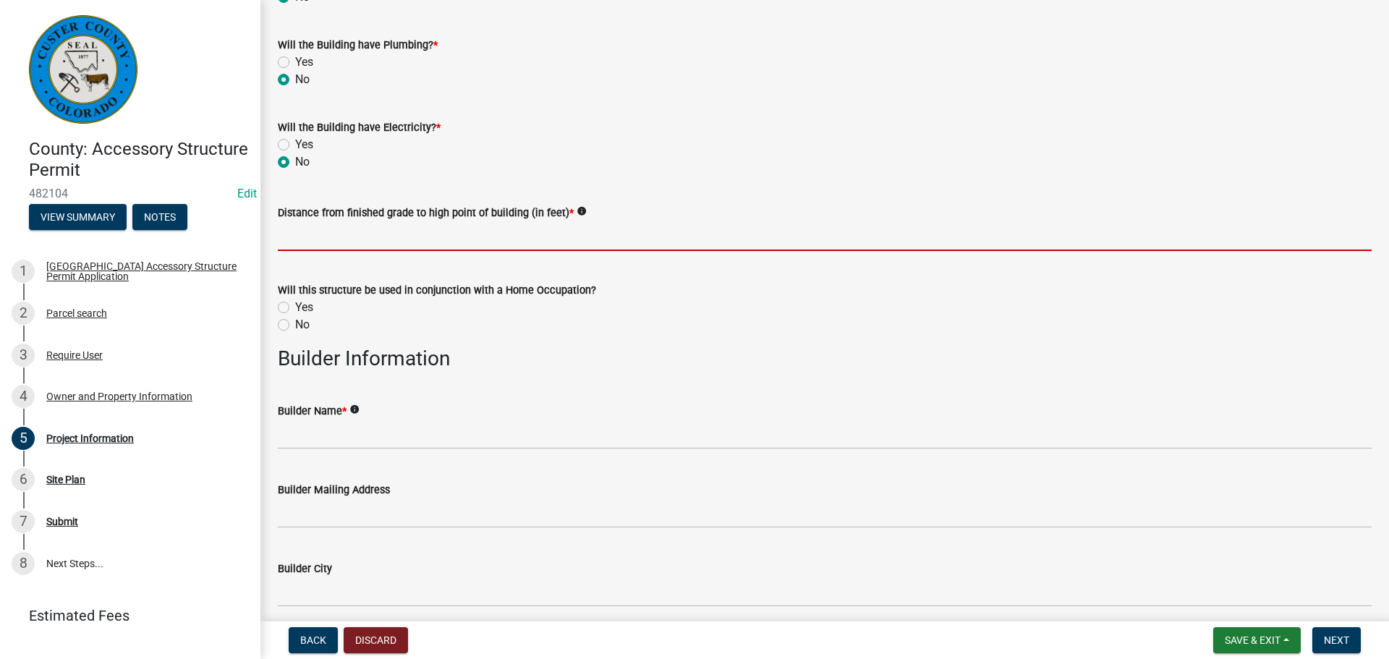
click at [380, 231] on input "text" at bounding box center [825, 236] width 1094 height 30
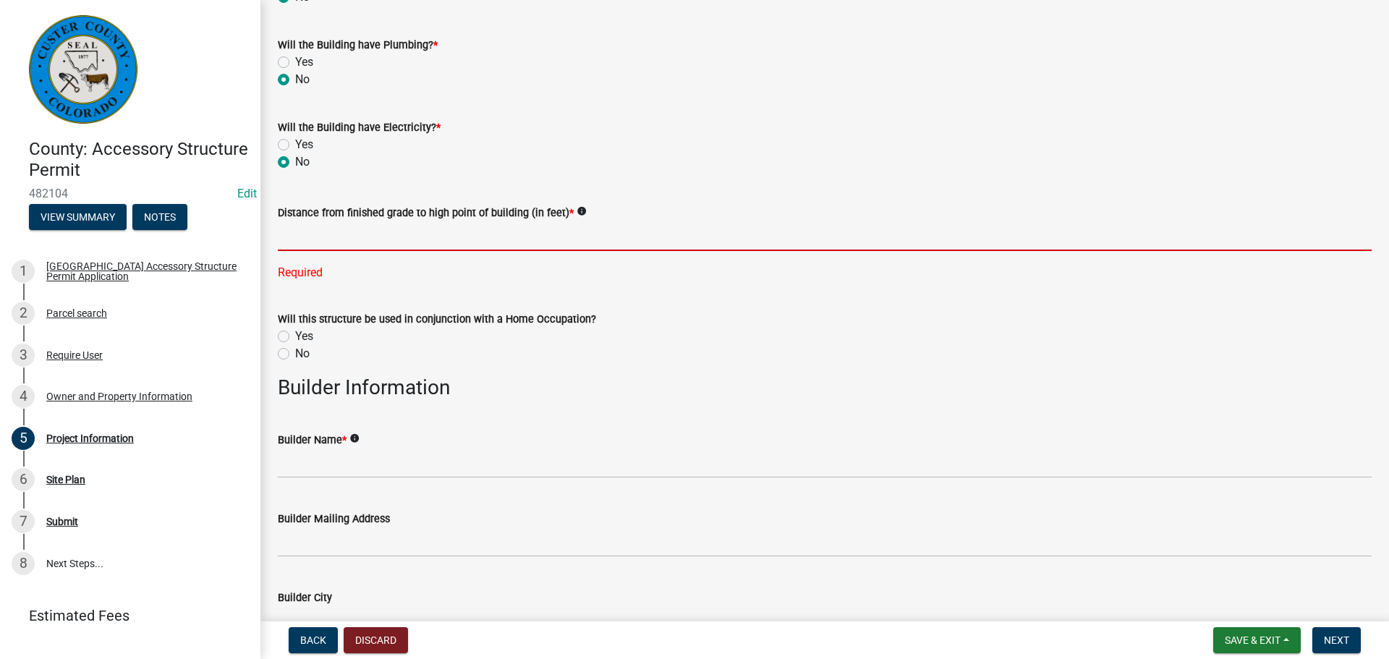
click at [322, 234] on input "text" at bounding box center [825, 236] width 1094 height 30
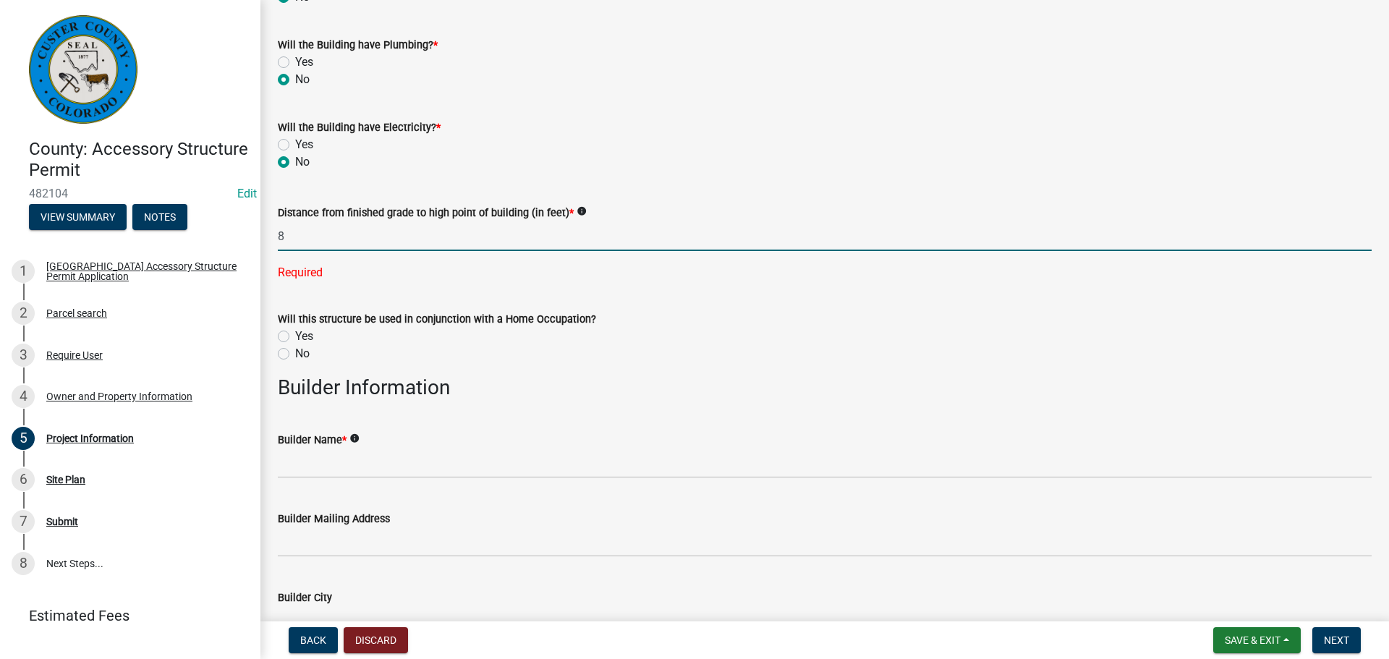
type input "8"
click at [823, 284] on wm-data-entity-input-list "Permit is for: * New Construction Addition to Existing Structure Structure Info…" at bounding box center [825, 186] width 1094 height 2671
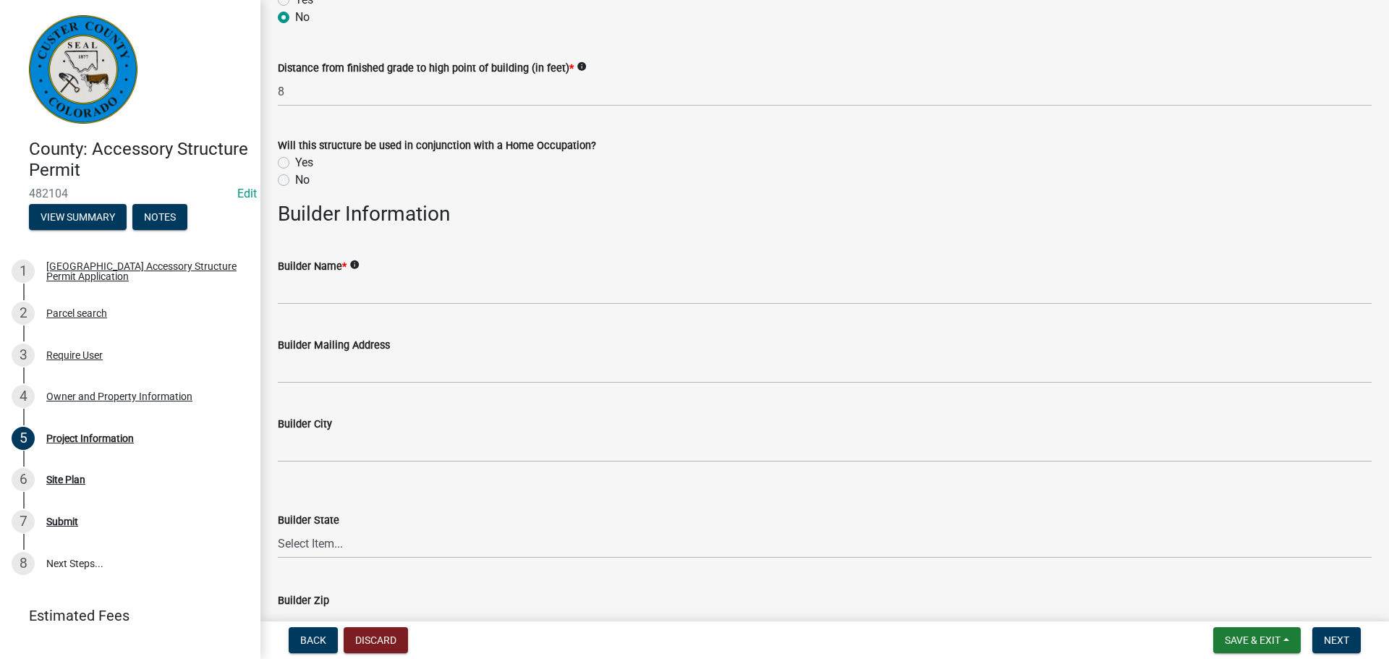
scroll to position [1447, 0]
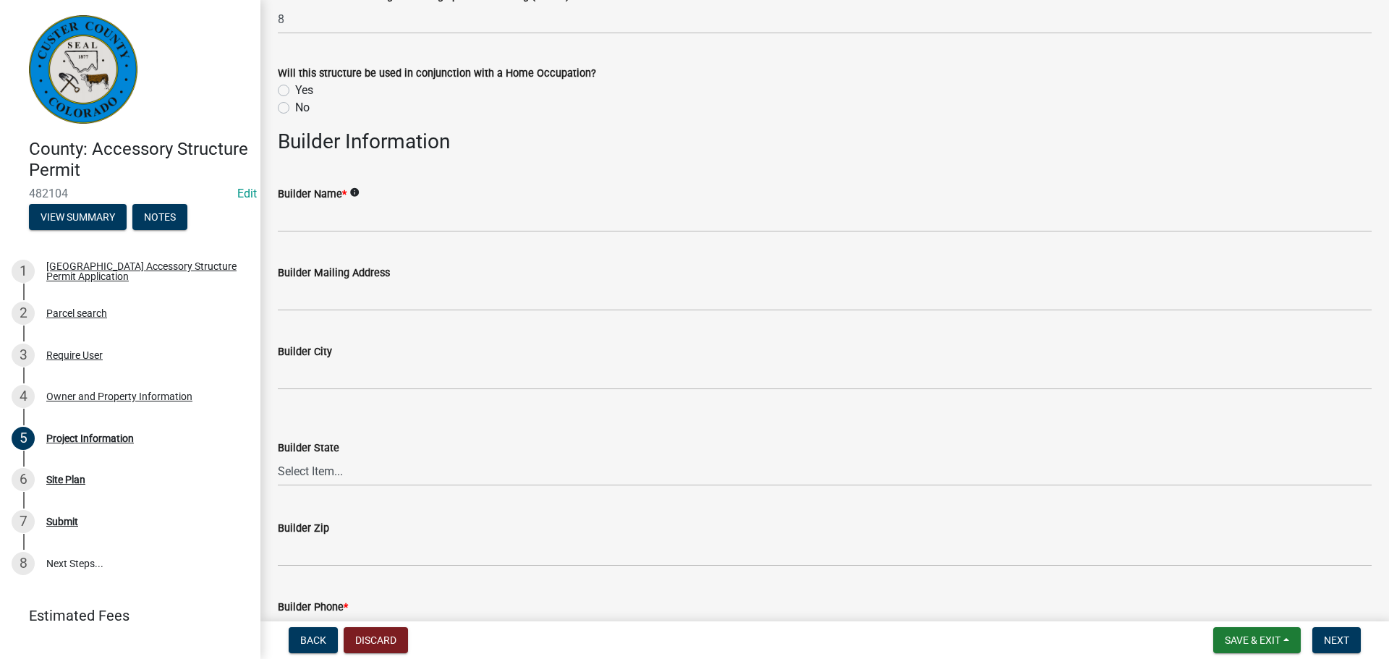
click at [295, 108] on label "No" at bounding box center [302, 107] width 14 height 17
click at [295, 108] on input "No" at bounding box center [299, 103] width 9 height 9
radio input "true"
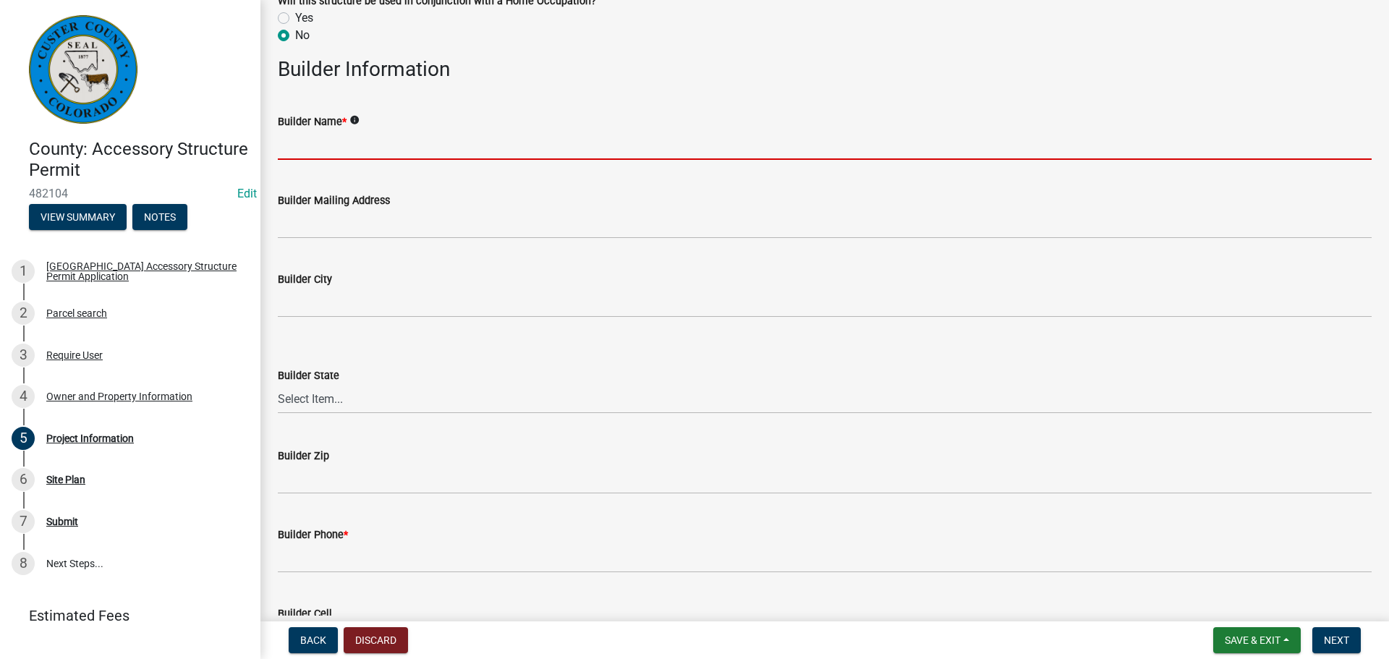
click at [318, 135] on input "Builder Name *" at bounding box center [825, 145] width 1094 height 30
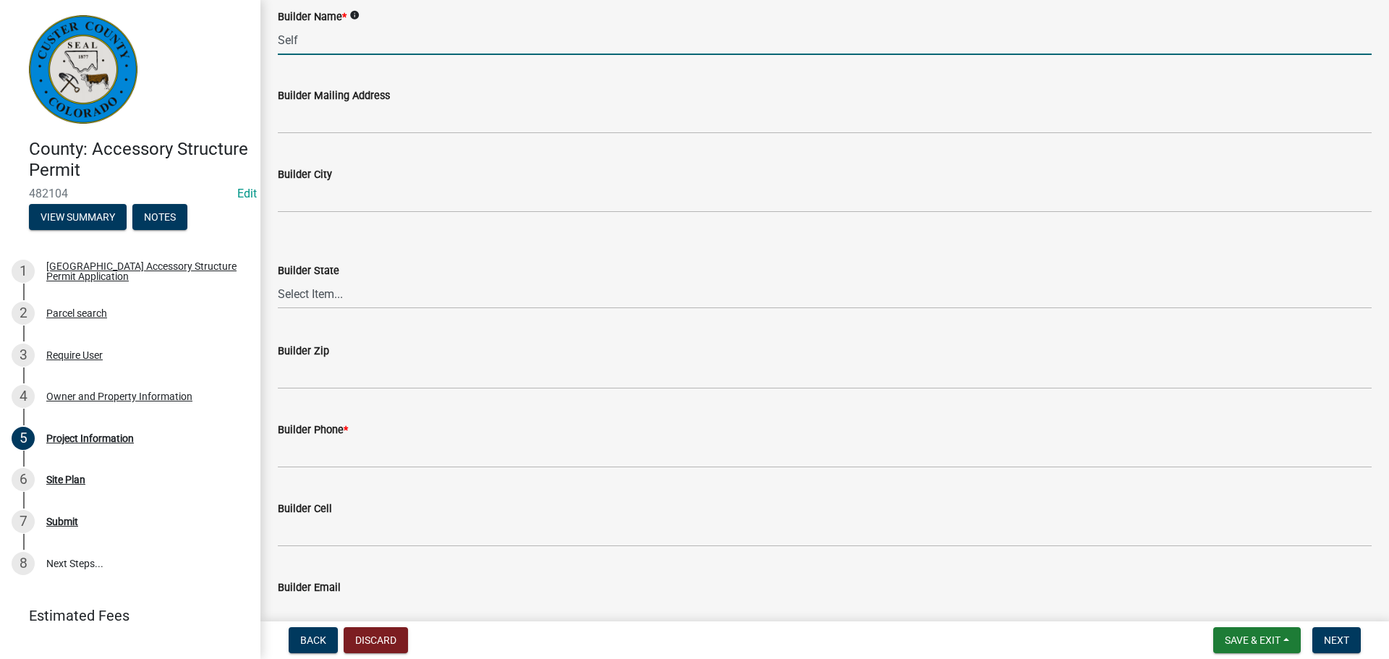
scroll to position [1736, 0]
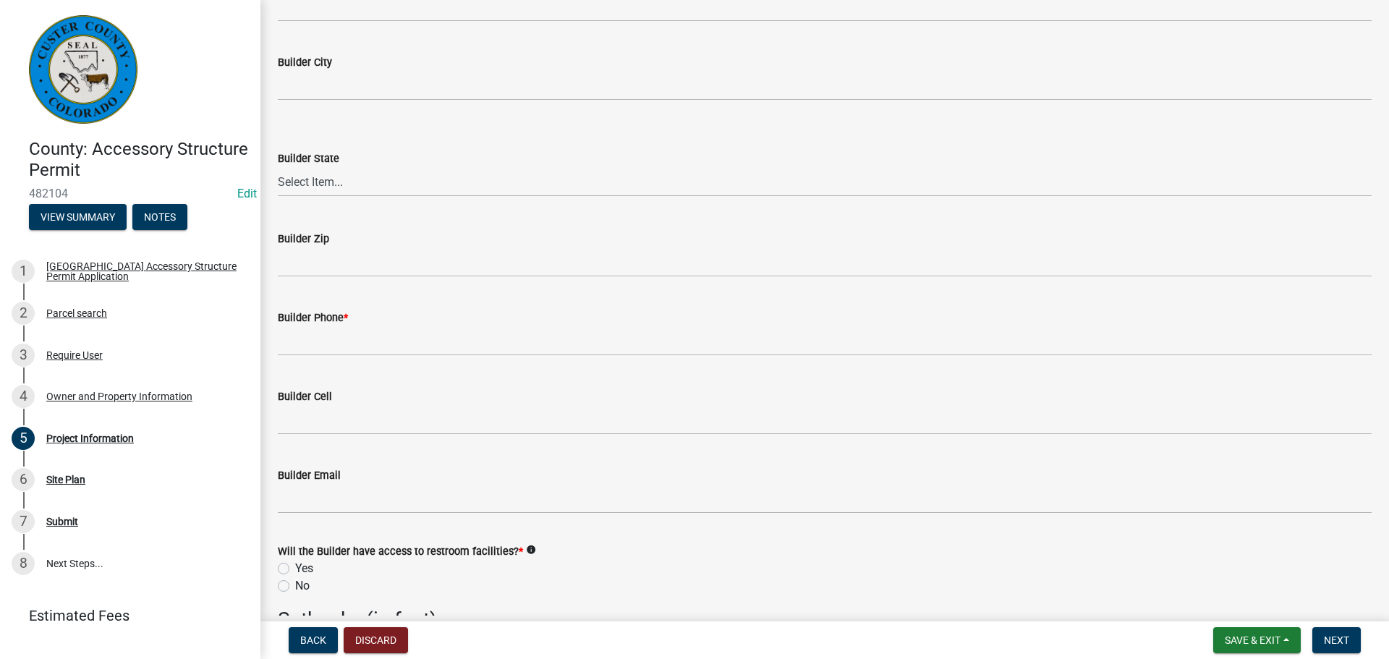
type input "Self"
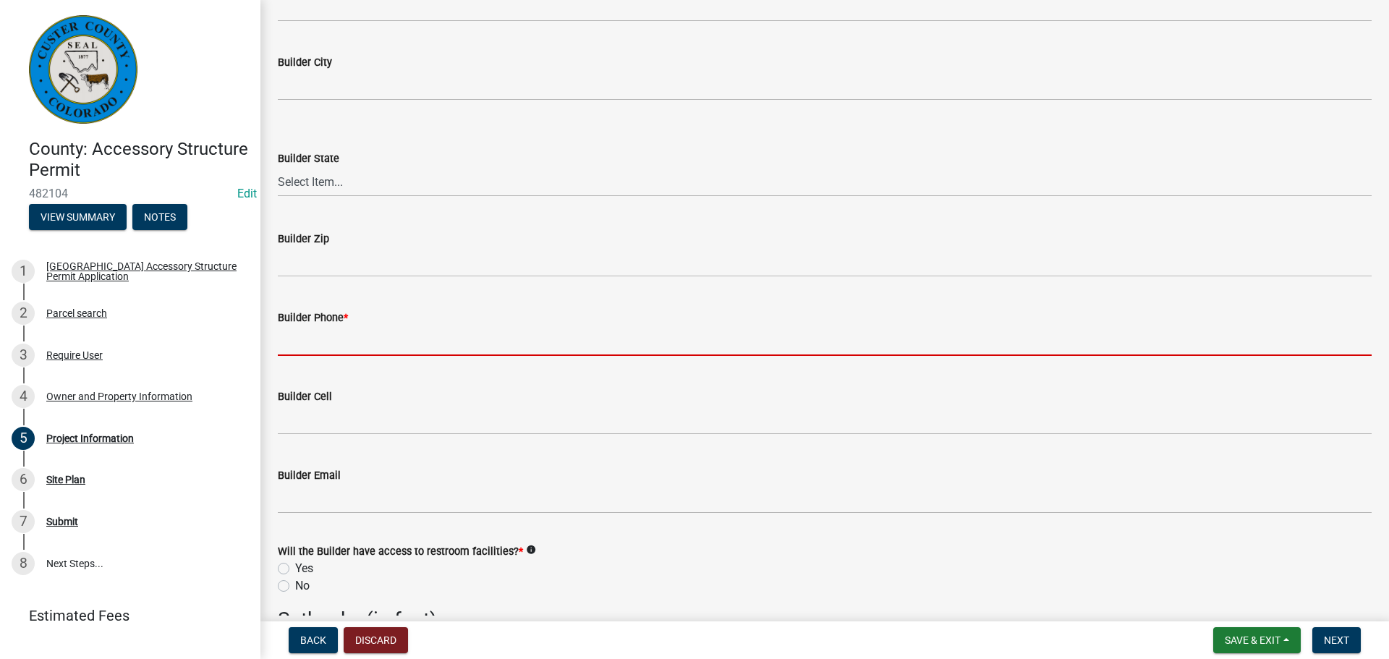
click at [323, 349] on input "Builder Phone *" at bounding box center [825, 341] width 1094 height 30
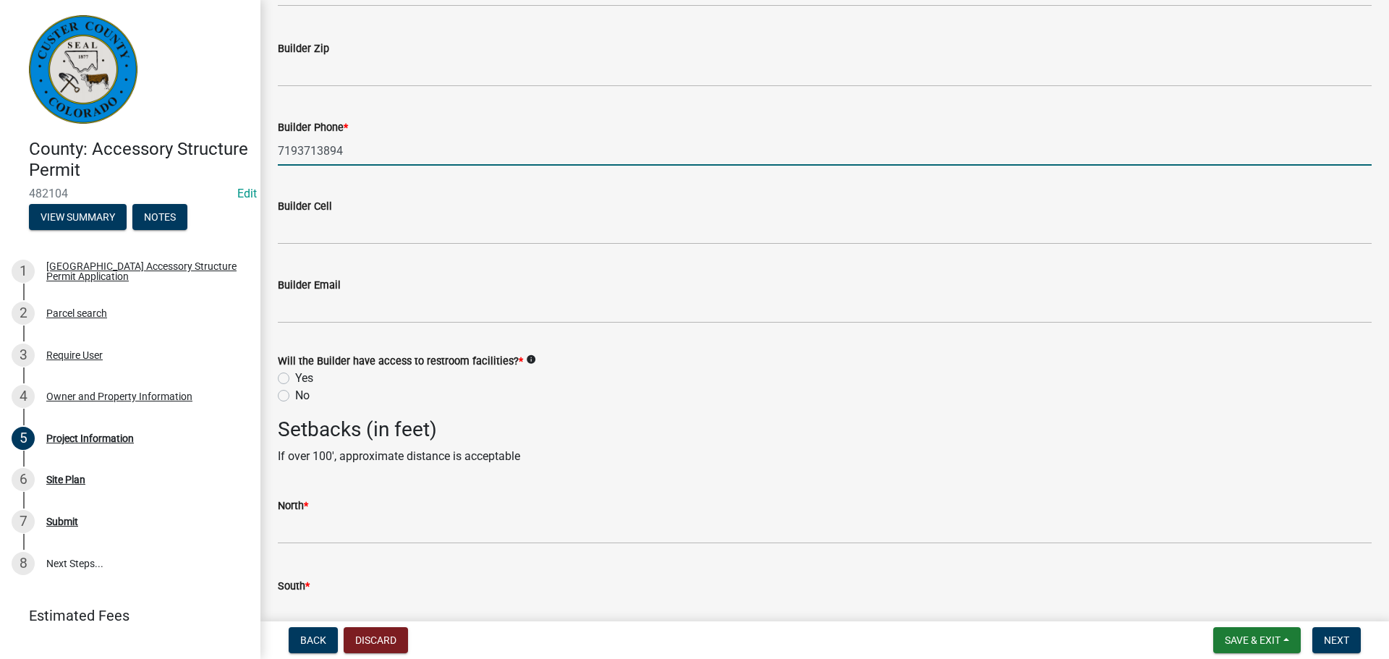
scroll to position [1953, 0]
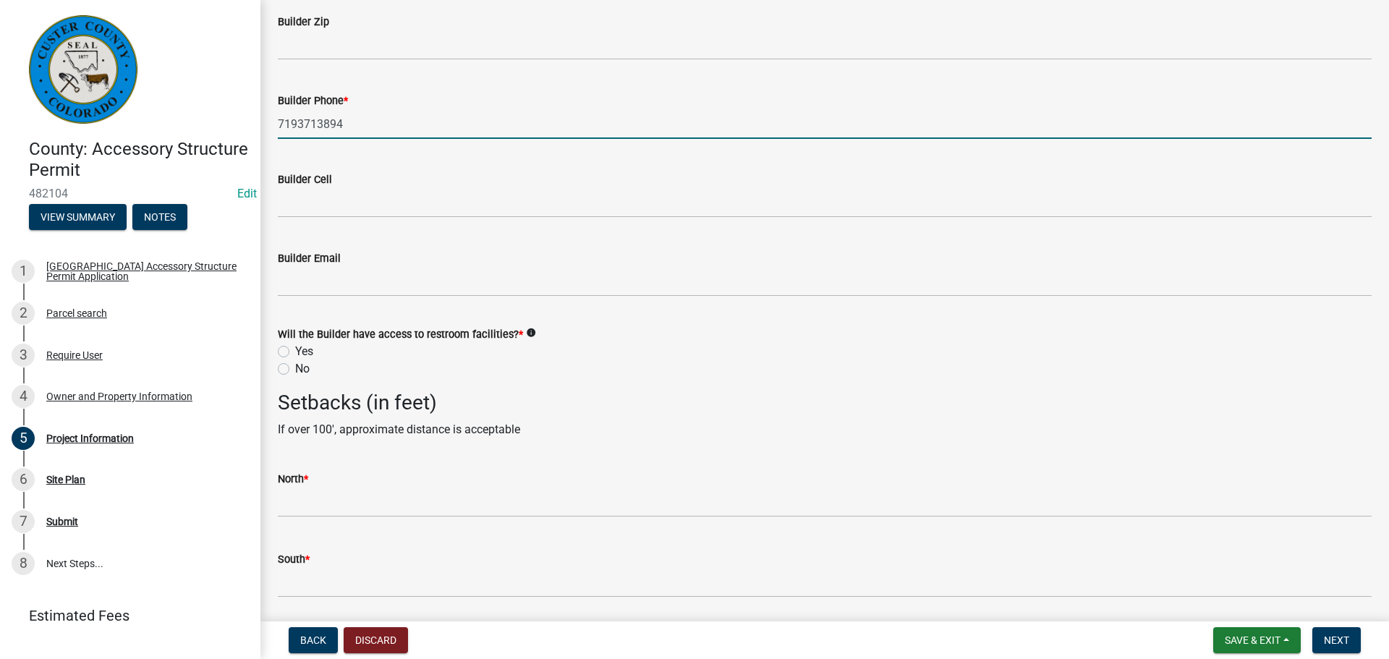
type input "7193713894"
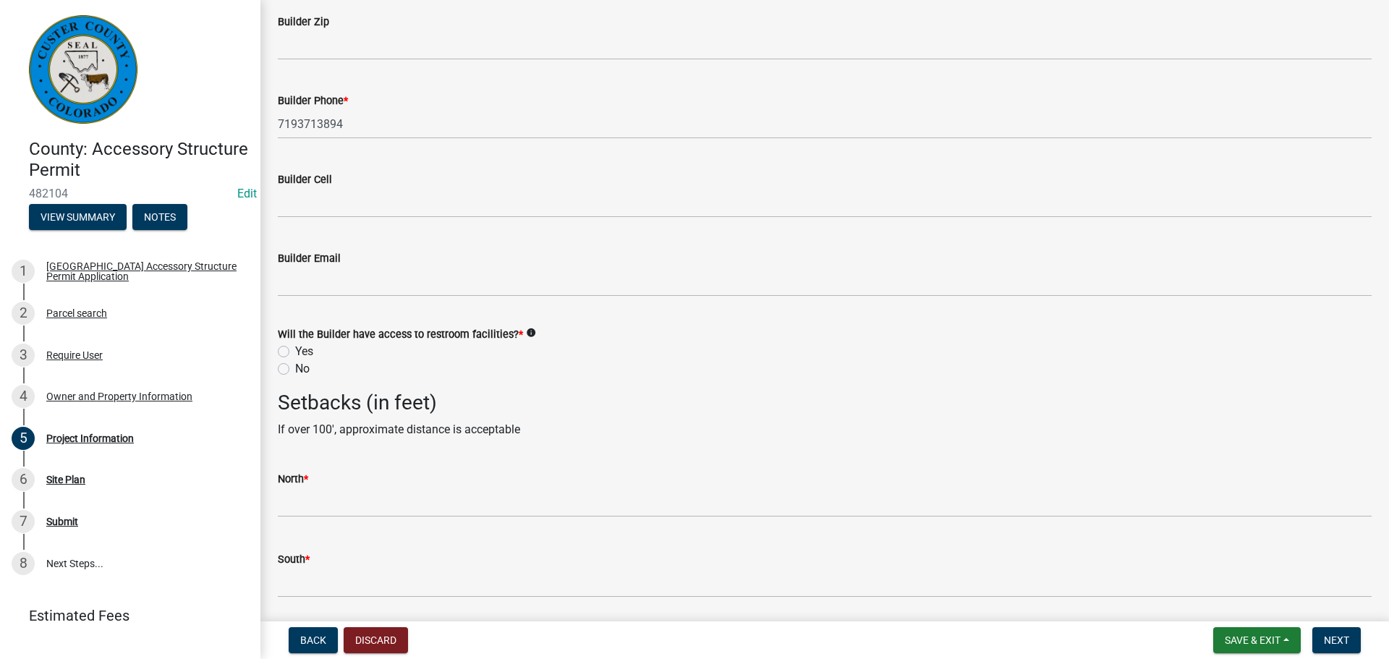
click at [295, 352] on label "Yes" at bounding box center [304, 351] width 18 height 17
click at [295, 352] on input "Yes" at bounding box center [299, 347] width 9 height 9
radio input "true"
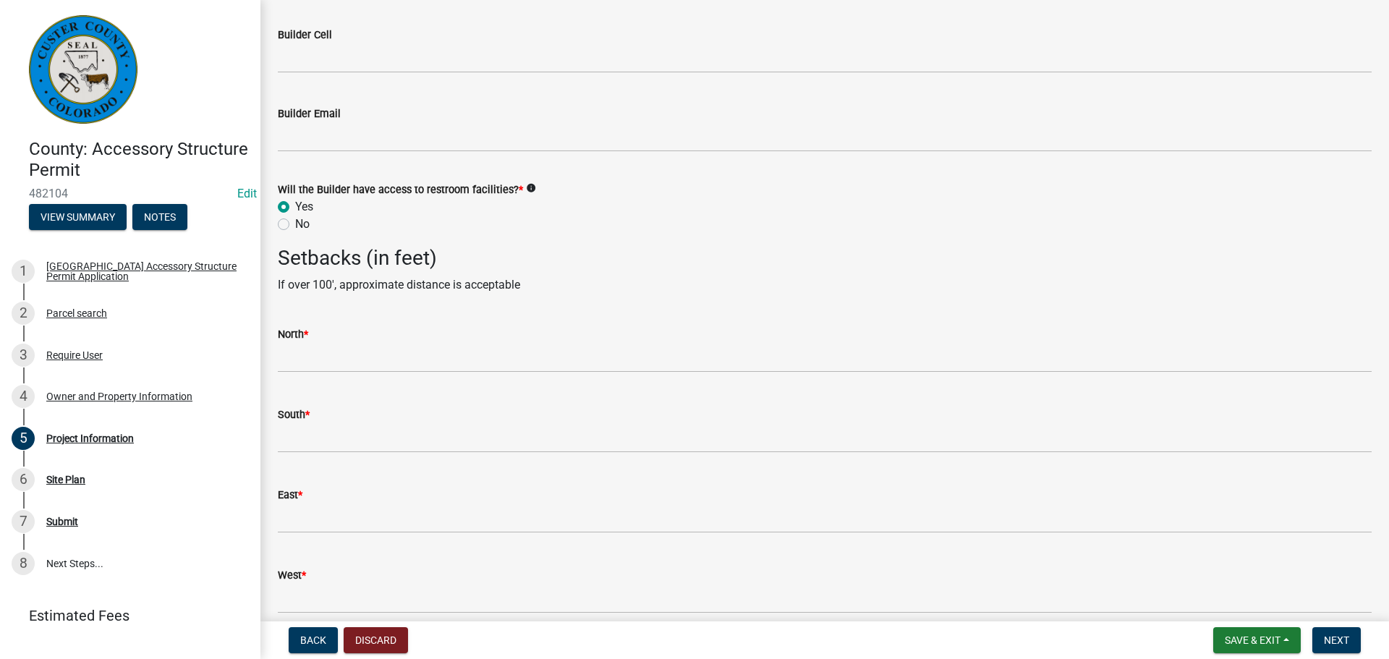
scroll to position [2163, 0]
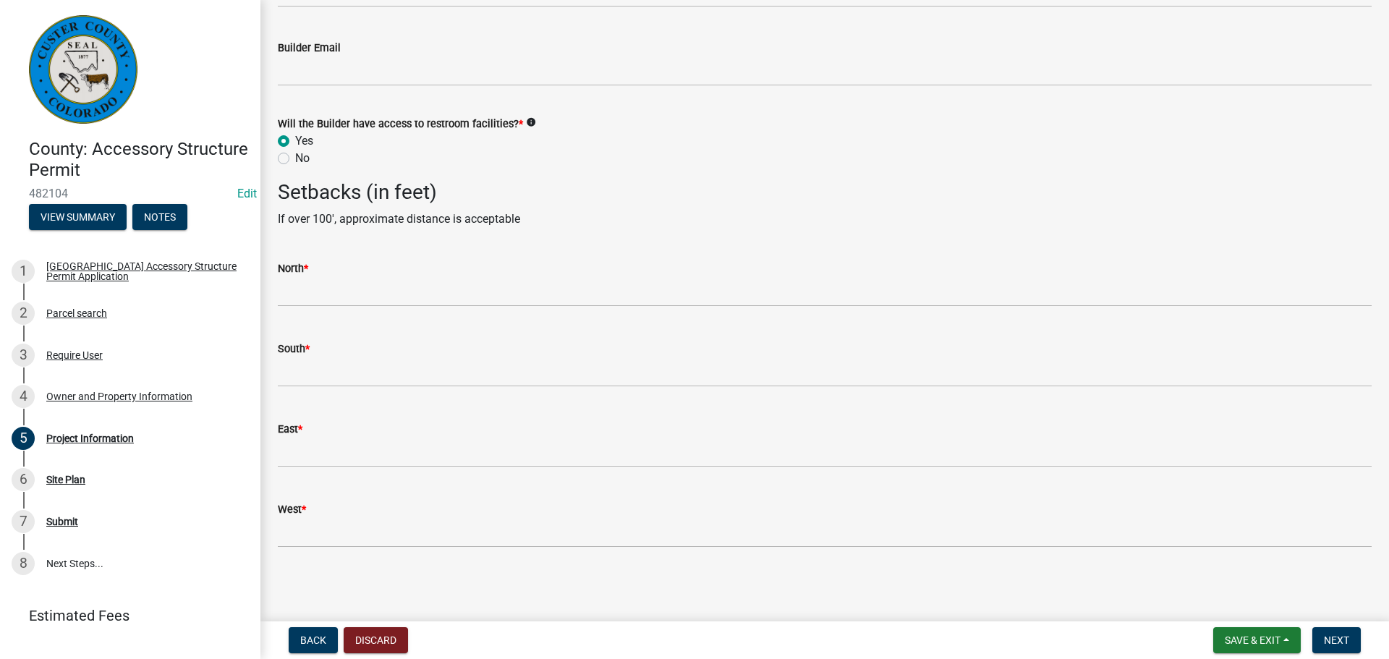
click at [323, 273] on div "North *" at bounding box center [825, 268] width 1094 height 17
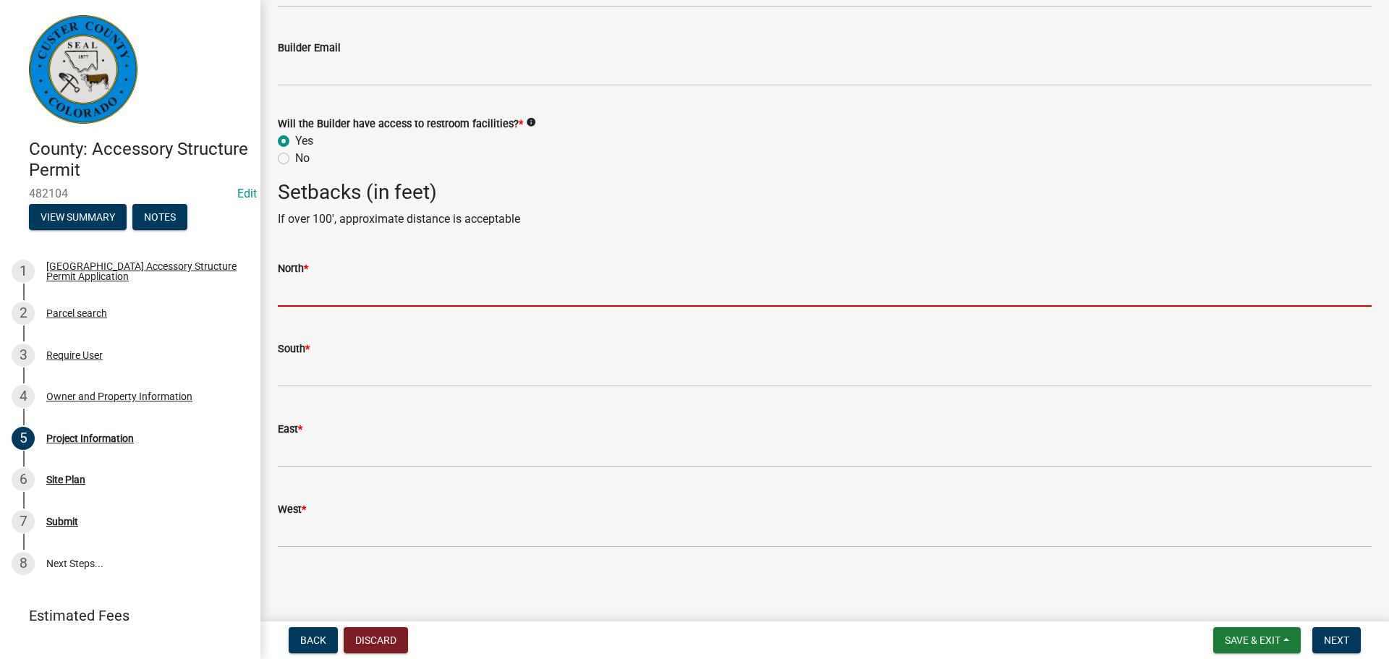
click at [330, 289] on input "text" at bounding box center [825, 292] width 1094 height 30
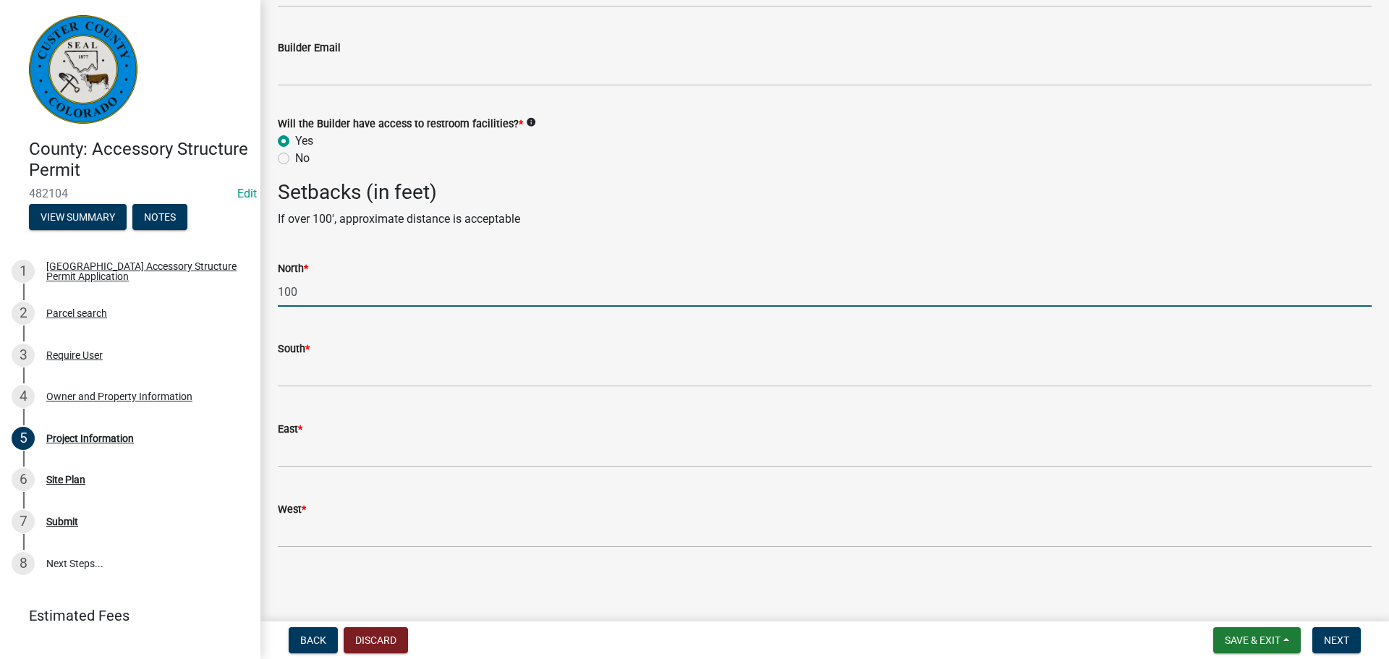
type input "100"
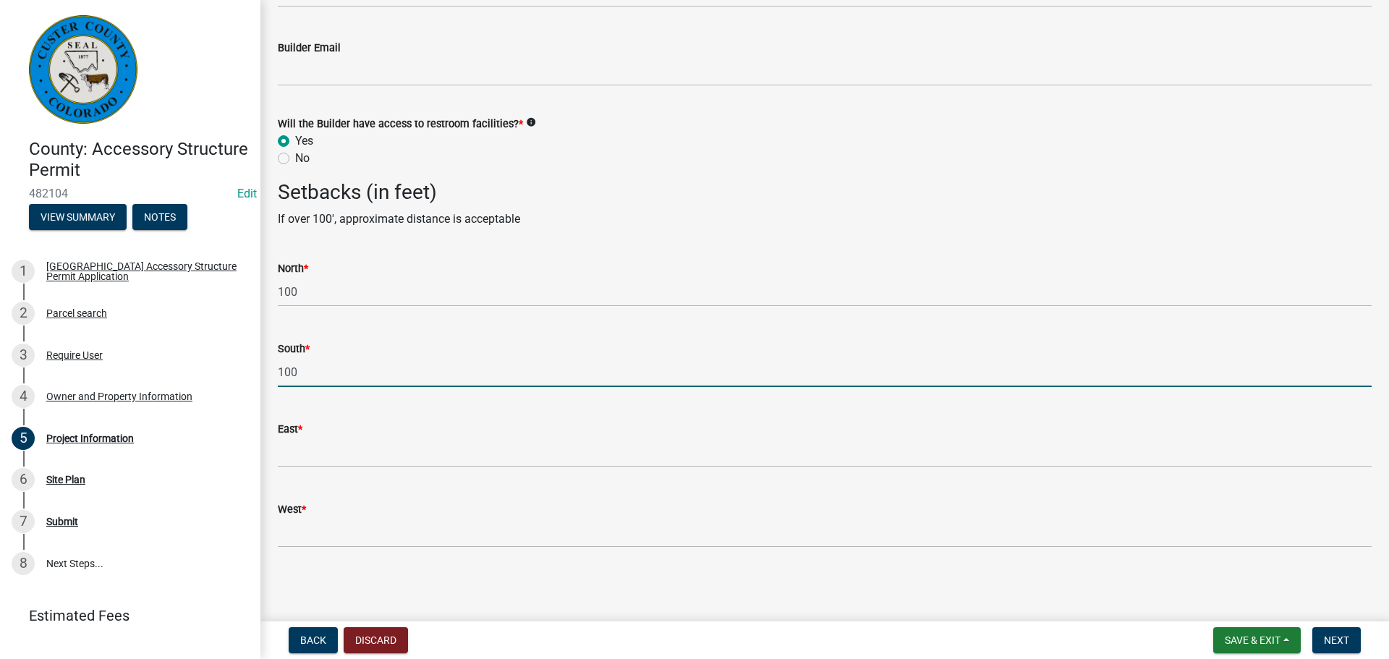
type input "100"
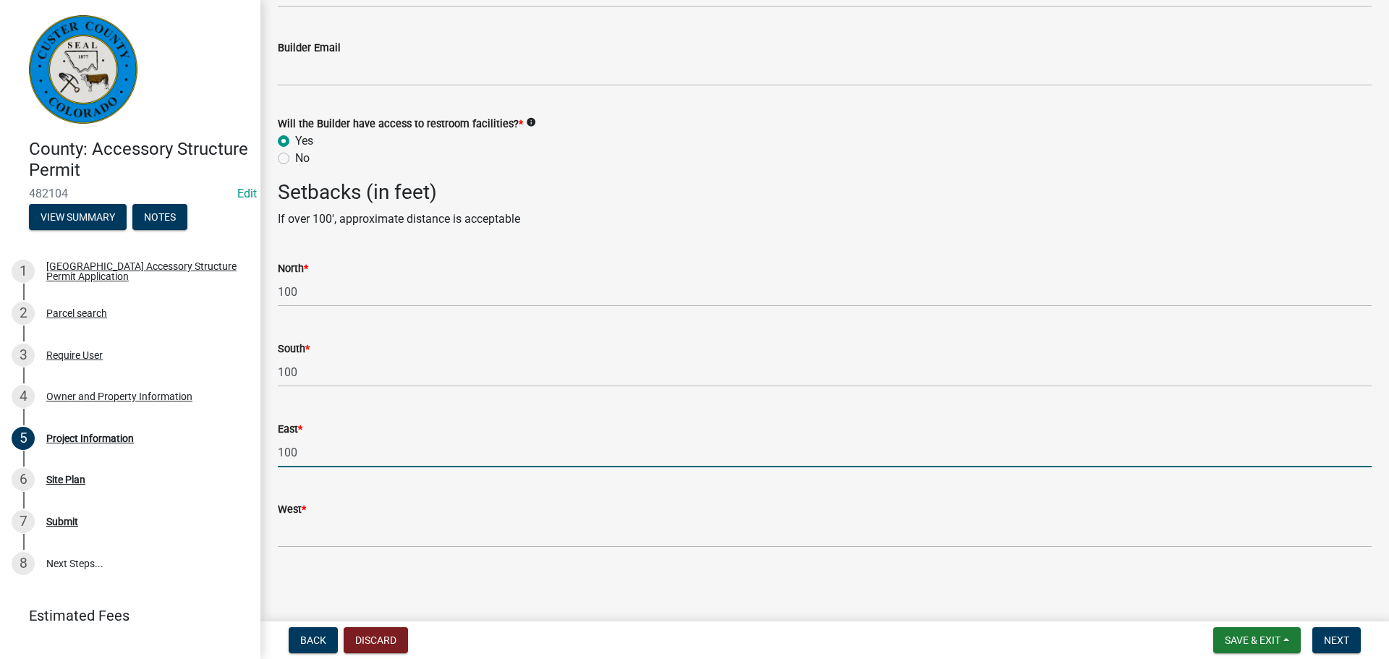
type input "100"
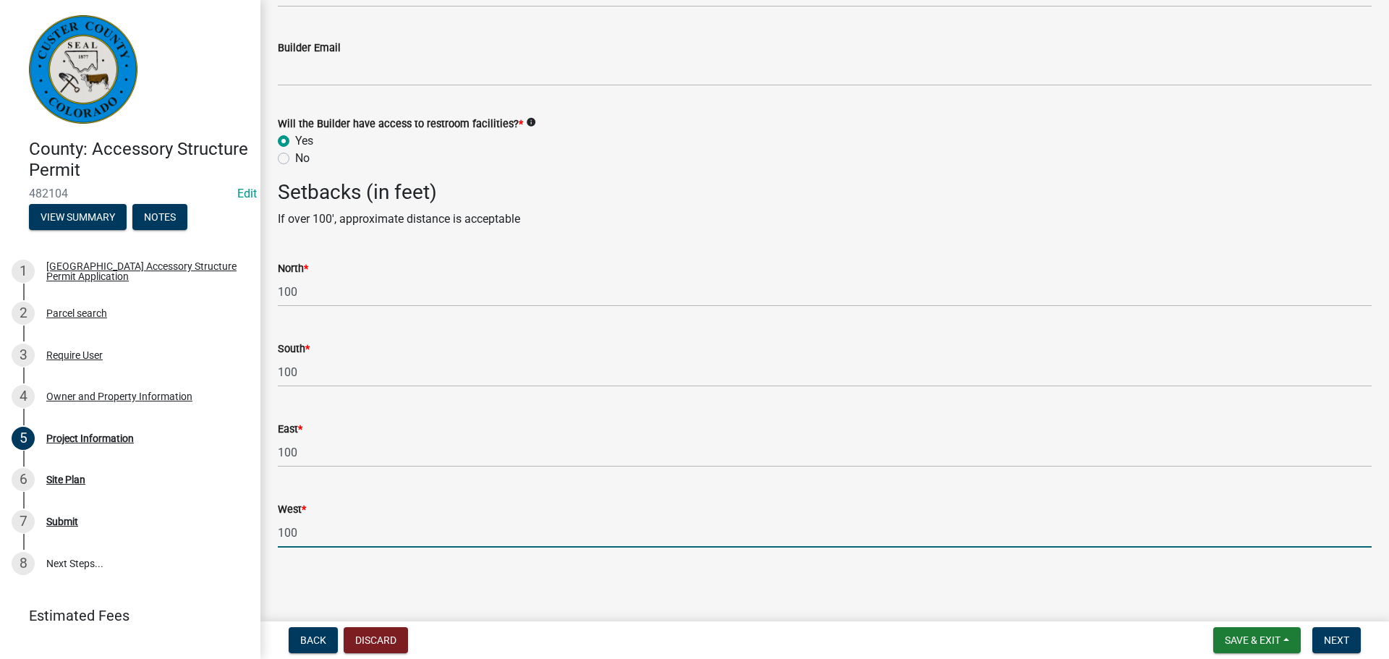
type input "100"
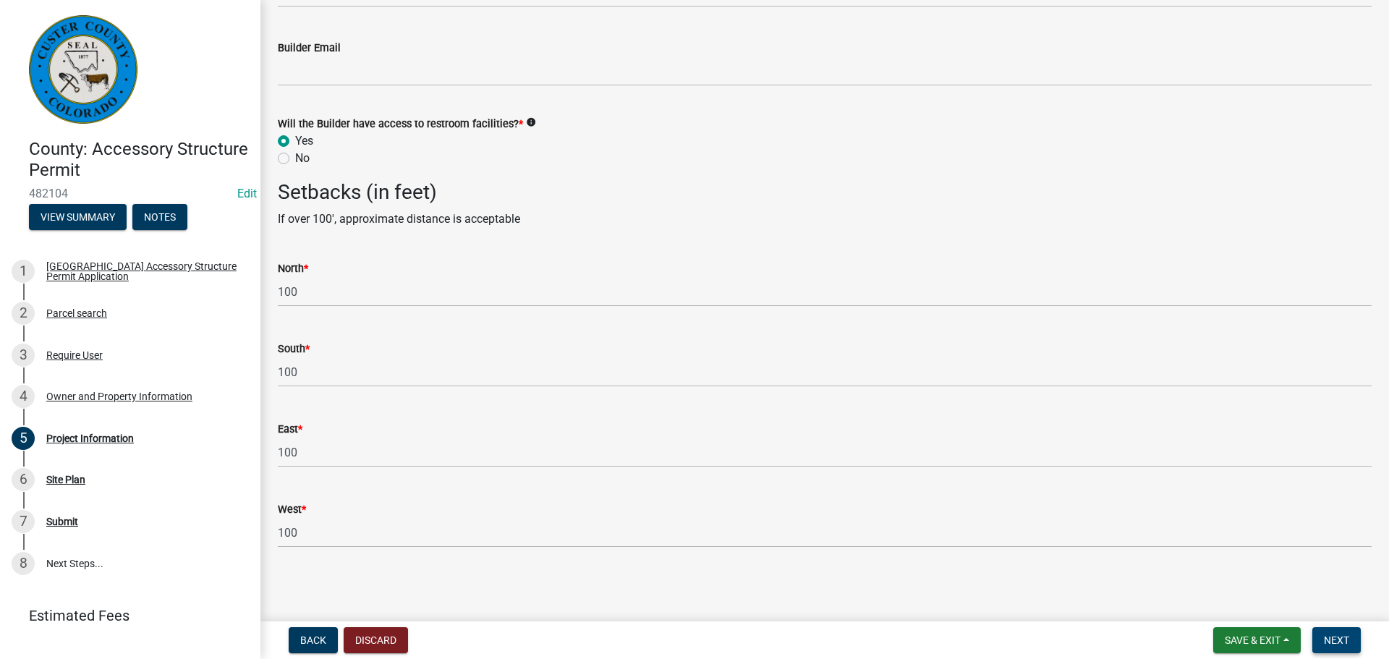
click at [1344, 647] on button "Next" at bounding box center [1336, 640] width 48 height 26
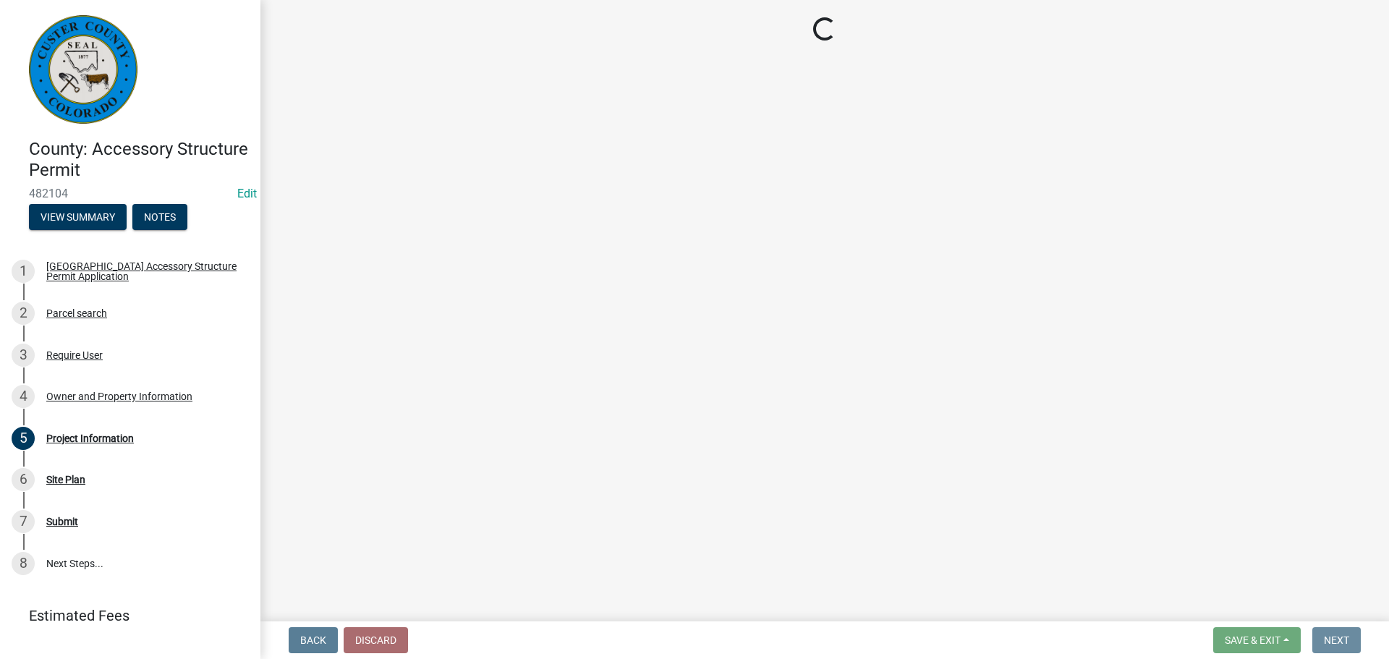
scroll to position [0, 0]
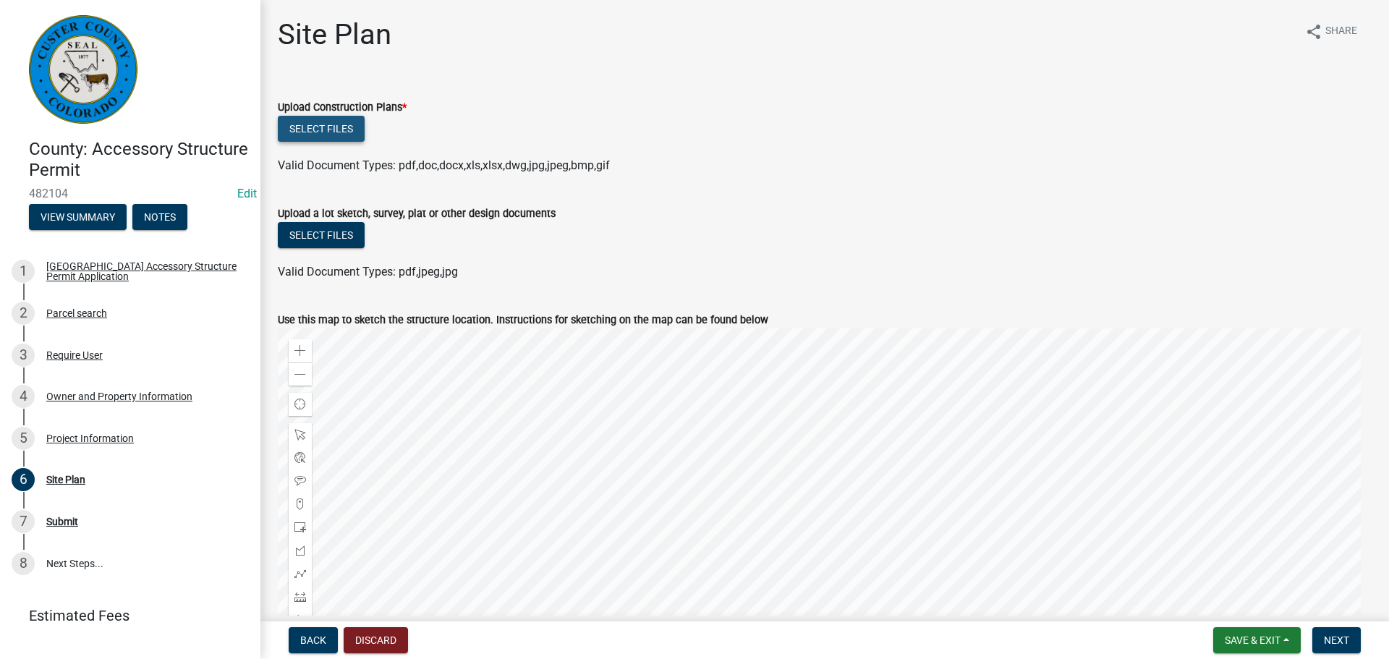
click at [333, 124] on button "Select files" at bounding box center [321, 129] width 87 height 26
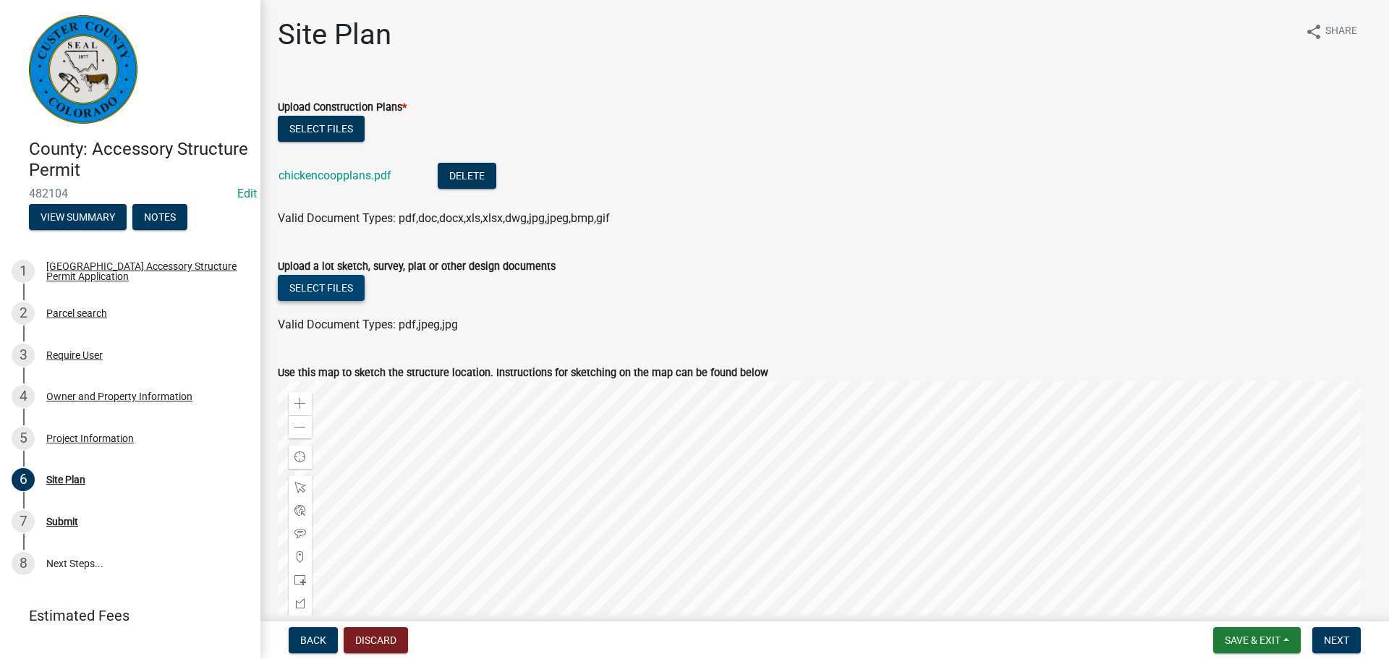
click at [313, 284] on button "Select files" at bounding box center [321, 288] width 87 height 26
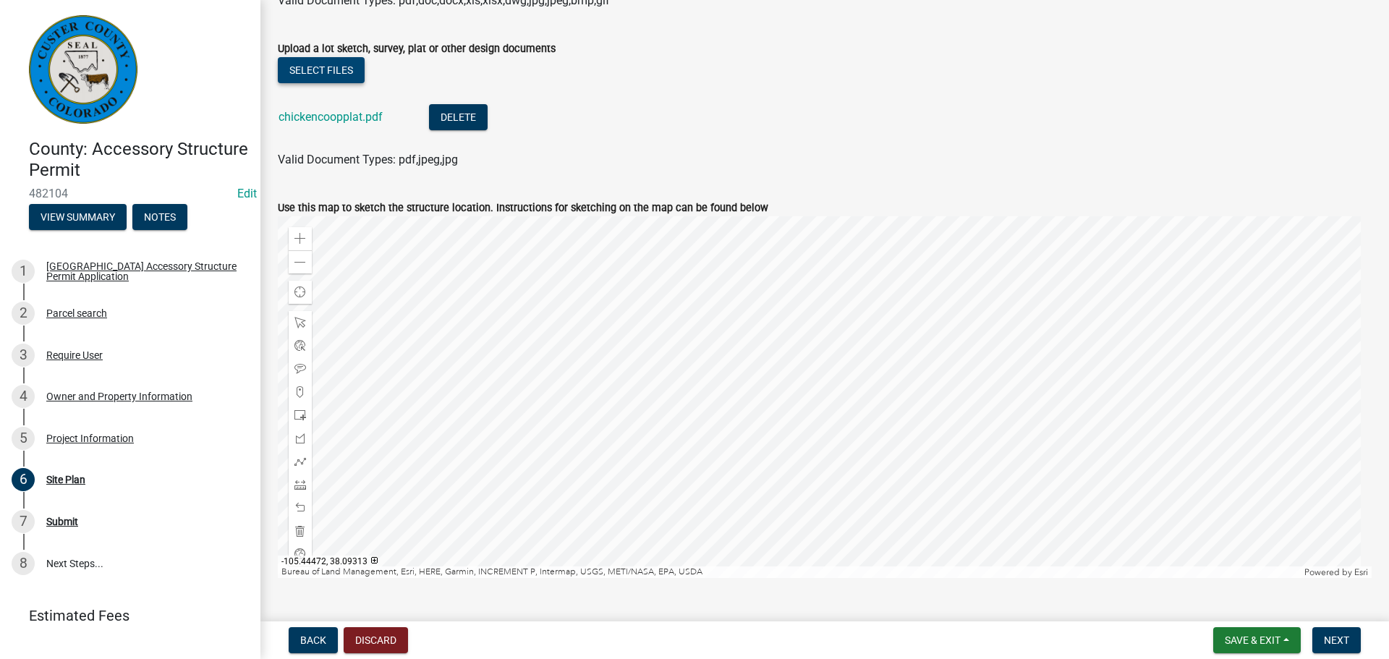
scroll to position [362, 0]
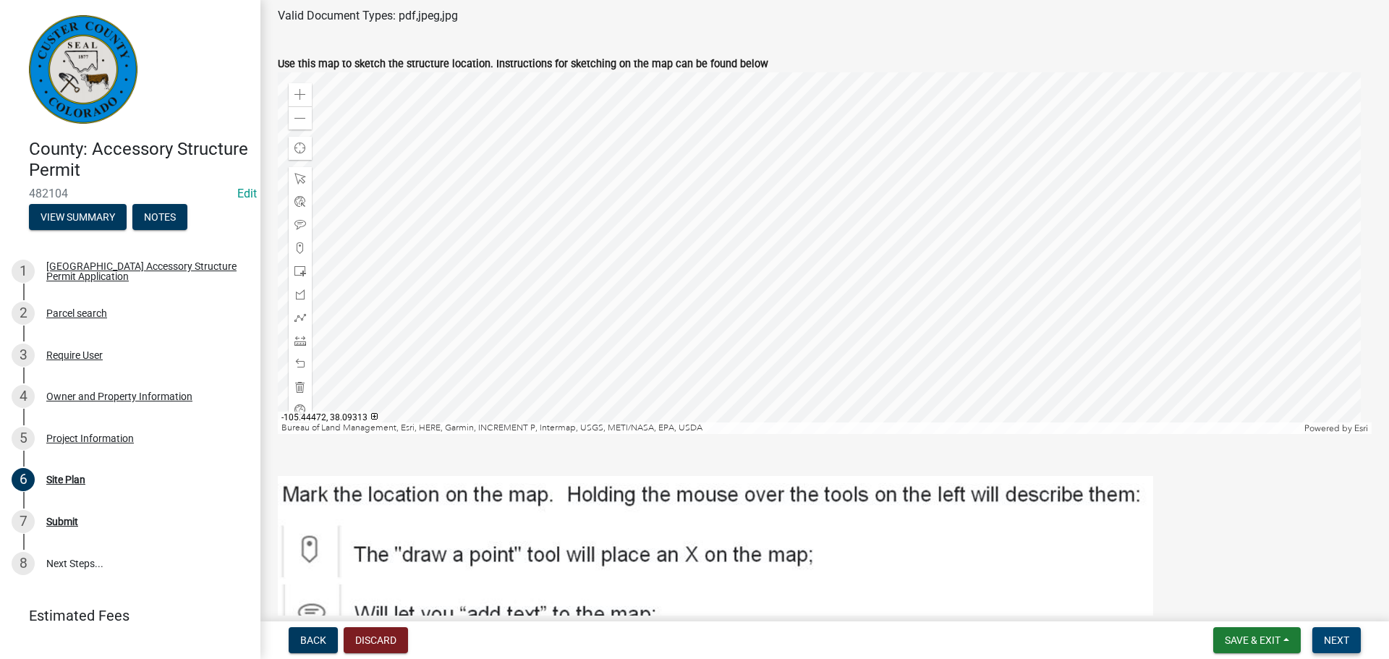
click at [1337, 643] on span "Next" at bounding box center [1336, 640] width 25 height 12
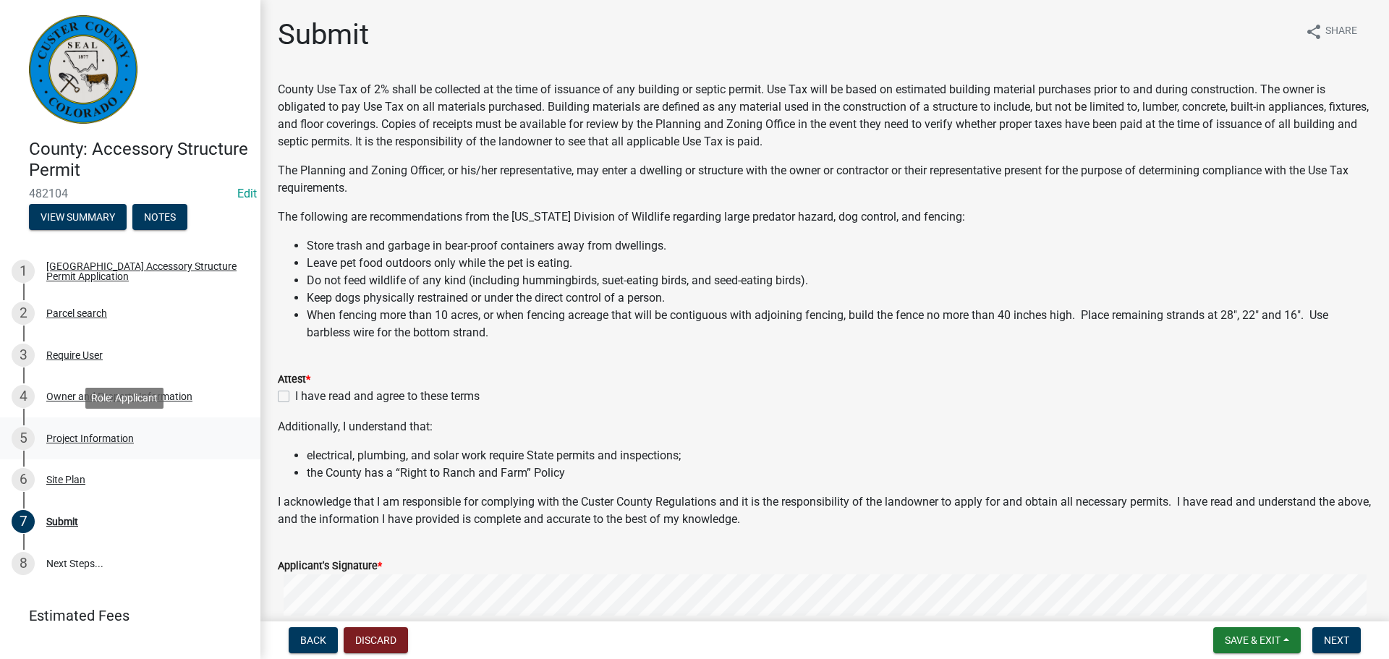
click at [78, 434] on div "Project Information" at bounding box center [90, 438] width 88 height 10
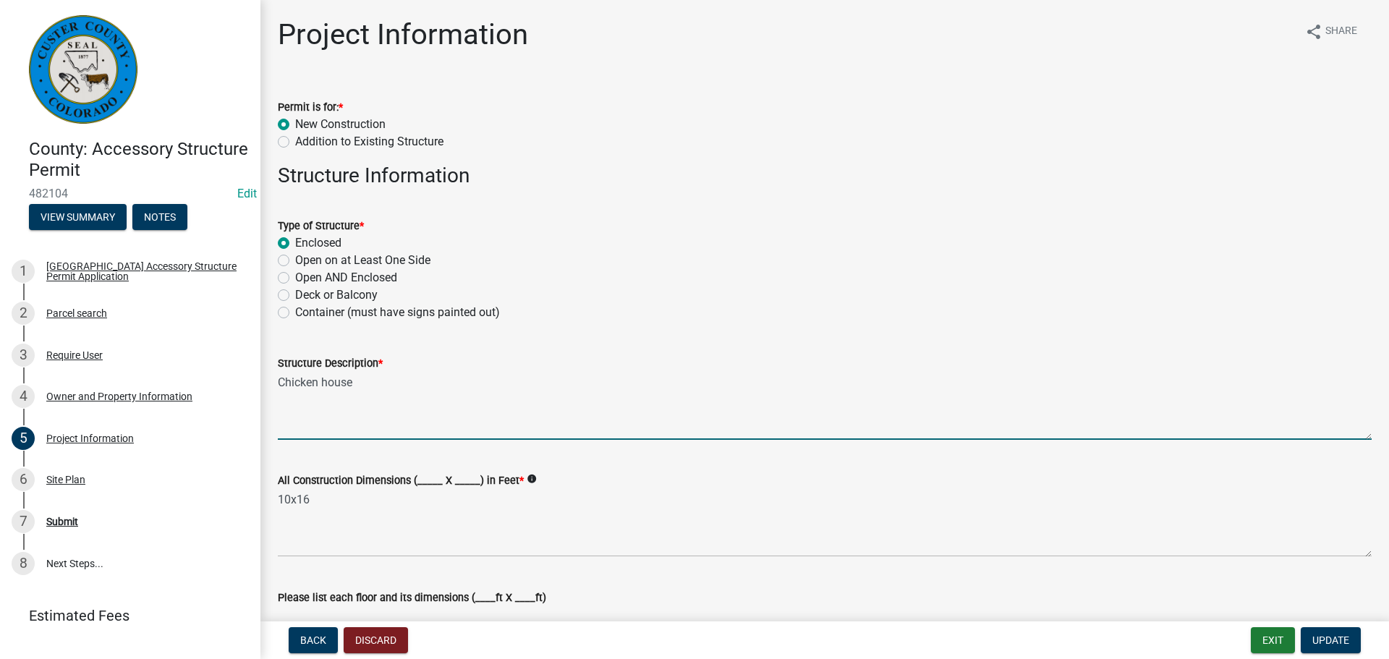
click at [384, 378] on textarea "Chicken house" at bounding box center [825, 406] width 1094 height 68
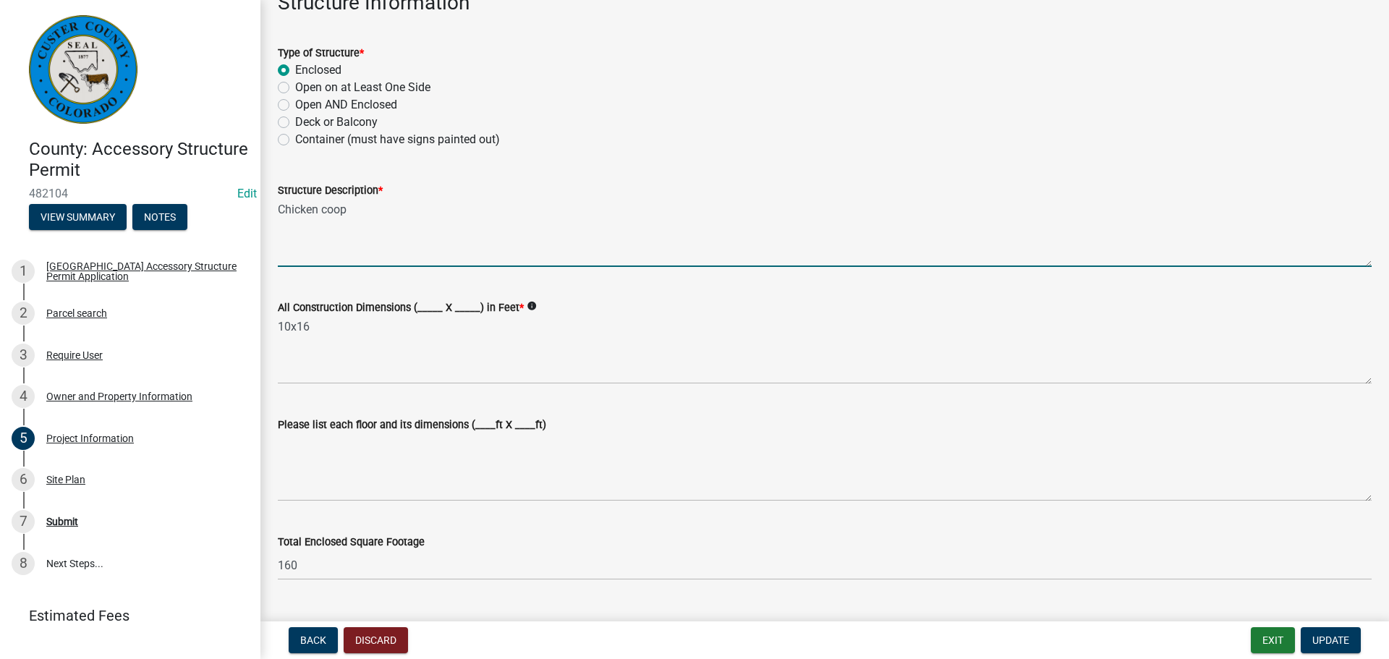
scroll to position [362, 0]
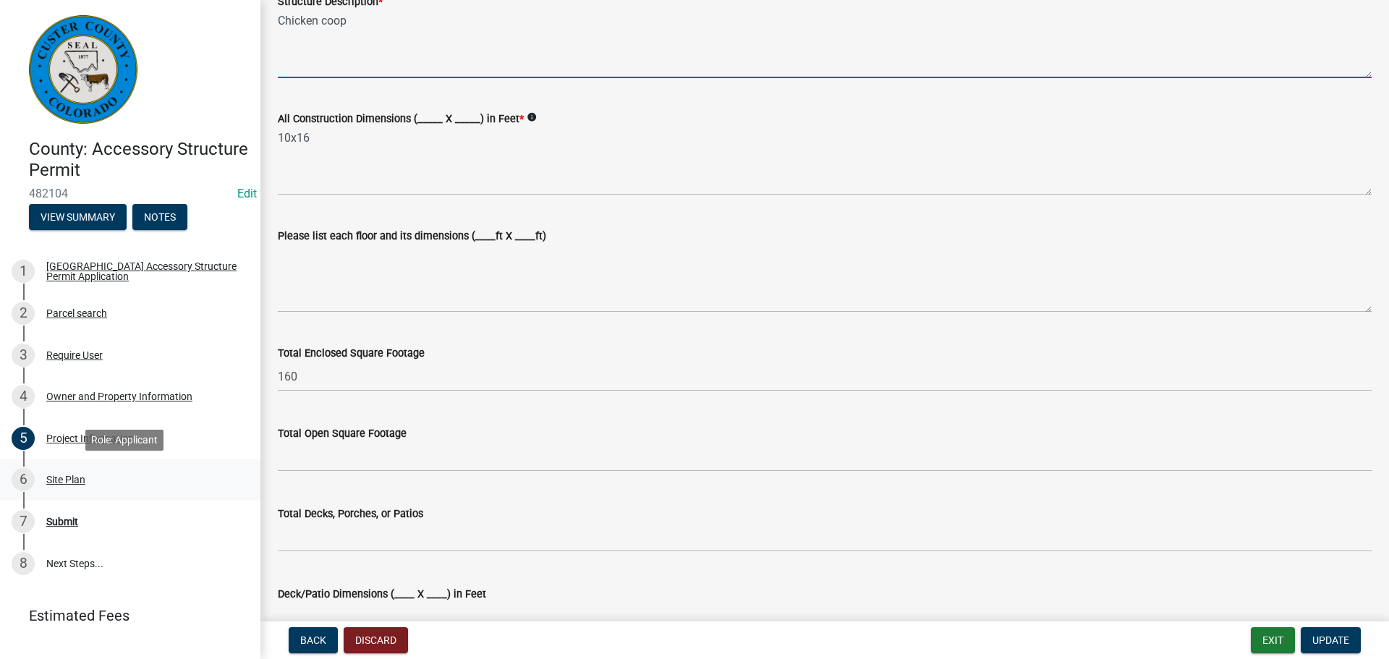
type textarea "Chicken coop"
click at [80, 483] on div "Site Plan" at bounding box center [65, 479] width 39 height 10
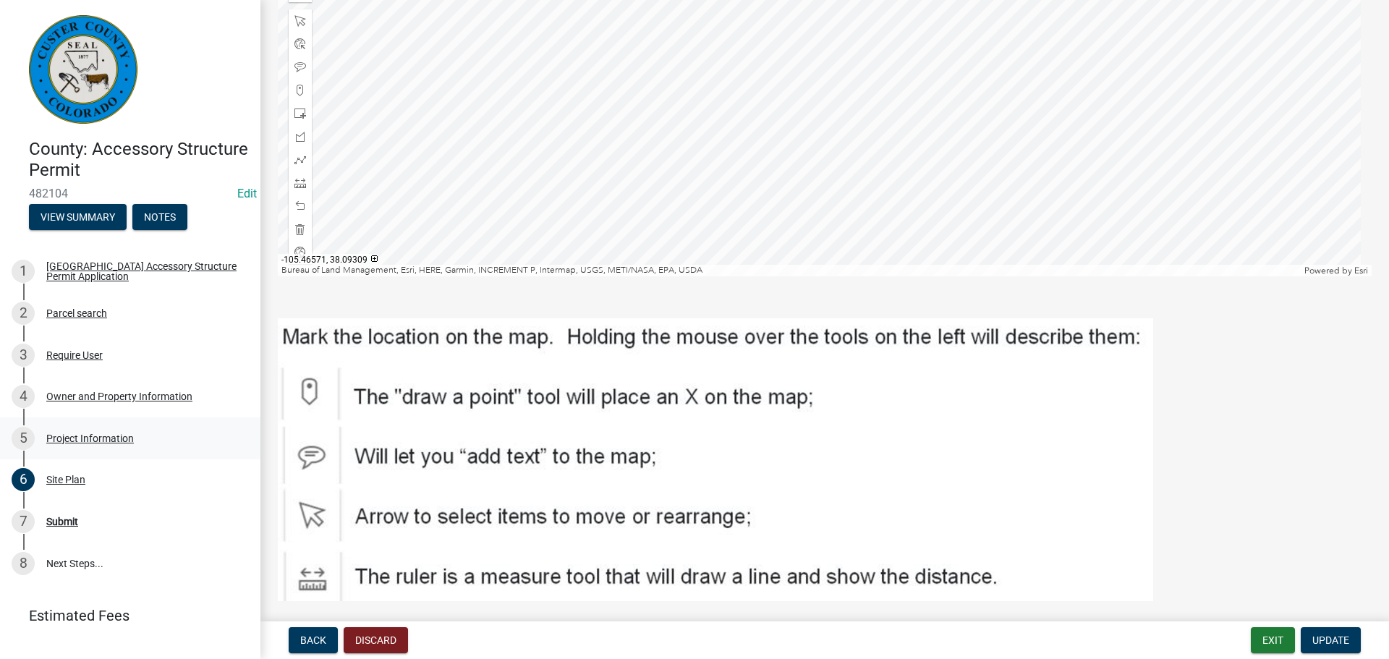
scroll to position [573, 0]
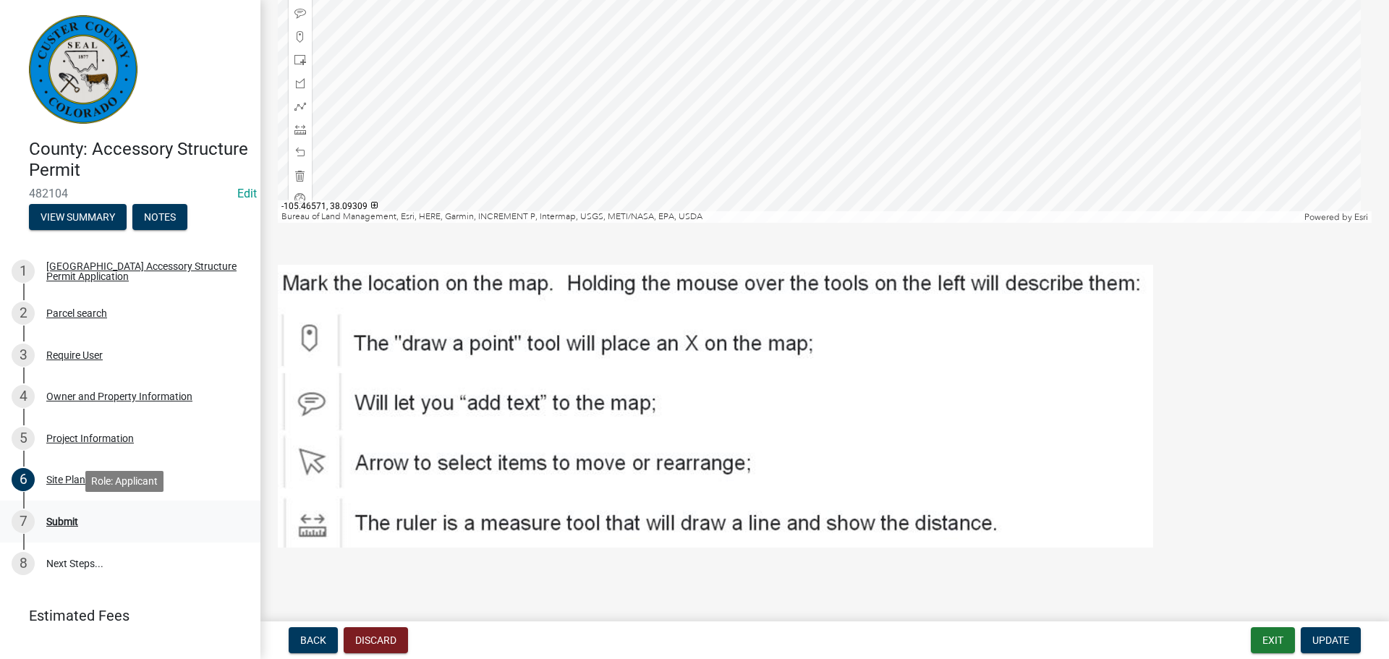
click at [69, 522] on div "Submit" at bounding box center [62, 521] width 32 height 10
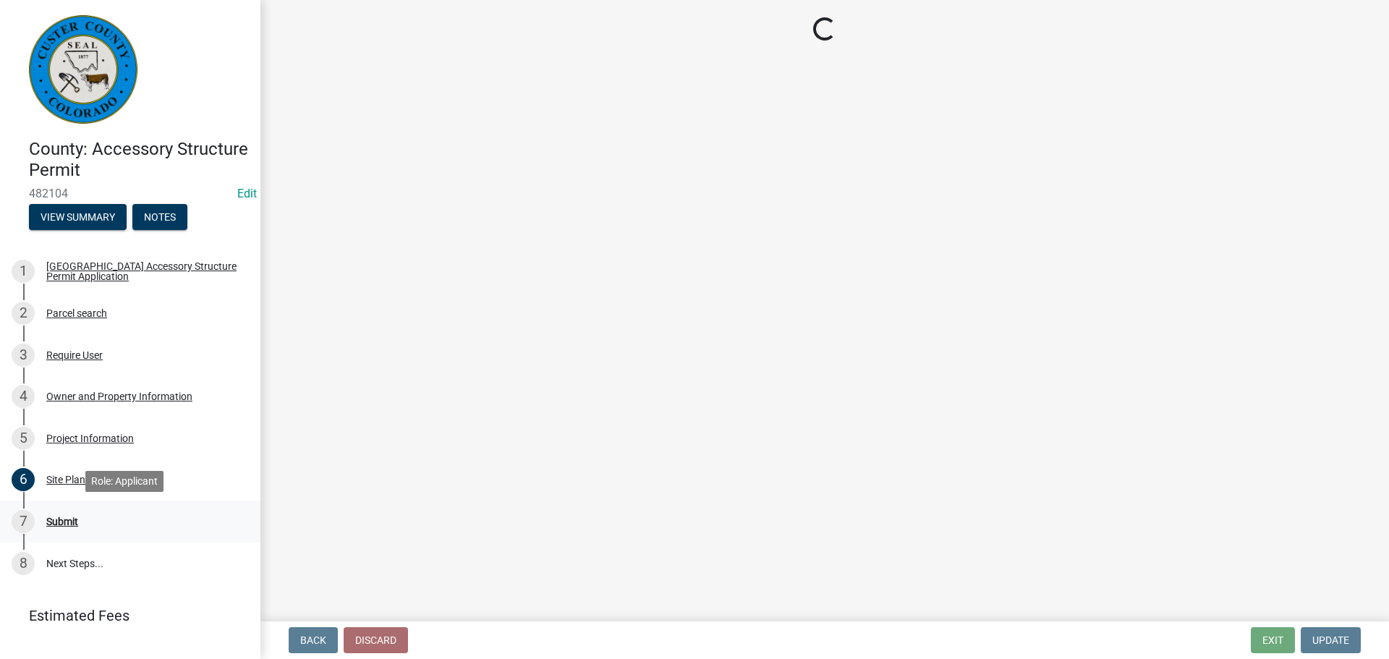
scroll to position [0, 0]
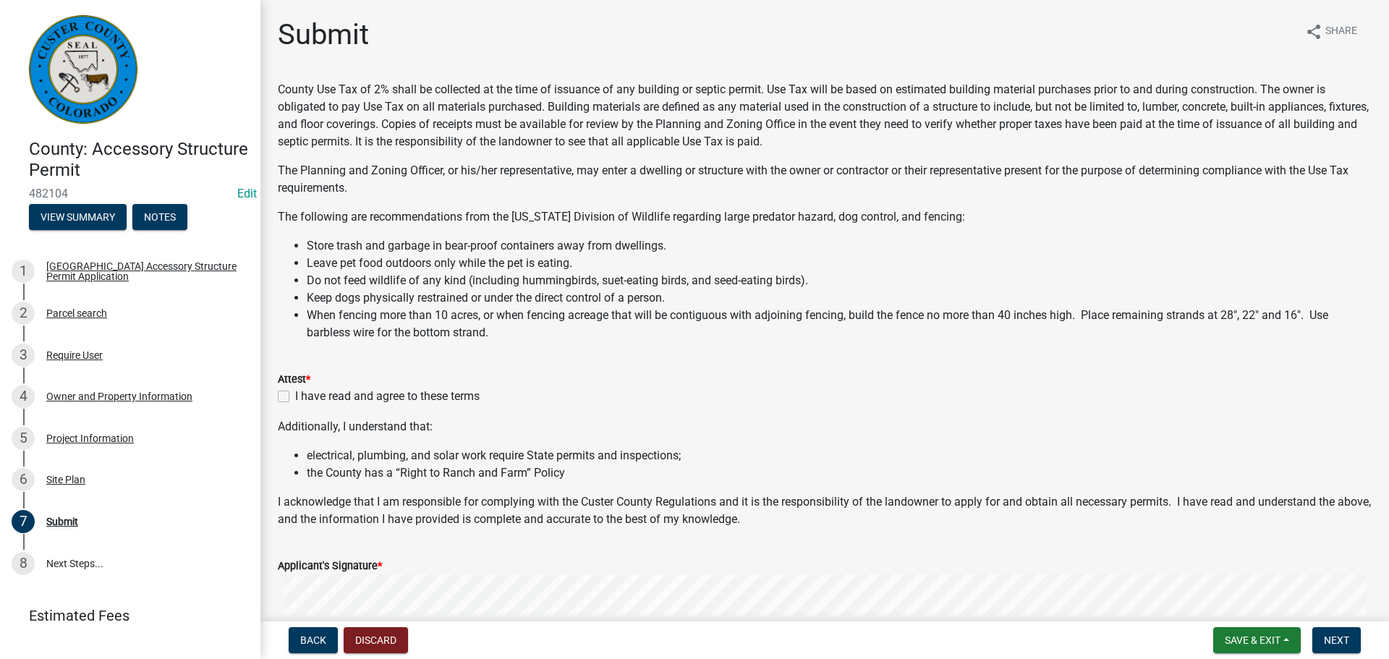
click at [295, 396] on label "I have read and agree to these terms" at bounding box center [387, 396] width 184 height 17
click at [295, 396] on input "I have read and agree to these terms" at bounding box center [299, 392] width 9 height 9
checkbox input "true"
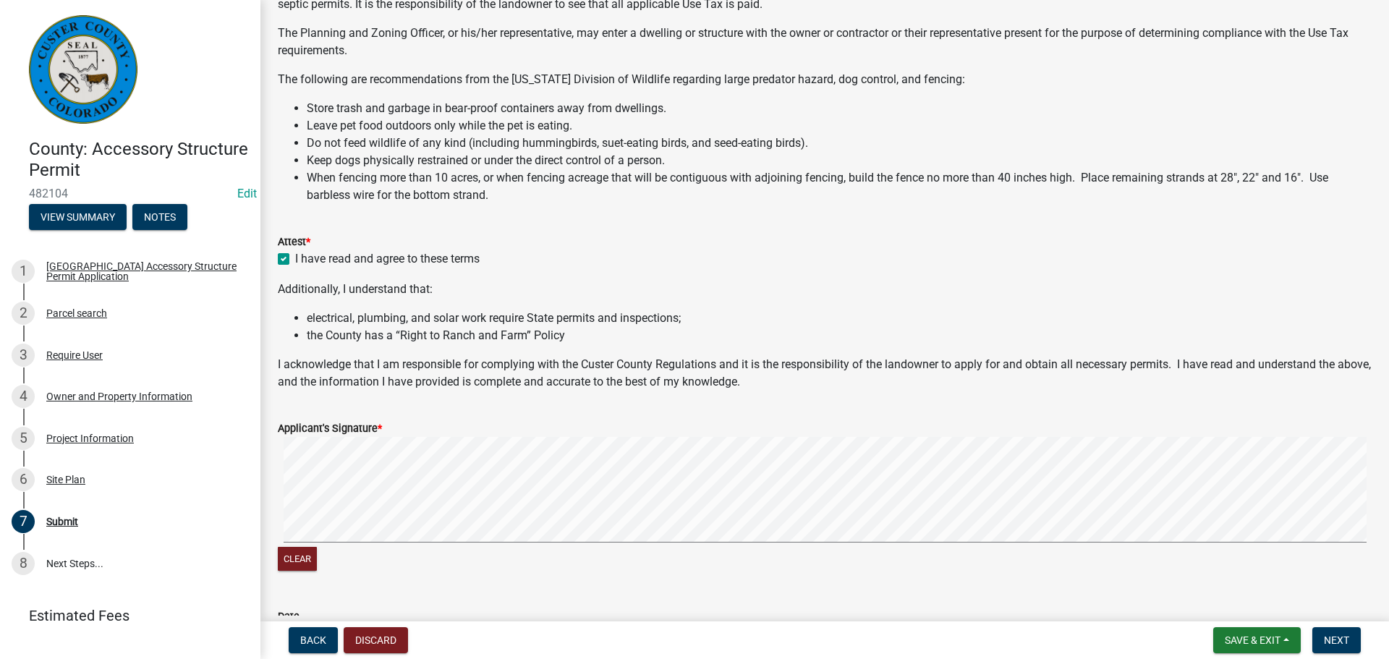
scroll to position [362, 0]
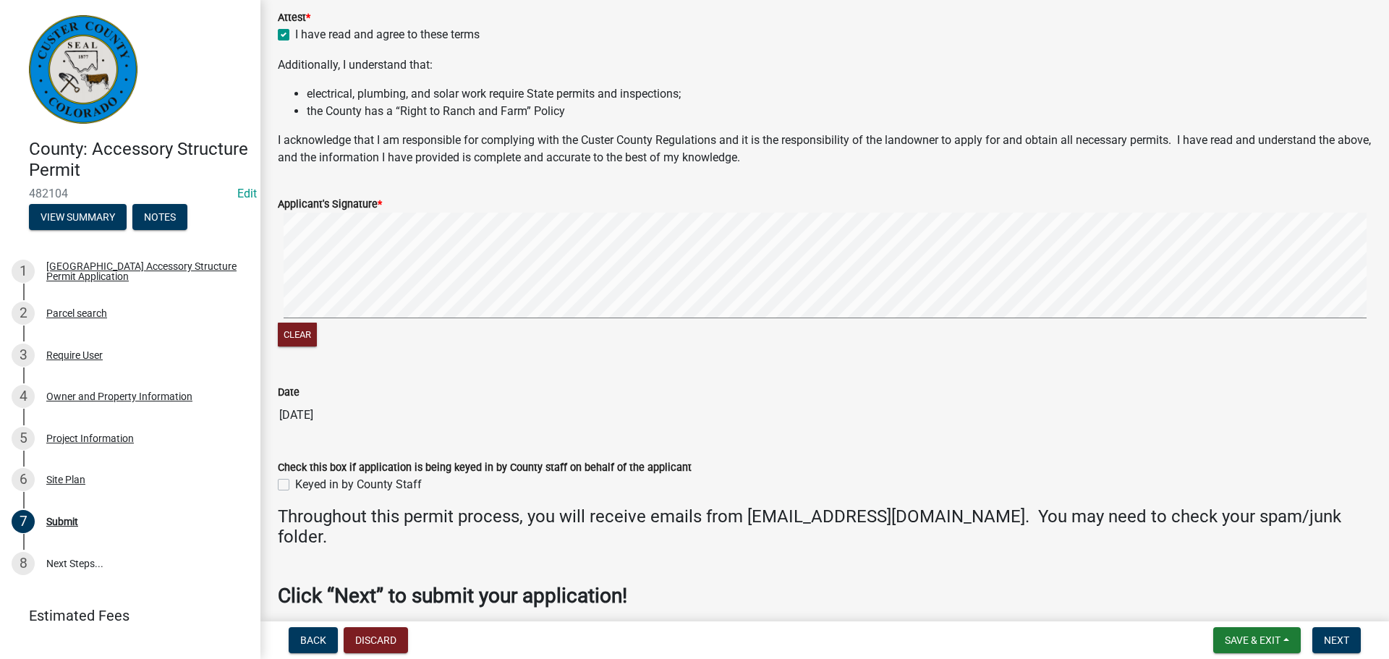
click at [339, 326] on div "Clear" at bounding box center [825, 281] width 1094 height 137
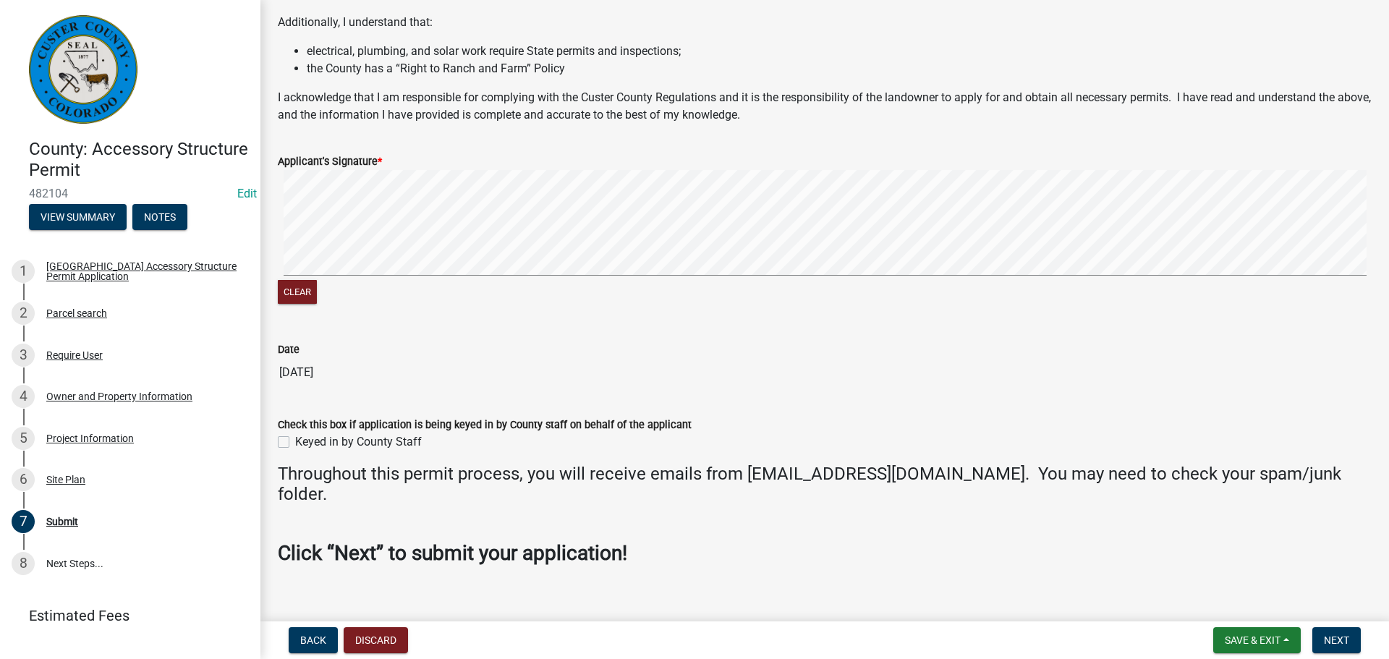
scroll to position [424, 0]
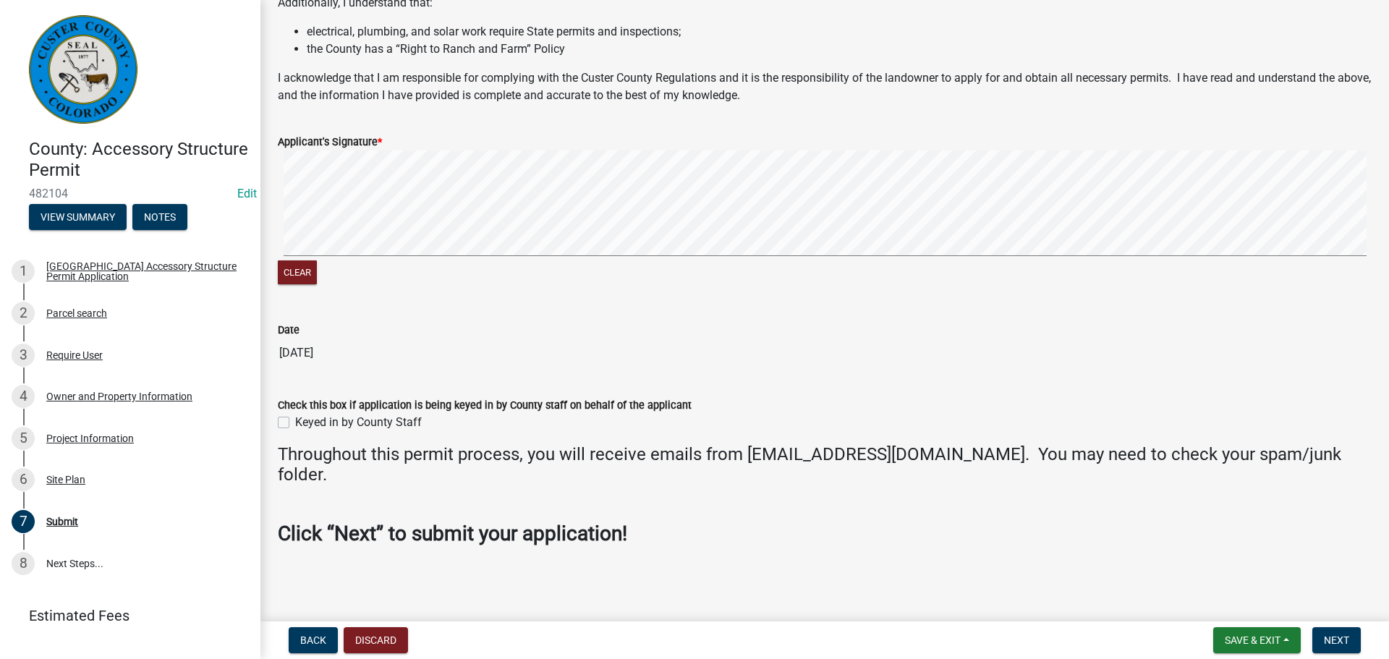
drag, startPoint x: 287, startPoint y: 417, endPoint x: 296, endPoint y: 435, distance: 19.4
click at [295, 420] on label "Keyed in by County Staff" at bounding box center [358, 422] width 127 height 17
click at [295, 420] on input "Keyed in by County Staff" at bounding box center [299, 418] width 9 height 9
checkbox input "true"
click at [1349, 646] on button "Next" at bounding box center [1336, 640] width 48 height 26
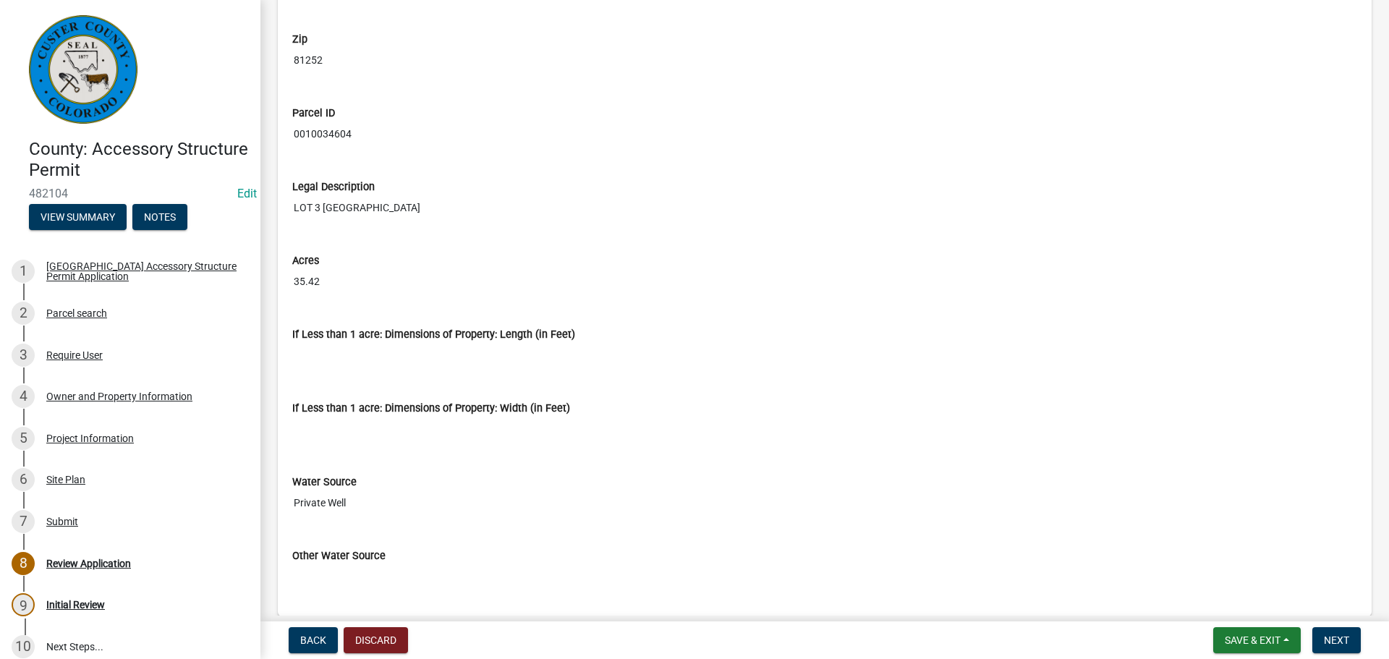
scroll to position [2532, 0]
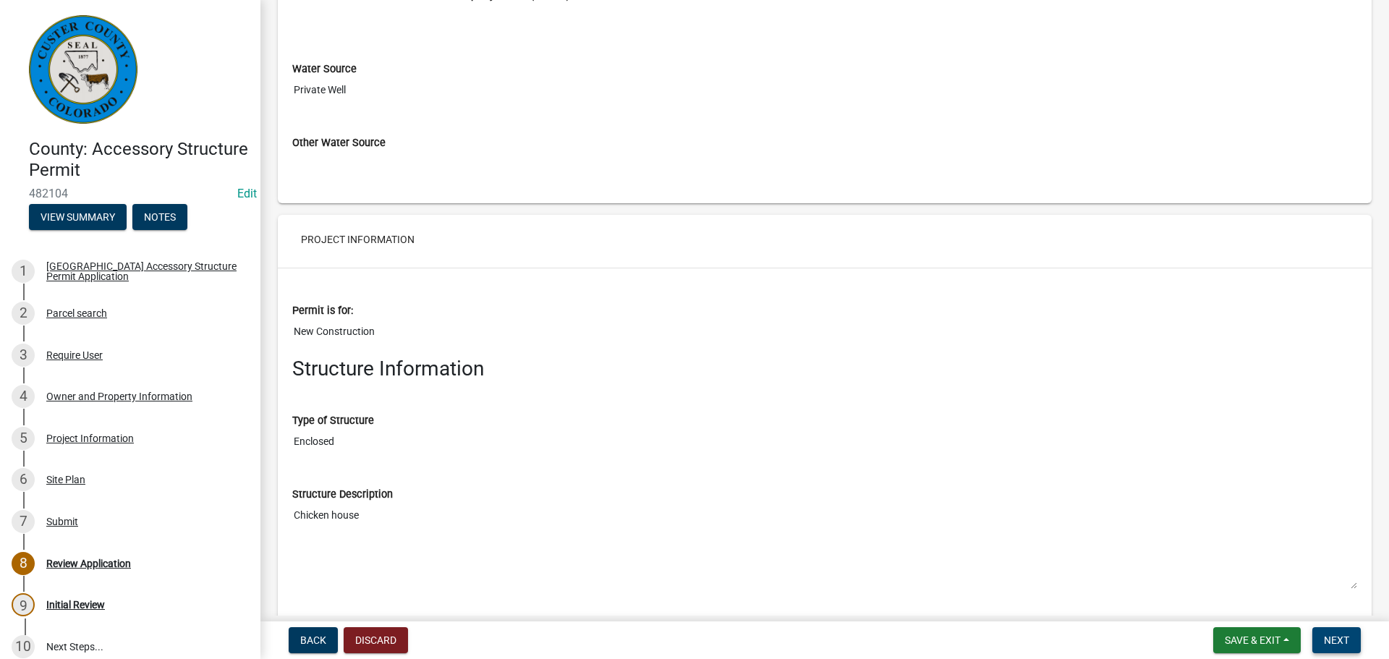
click at [1348, 640] on span "Next" at bounding box center [1336, 640] width 25 height 12
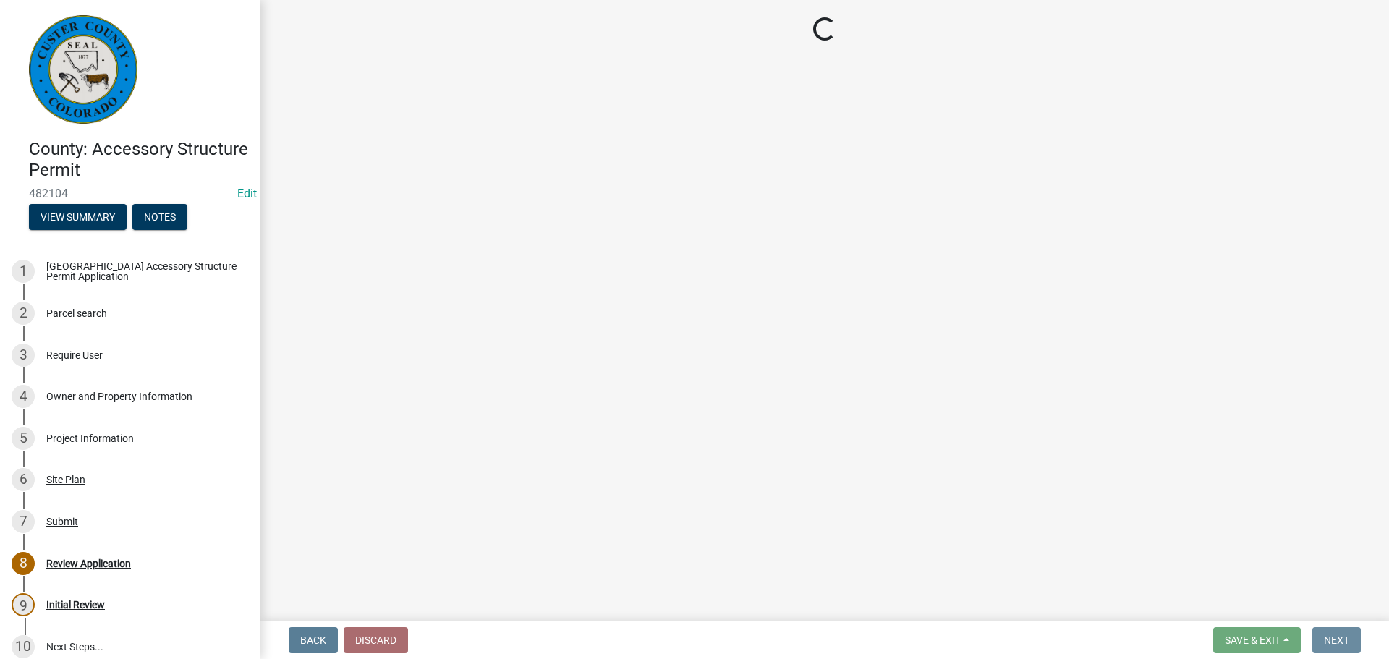
scroll to position [0, 0]
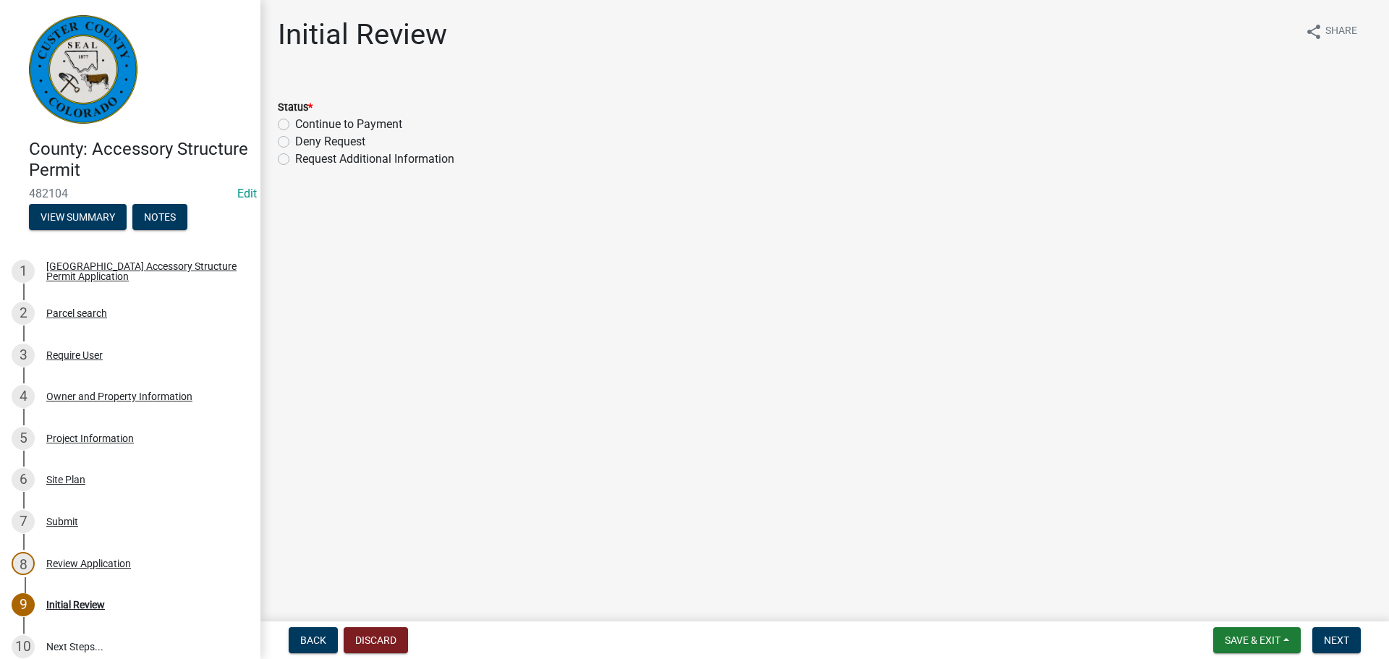
click at [295, 127] on label "Continue to Payment" at bounding box center [348, 124] width 107 height 17
click at [295, 125] on input "Continue to Payment" at bounding box center [299, 120] width 9 height 9
radio input "true"
click at [1340, 637] on span "Next" at bounding box center [1336, 640] width 25 height 12
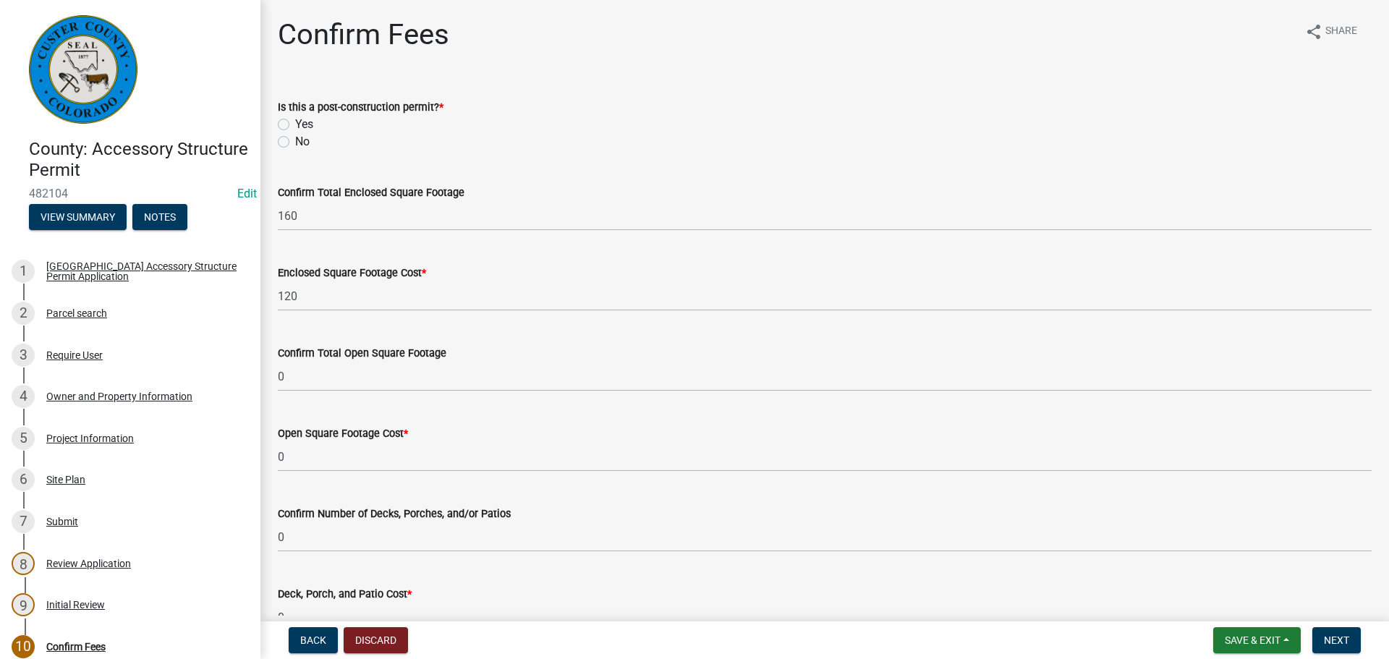
click at [295, 144] on label "No" at bounding box center [302, 141] width 14 height 17
click at [295, 142] on input "No" at bounding box center [299, 137] width 9 height 9
radio input "true"
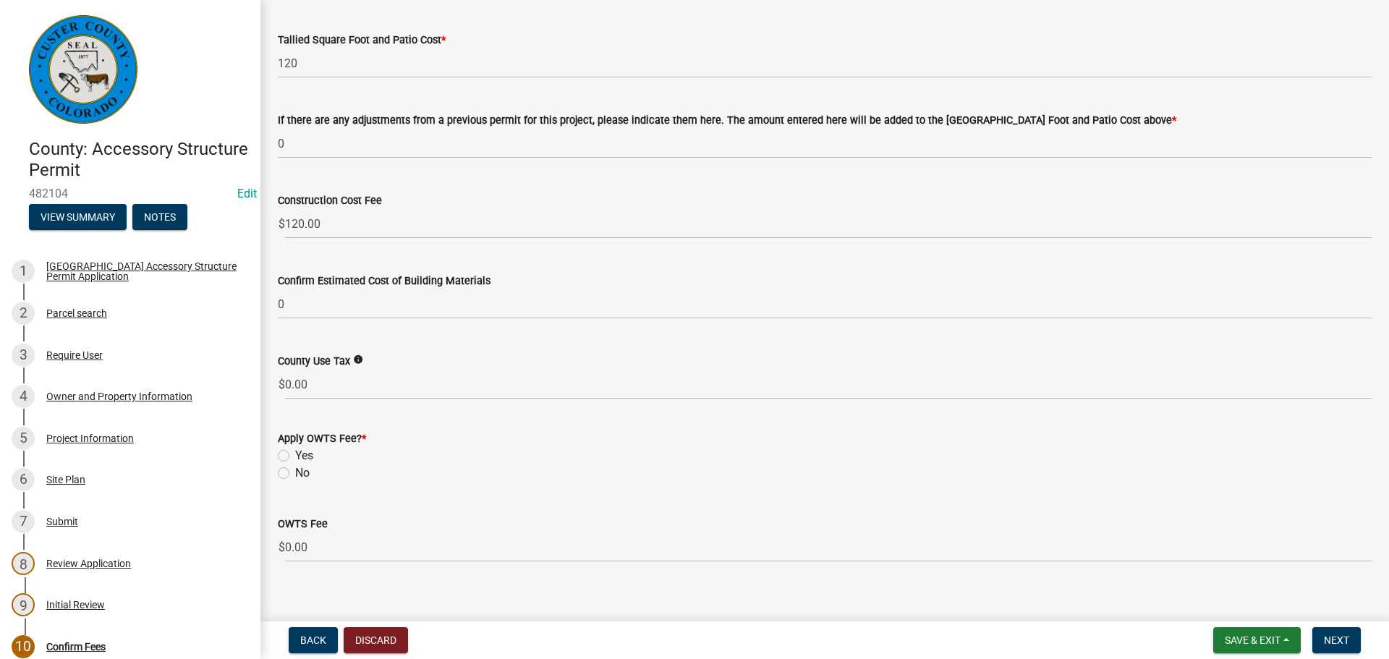
scroll to position [650, 0]
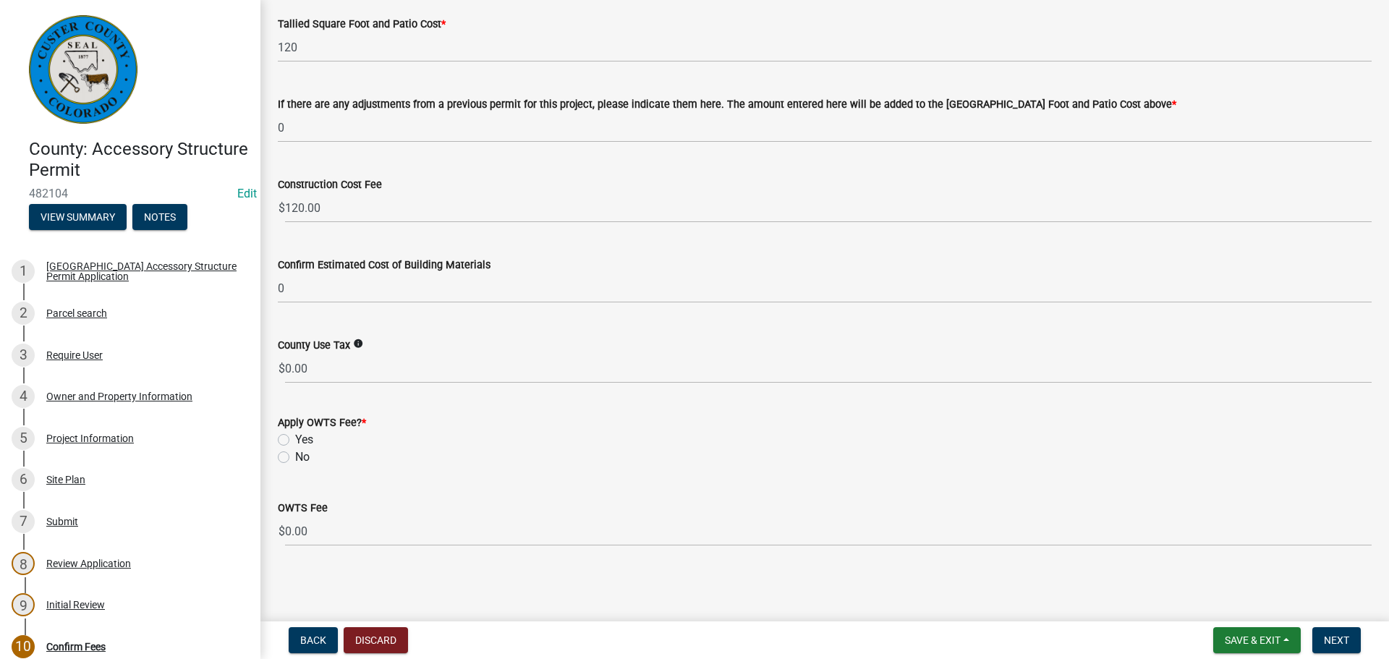
click at [295, 454] on label "No" at bounding box center [302, 456] width 14 height 17
click at [295, 454] on input "No" at bounding box center [299, 452] width 9 height 9
radio input "true"
click at [1339, 642] on span "Next" at bounding box center [1336, 640] width 25 height 12
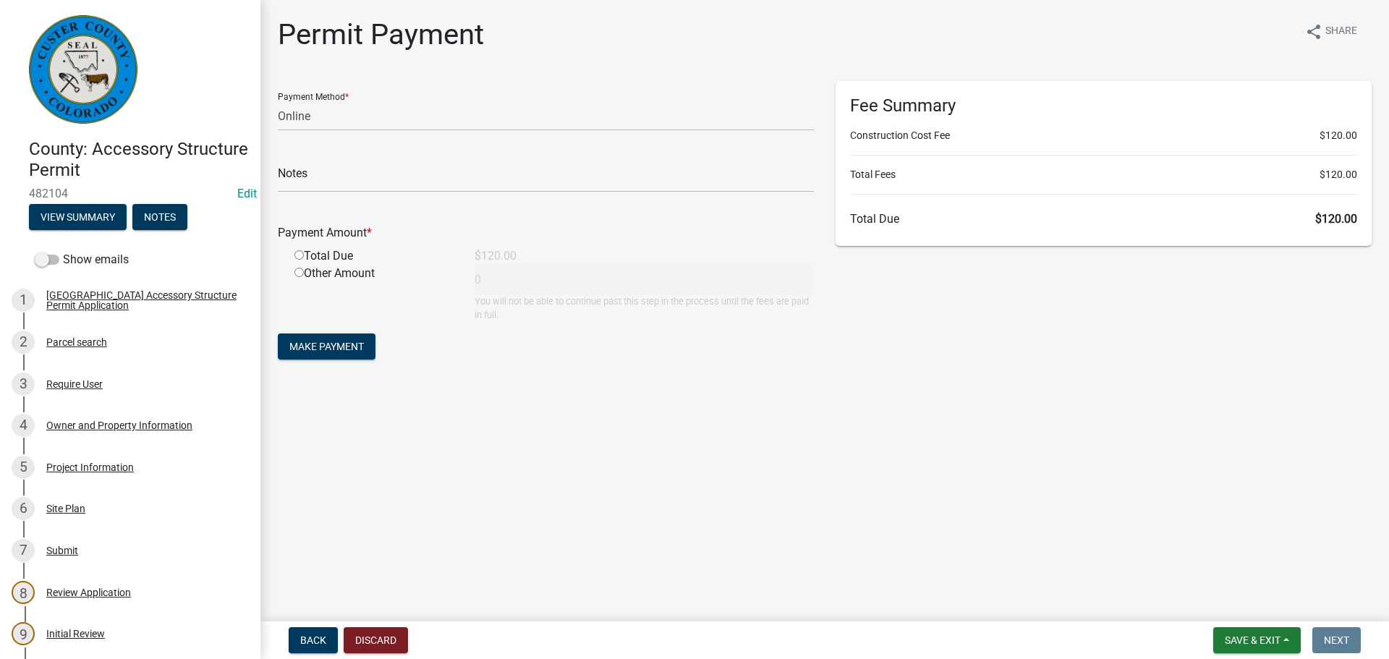
click at [671, 524] on main "Permit Payment share Share Payment Method * Credit Card POS Check Cash Online N…" at bounding box center [824, 308] width 1128 height 616
click at [391, 117] on select "Credit Card POS Check Cash Online" at bounding box center [546, 116] width 536 height 30
select select "2: 1"
click at [278, 101] on select "Credit Card POS Check Cash Online" at bounding box center [546, 116] width 536 height 30
click at [301, 252] on input "radio" at bounding box center [298, 254] width 9 height 9
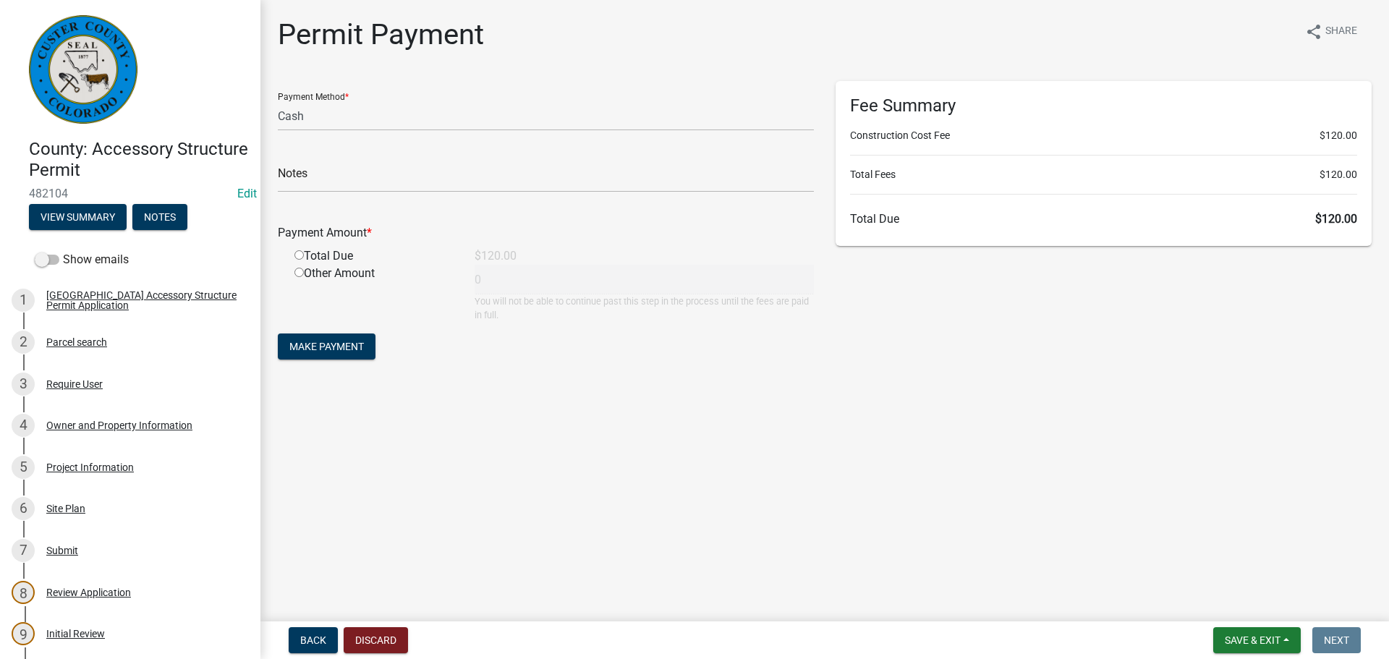
radio input "true"
type input "120"
click at [344, 344] on span "Make Payment" at bounding box center [326, 347] width 75 height 12
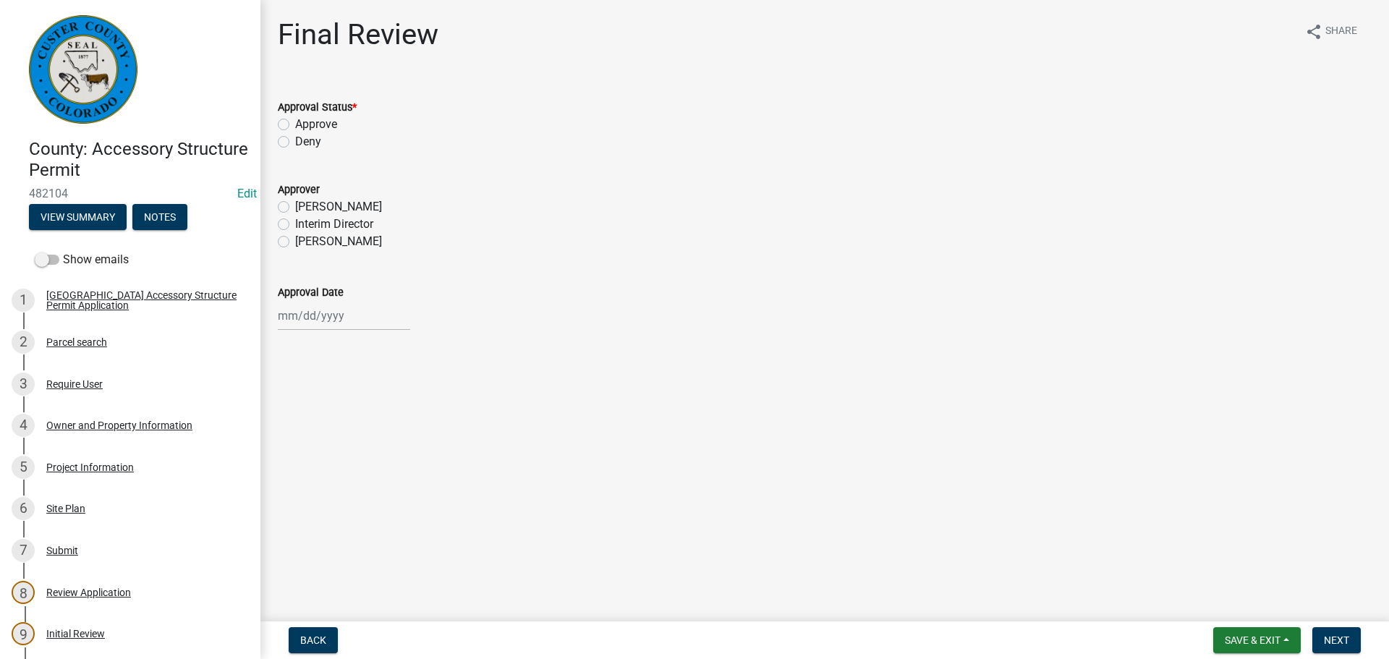
click at [295, 124] on label "Approve" at bounding box center [316, 124] width 42 height 17
click at [295, 124] on input "Approve" at bounding box center [299, 120] width 9 height 9
radio input "true"
click at [287, 253] on wm-data-entity-input "Approver [PERSON_NAME] Interim Director [PERSON_NAME]" at bounding box center [825, 213] width 1094 height 100
click at [295, 239] on label "[PERSON_NAME]" at bounding box center [338, 241] width 87 height 17
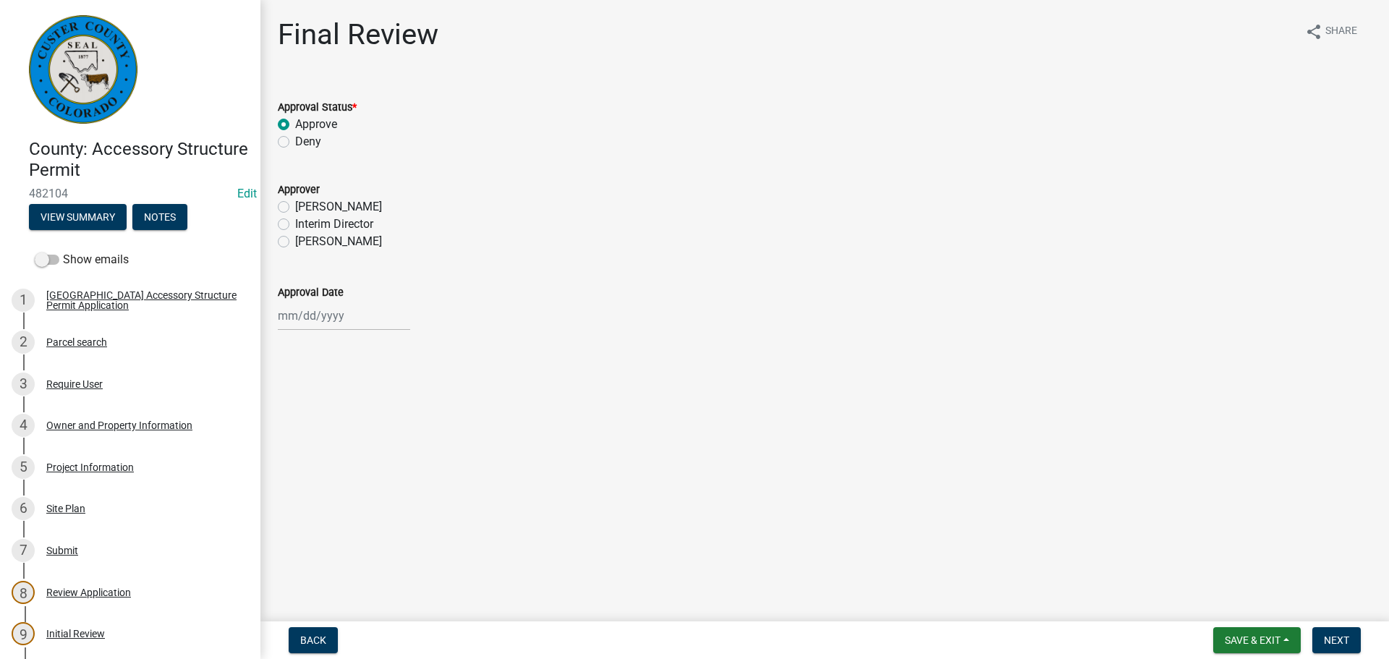
click at [295, 239] on input "[PERSON_NAME]" at bounding box center [299, 237] width 9 height 9
radio input "true"
click at [318, 315] on div at bounding box center [344, 316] width 132 height 30
select select "9"
select select "2025"
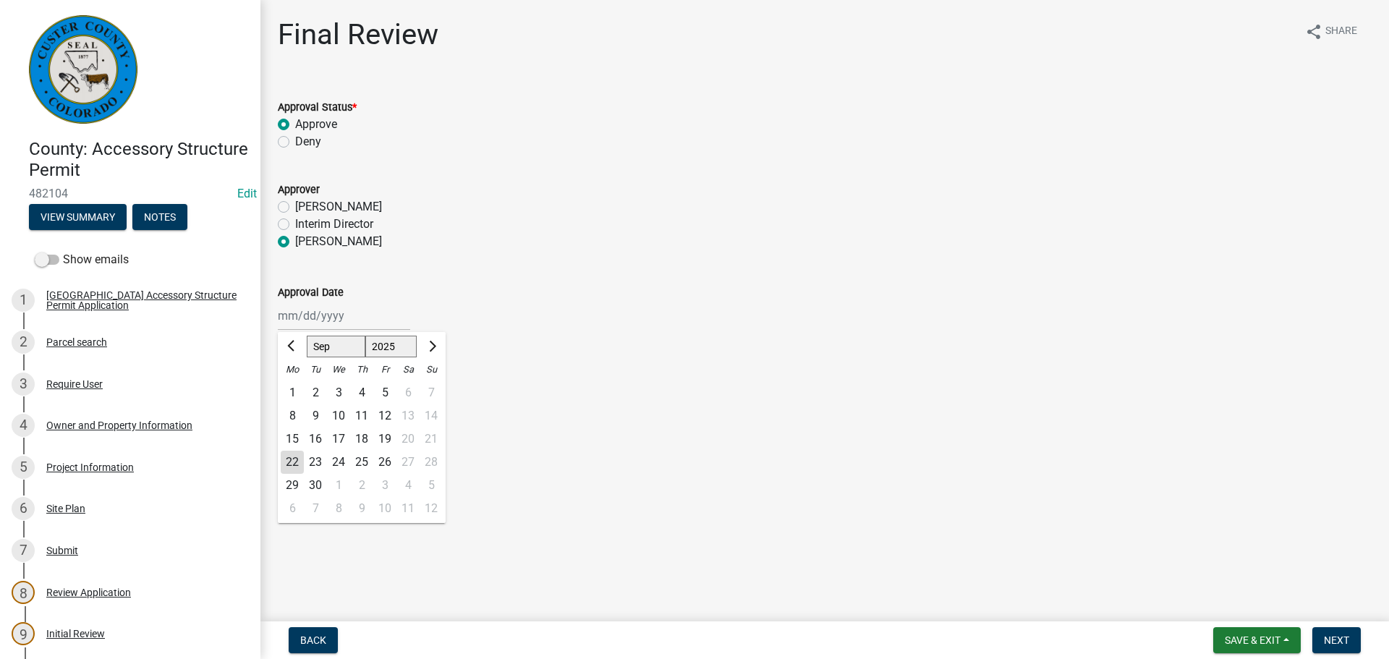
click at [298, 460] on div "22" at bounding box center [292, 462] width 23 height 23
type input "[DATE]"
click at [1335, 644] on span "Next" at bounding box center [1336, 640] width 25 height 12
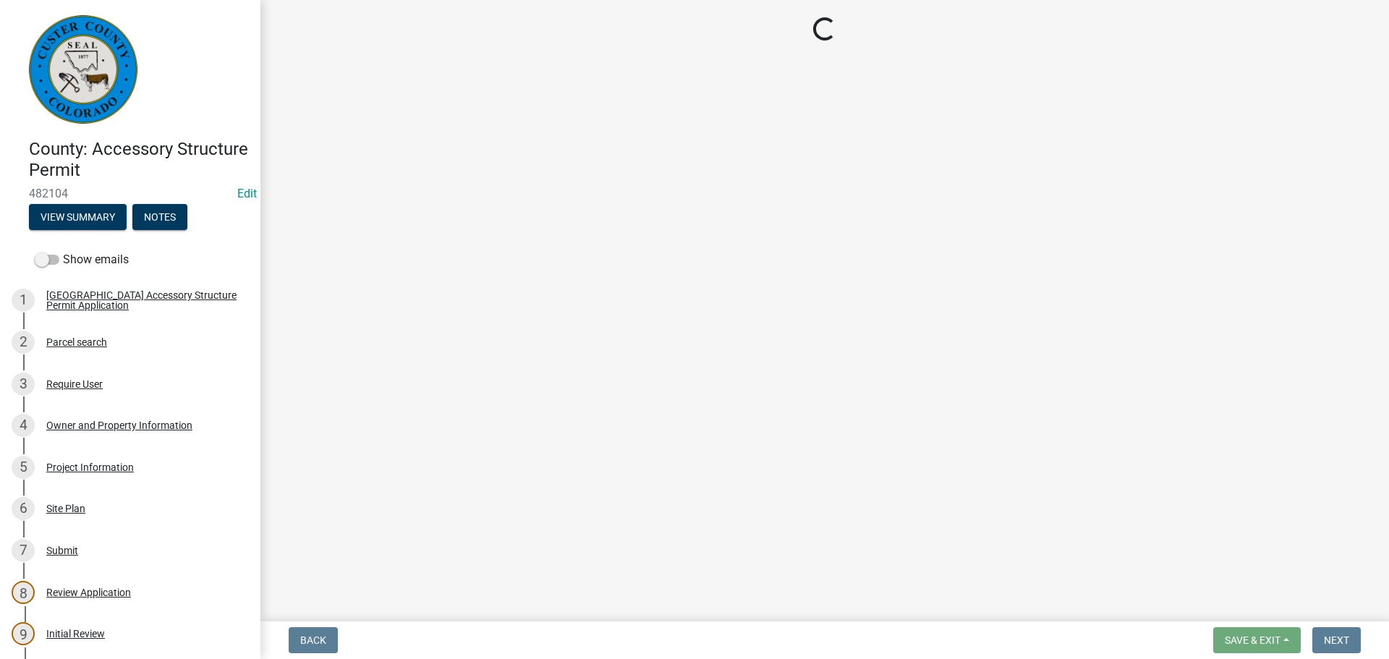
select select "cd09b013-b94f-4524-a046-a3f04ce1867e"
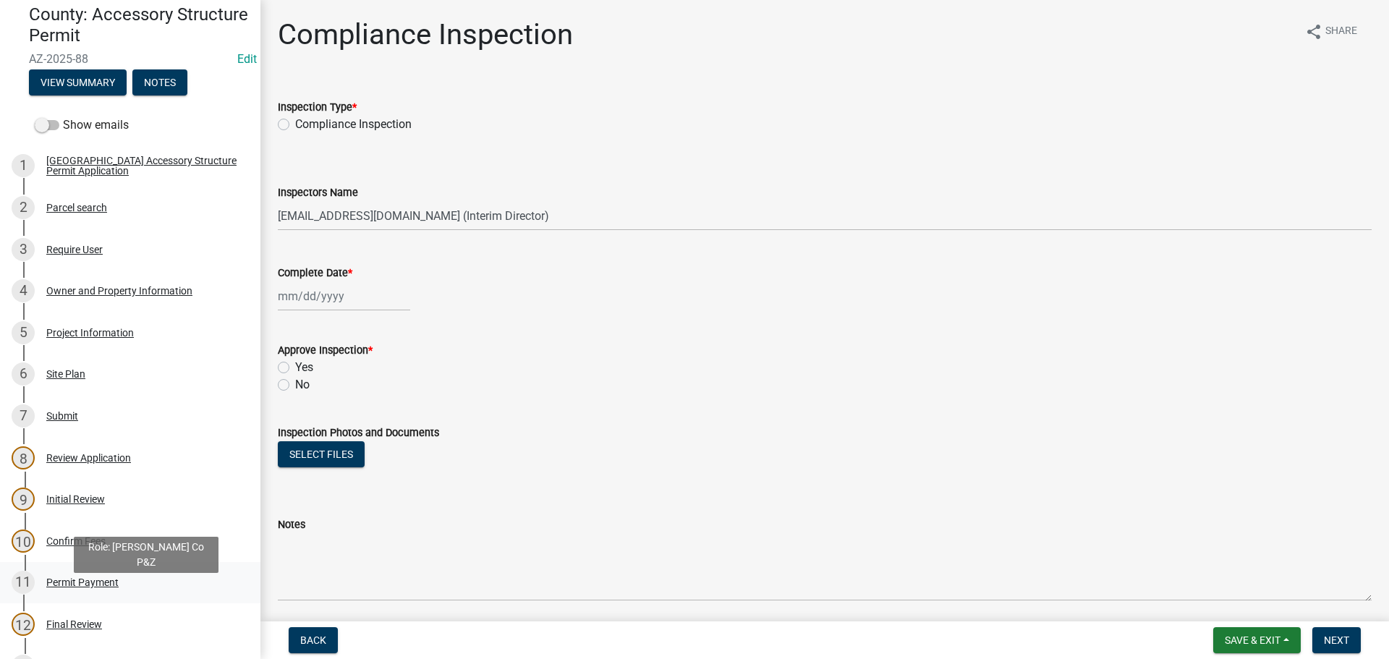
scroll to position [217, 0]
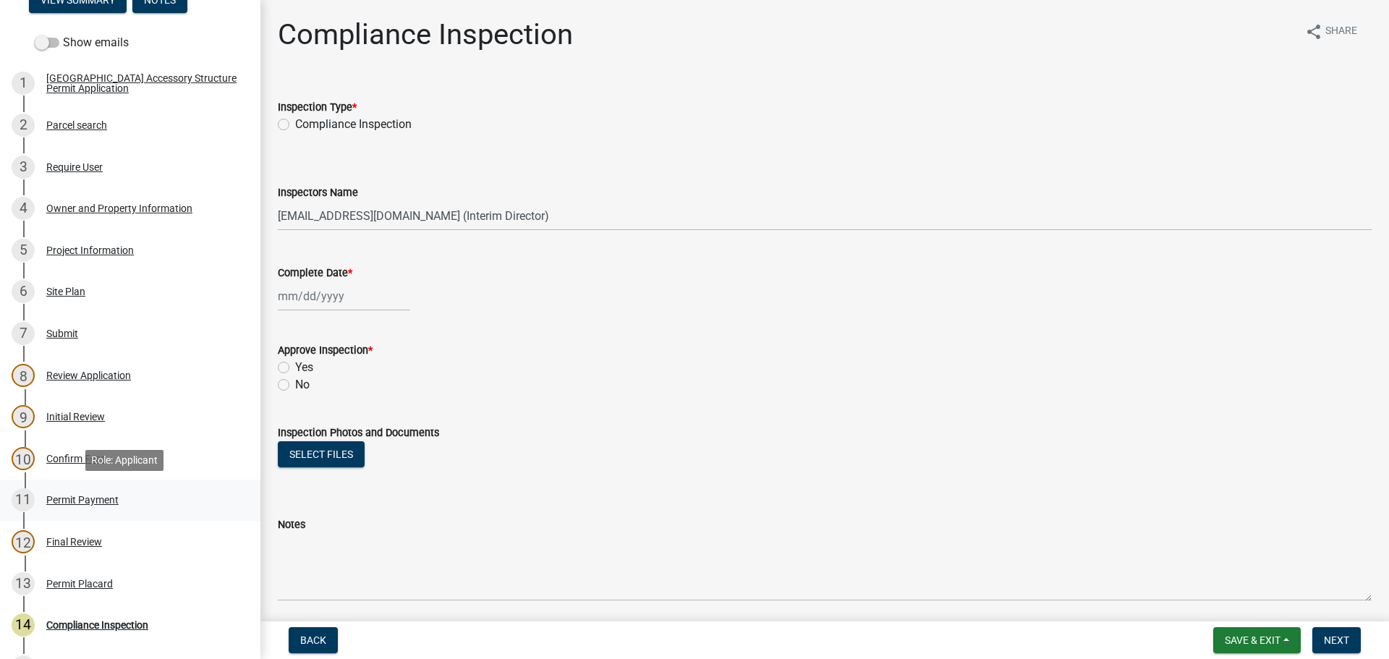
click at [54, 498] on div "Permit Payment" at bounding box center [82, 500] width 72 height 10
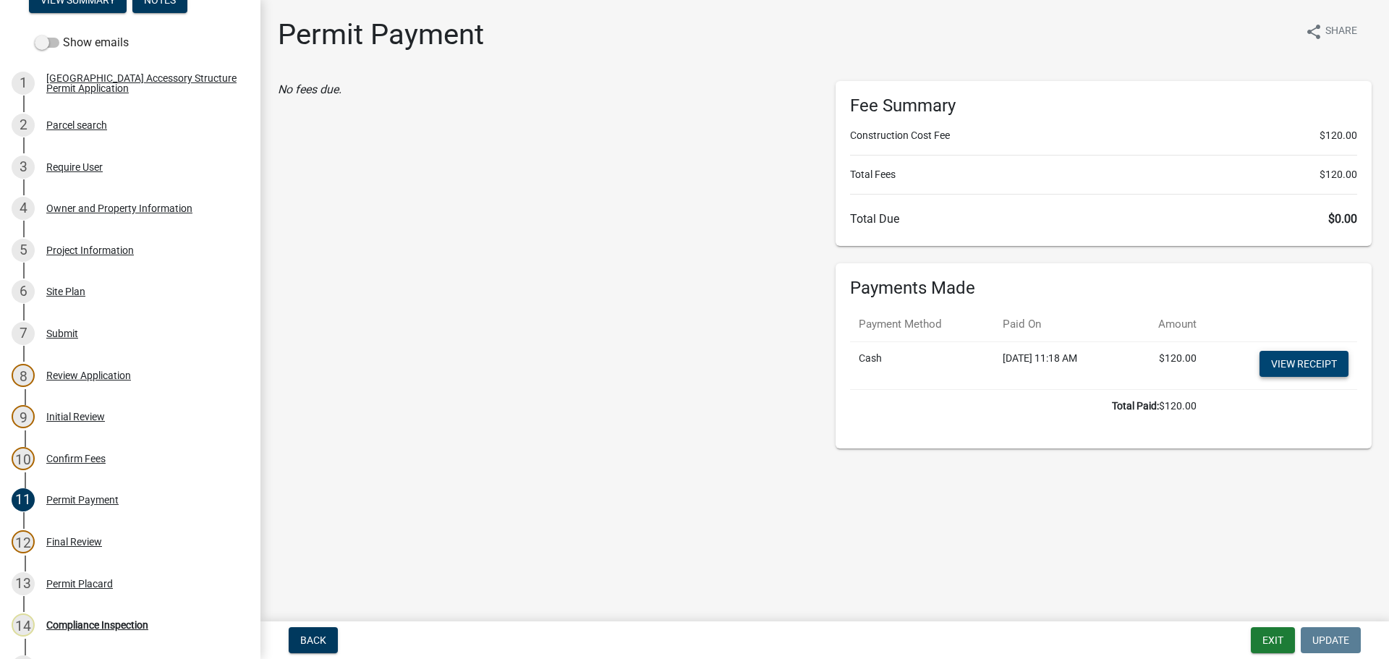
click at [1291, 360] on link "View receipt" at bounding box center [1303, 364] width 89 height 26
click at [72, 581] on div "Permit Placard" at bounding box center [79, 584] width 67 height 10
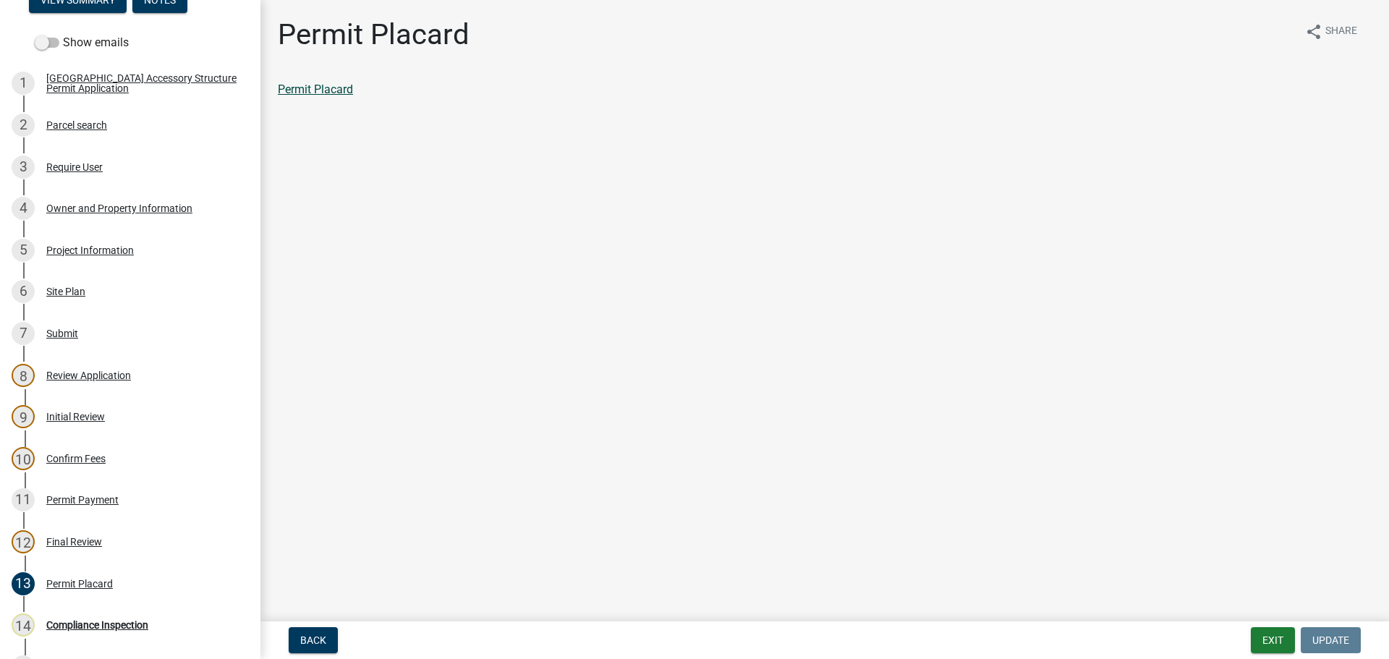
click at [306, 94] on link "Permit Placard" at bounding box center [315, 89] width 75 height 14
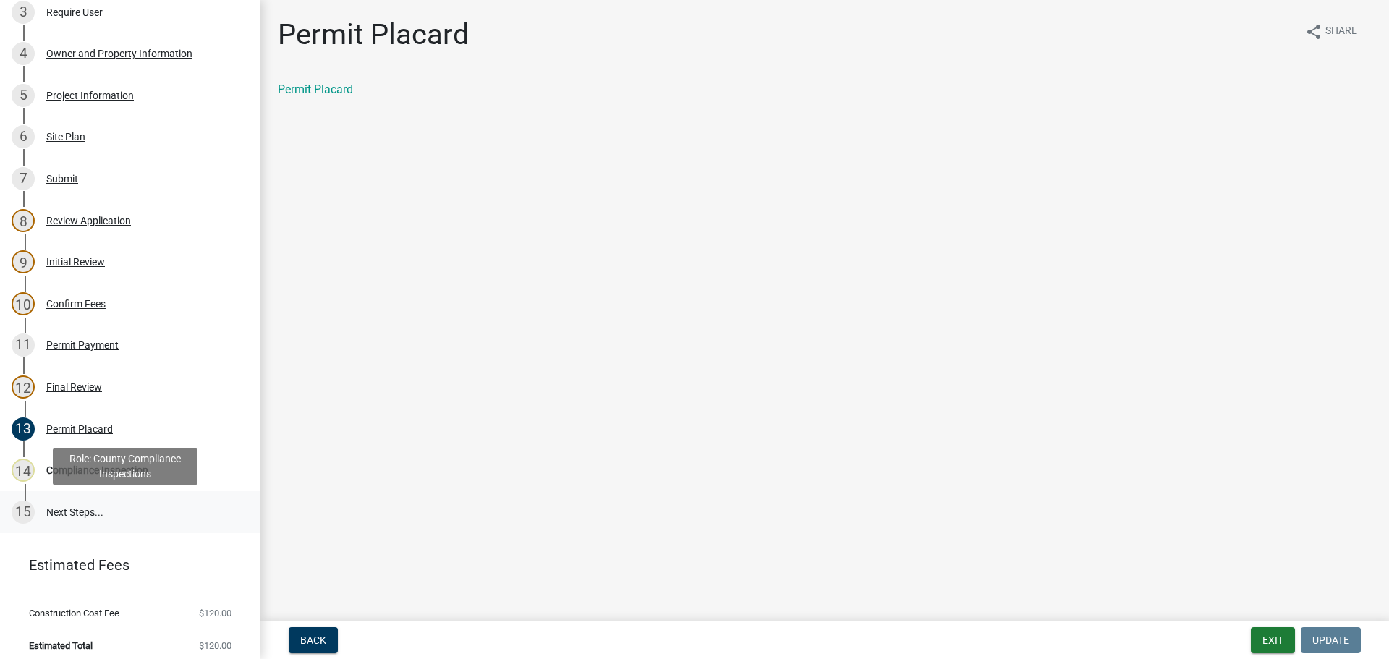
scroll to position [380, 0]
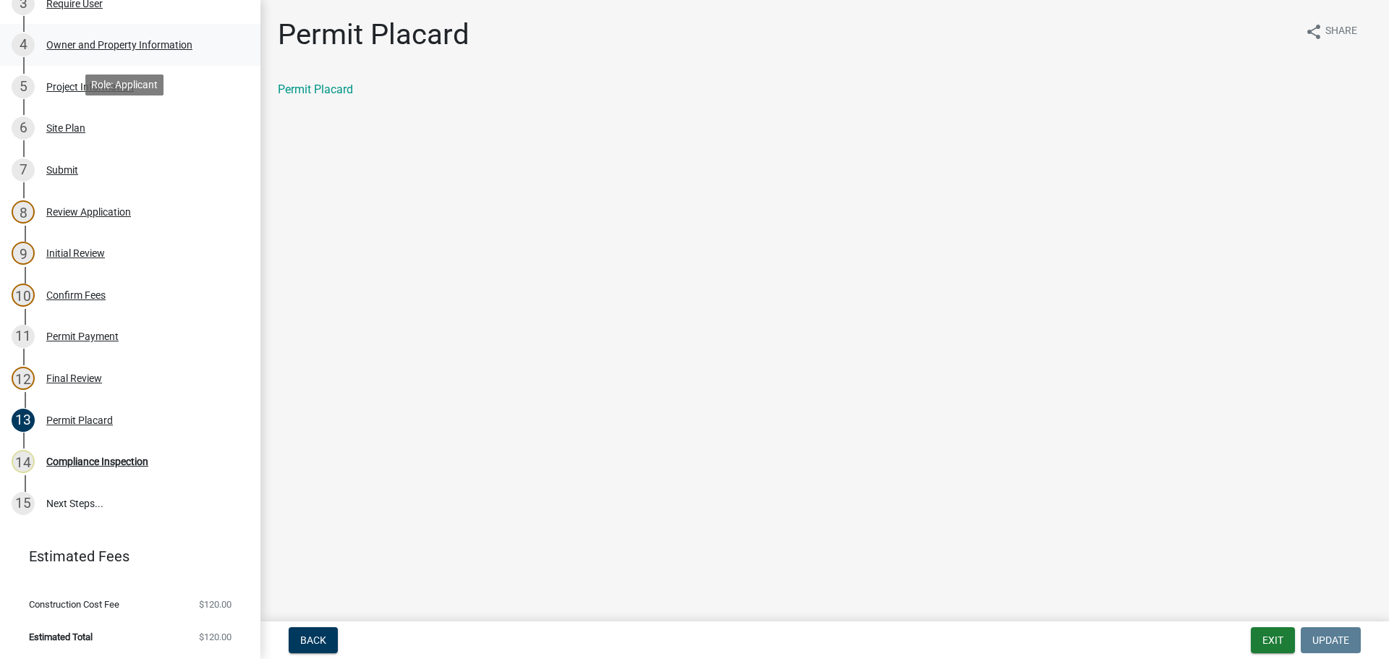
click at [72, 51] on div "4 Owner and Property Information" at bounding box center [125, 44] width 226 height 23
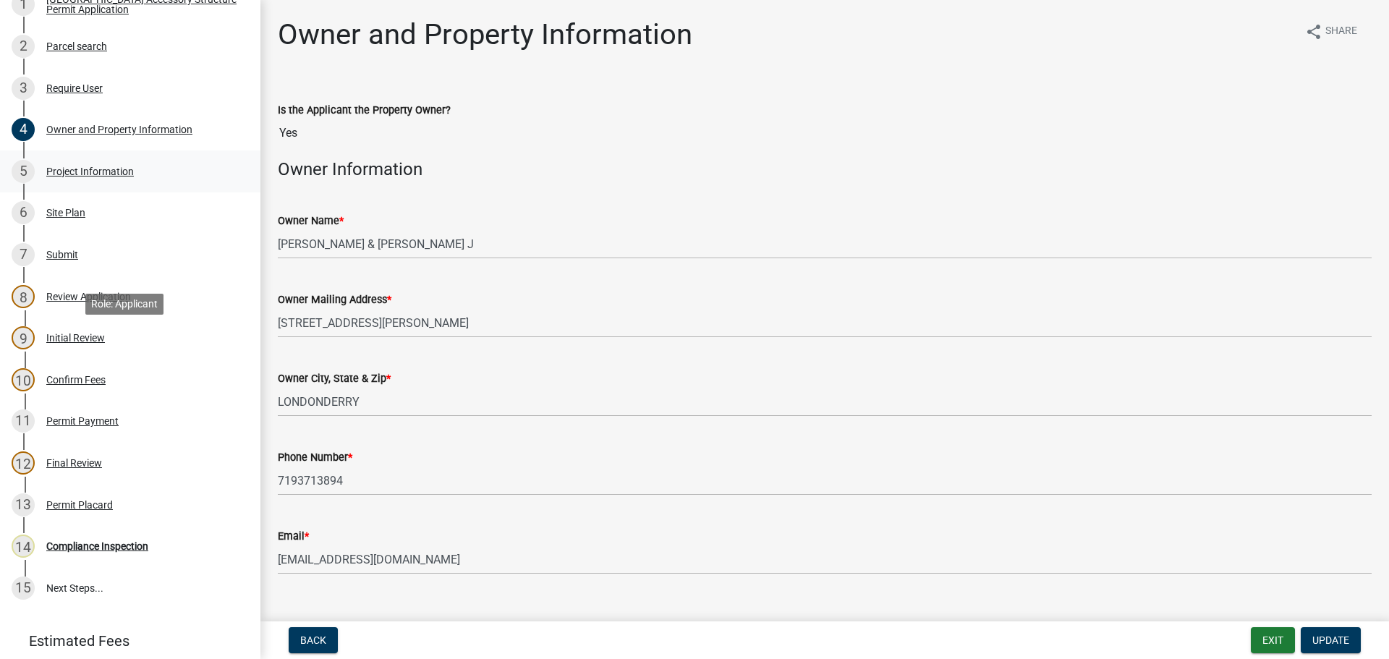
scroll to position [163, 0]
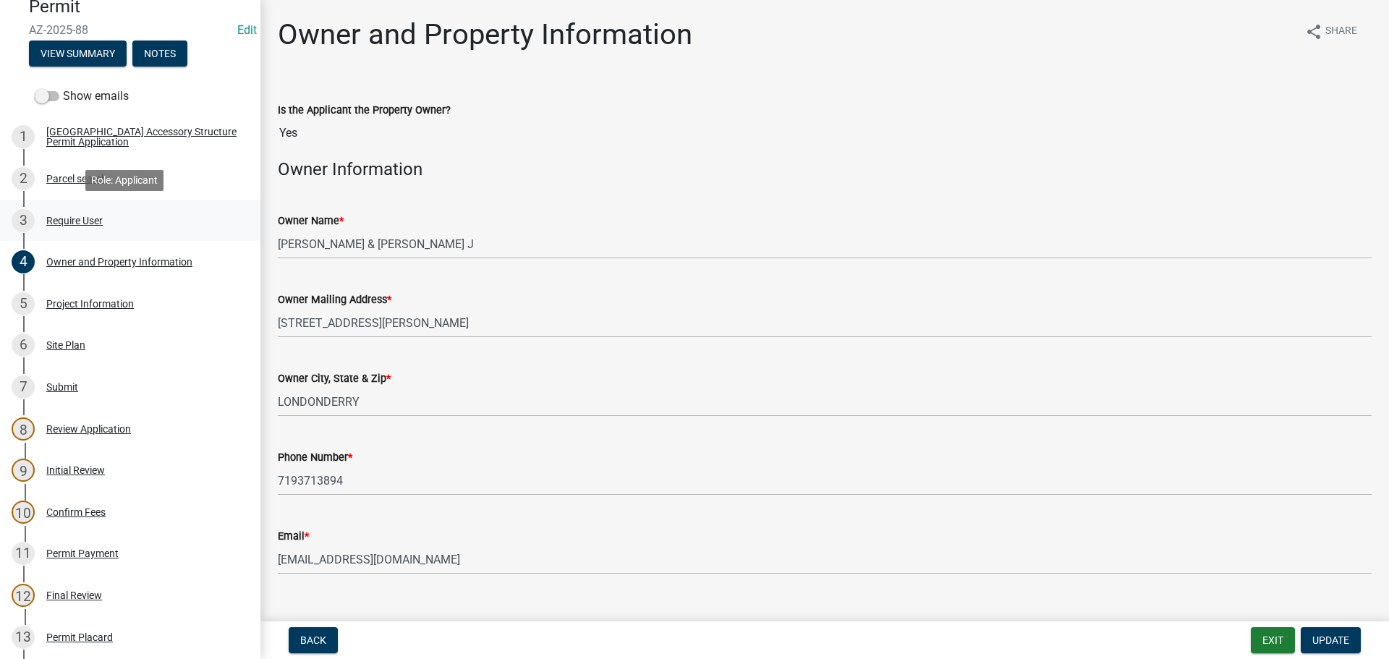
click at [85, 222] on div "Require User" at bounding box center [74, 221] width 56 height 10
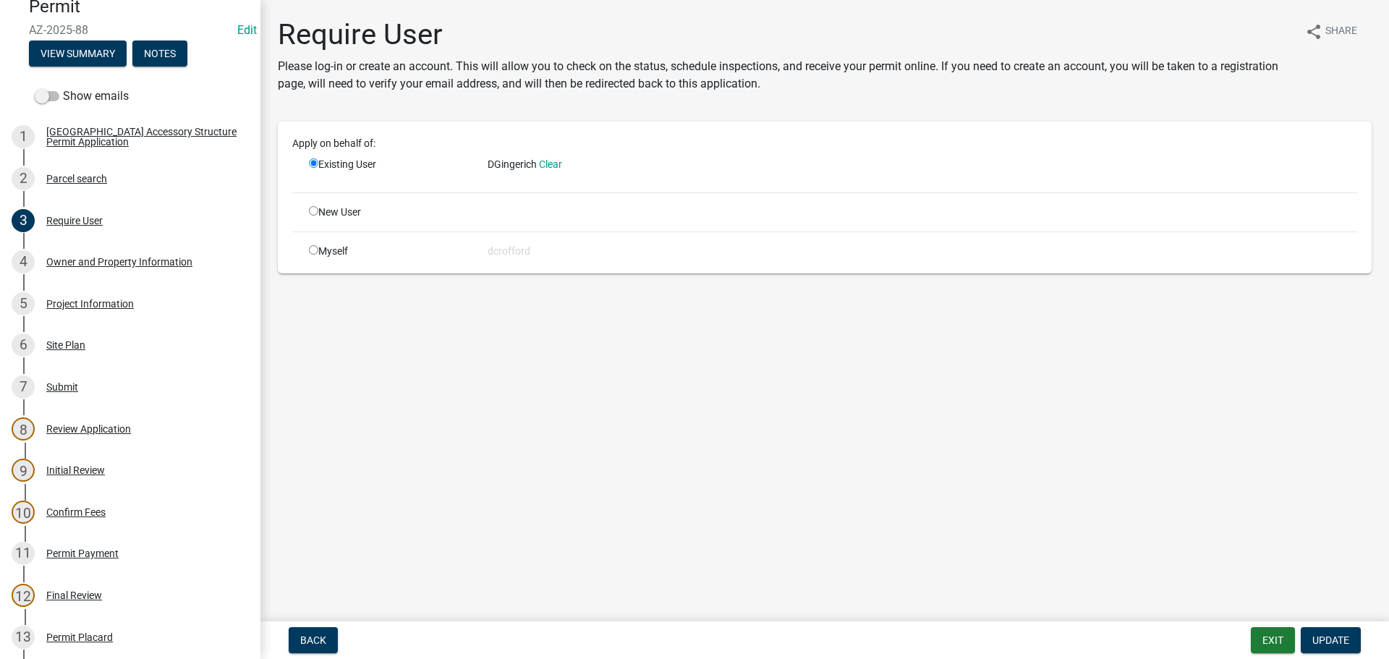
click at [498, 184] on div "Apply on behalf of: Existing User DGingerich Clear New User Myself dcrofford" at bounding box center [824, 197] width 1065 height 123
click at [72, 223] on div "Require User" at bounding box center [74, 221] width 56 height 10
click at [82, 273] on div "4 Owner and Property Information" at bounding box center [125, 261] width 226 height 23
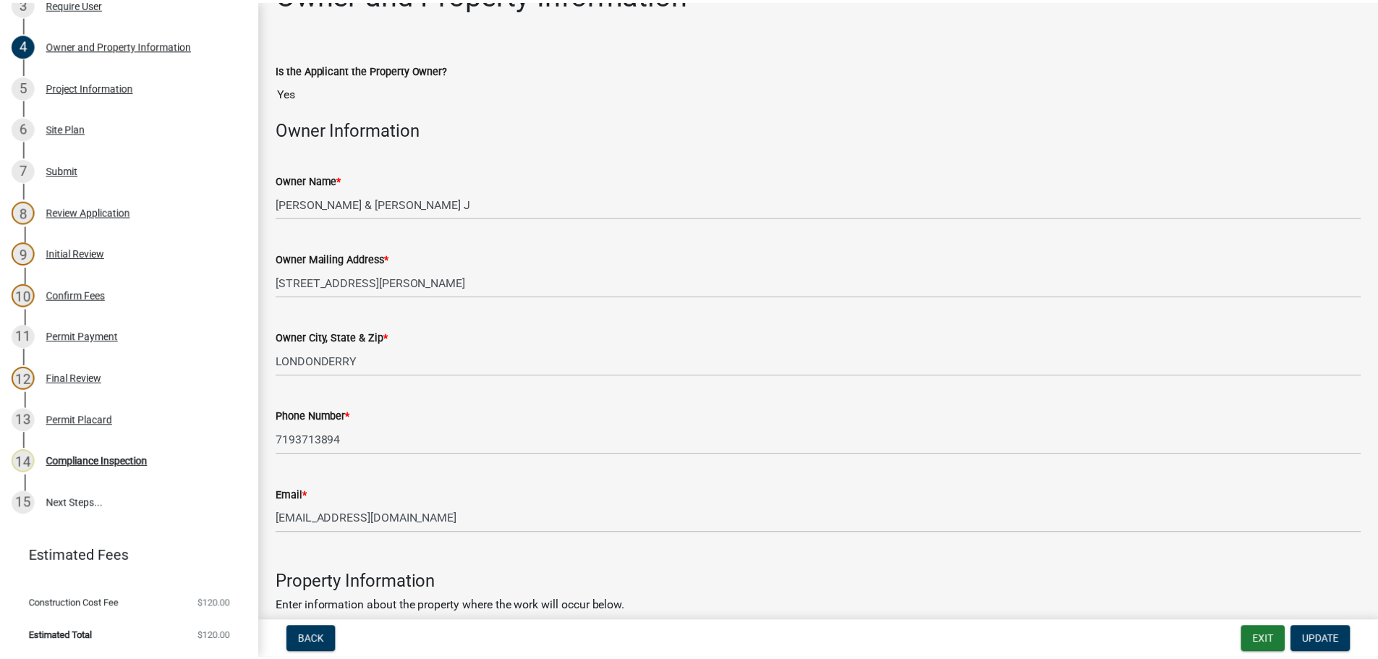
scroll to position [0, 0]
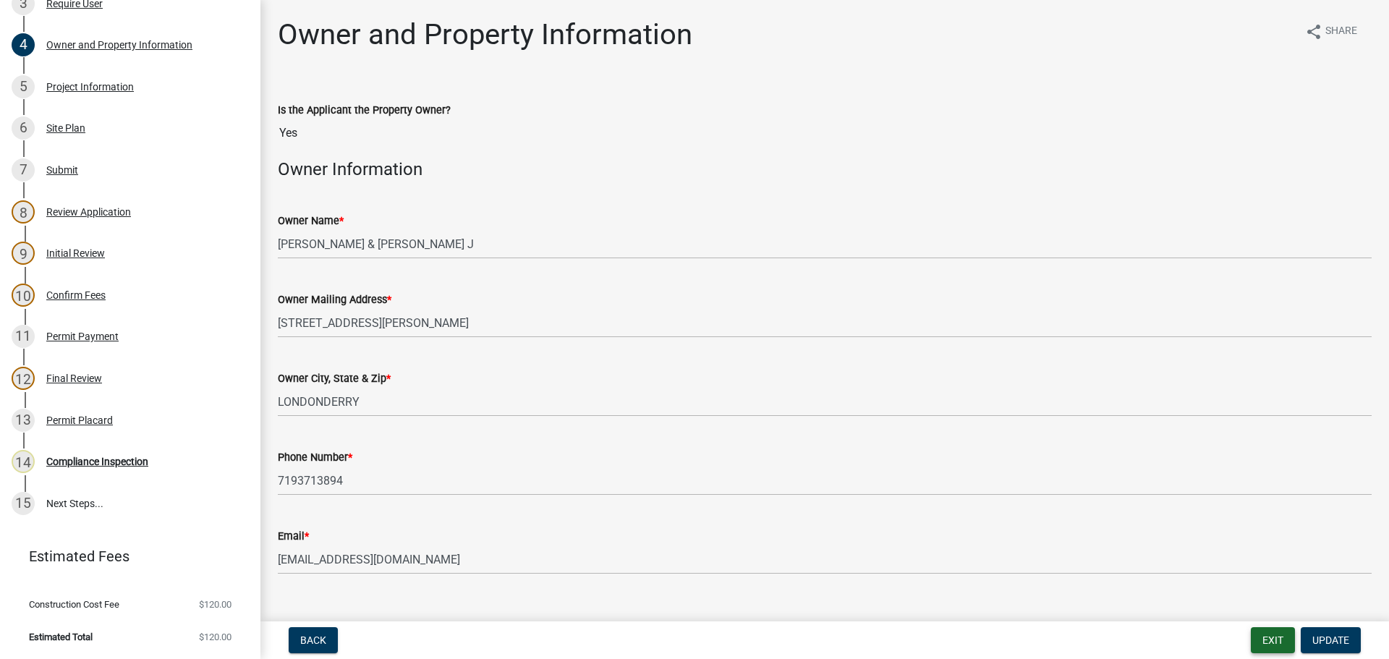
click at [1268, 642] on button "Exit" at bounding box center [1273, 640] width 44 height 26
